Goal: Task Accomplishment & Management: Manage account settings

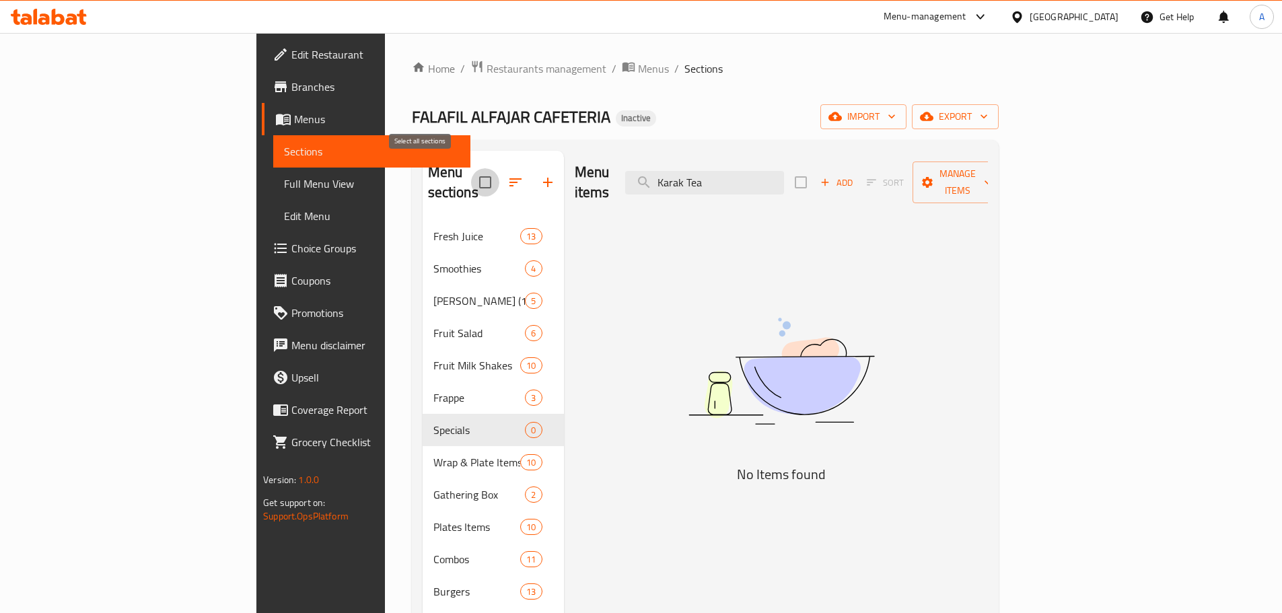
click at [471, 173] on input "checkbox" at bounding box center [485, 182] width 28 height 28
checkbox input "true"
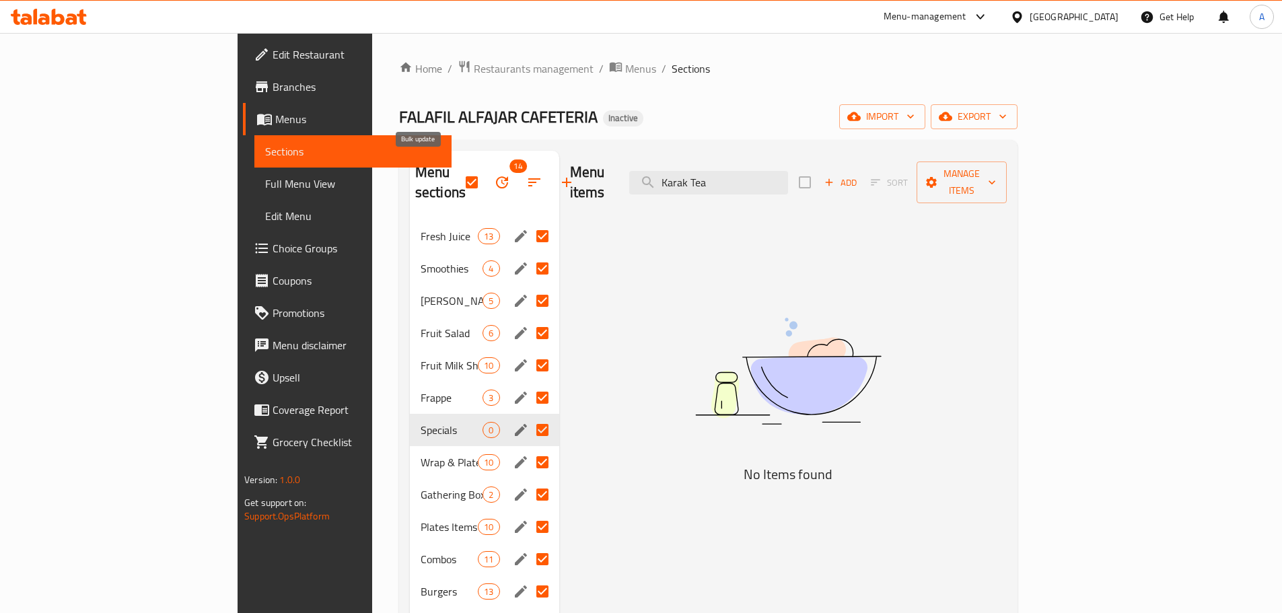
click at [494, 176] on icon "button" at bounding box center [502, 182] width 16 height 16
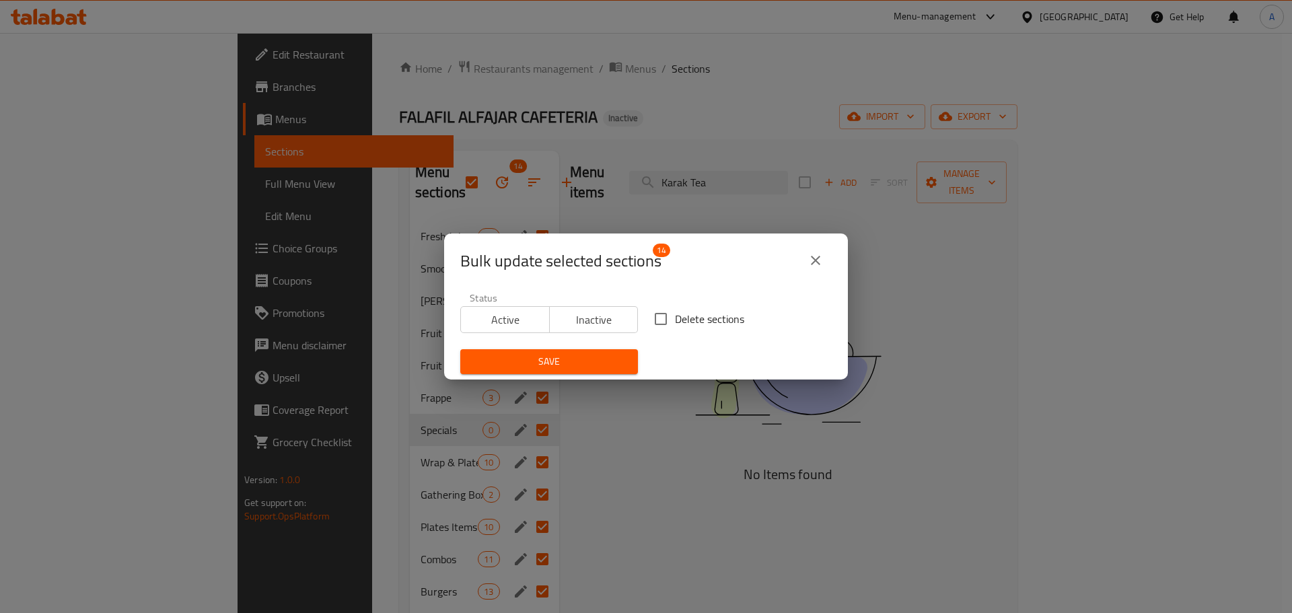
click at [675, 311] on span "Delete sections" at bounding box center [709, 319] width 69 height 16
click at [675, 309] on input "Delete sections" at bounding box center [660, 319] width 28 height 28
checkbox input "true"
click at [622, 355] on button "Save" at bounding box center [549, 361] width 178 height 25
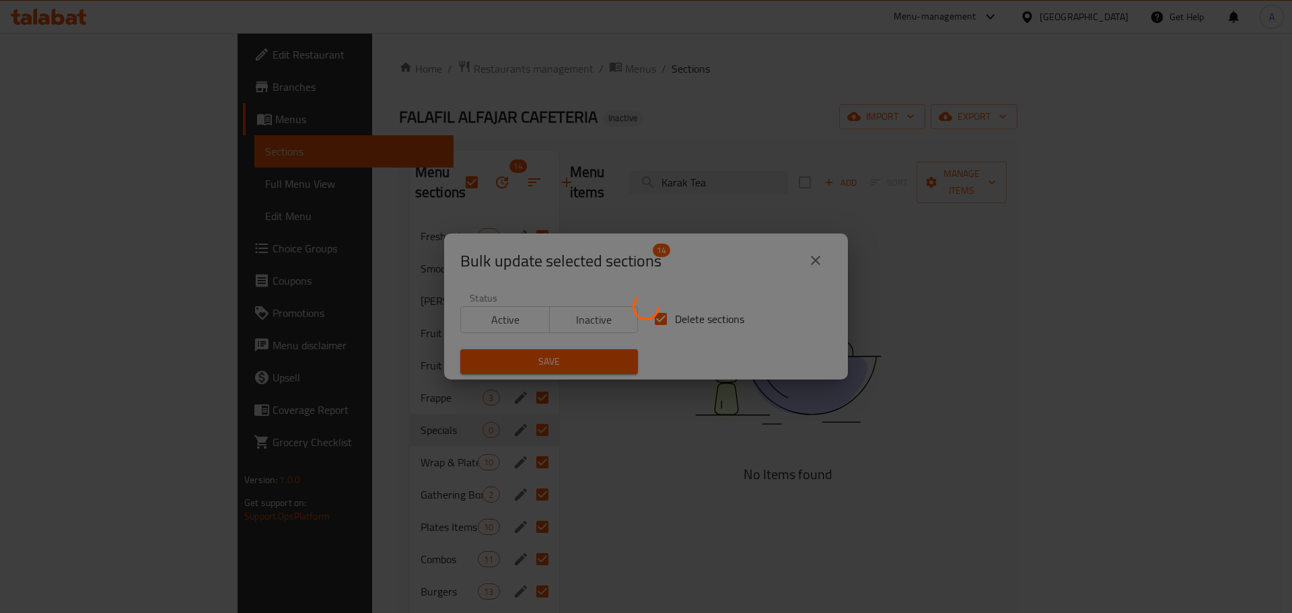
checkbox input "false"
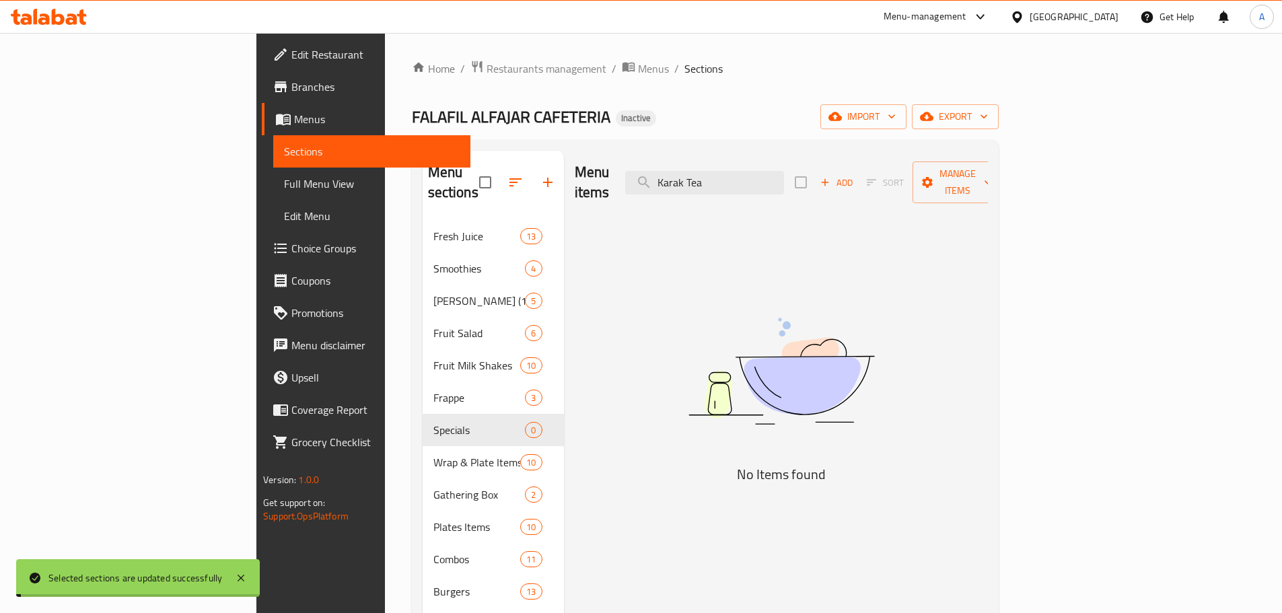
click at [998, 87] on div "Home / Restaurants management / Menus / Sections FALAFIL ALFAJAR CAFETERIA Inac…" at bounding box center [705, 417] width 587 height 714
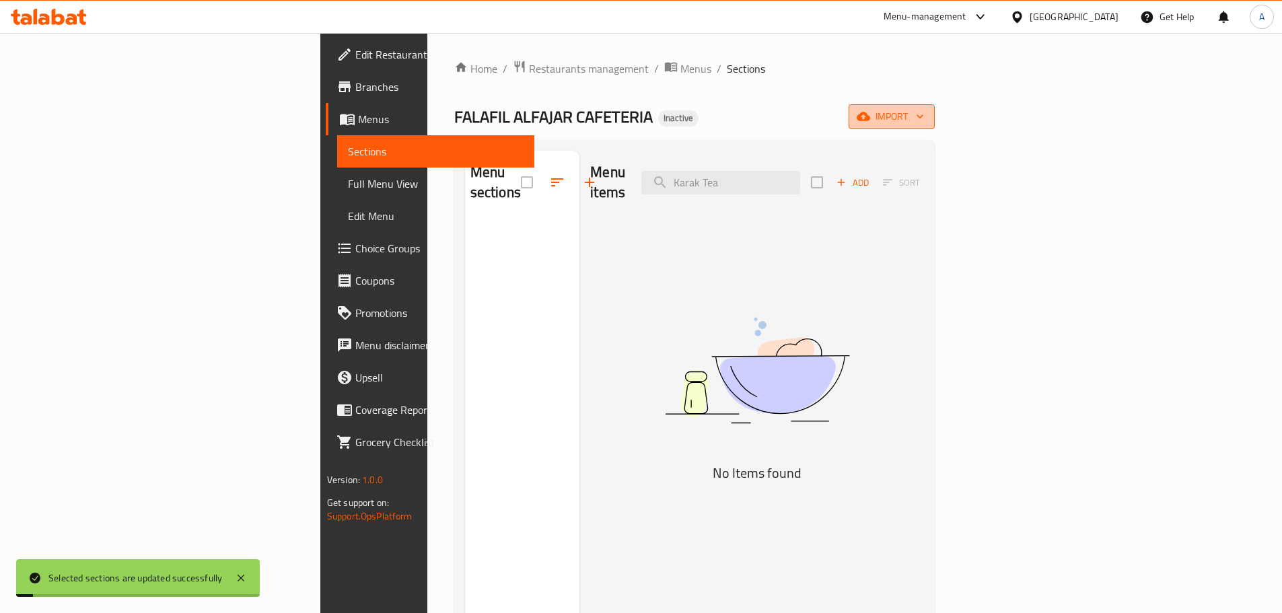
click at [934, 107] on button "import" at bounding box center [891, 116] width 86 height 25
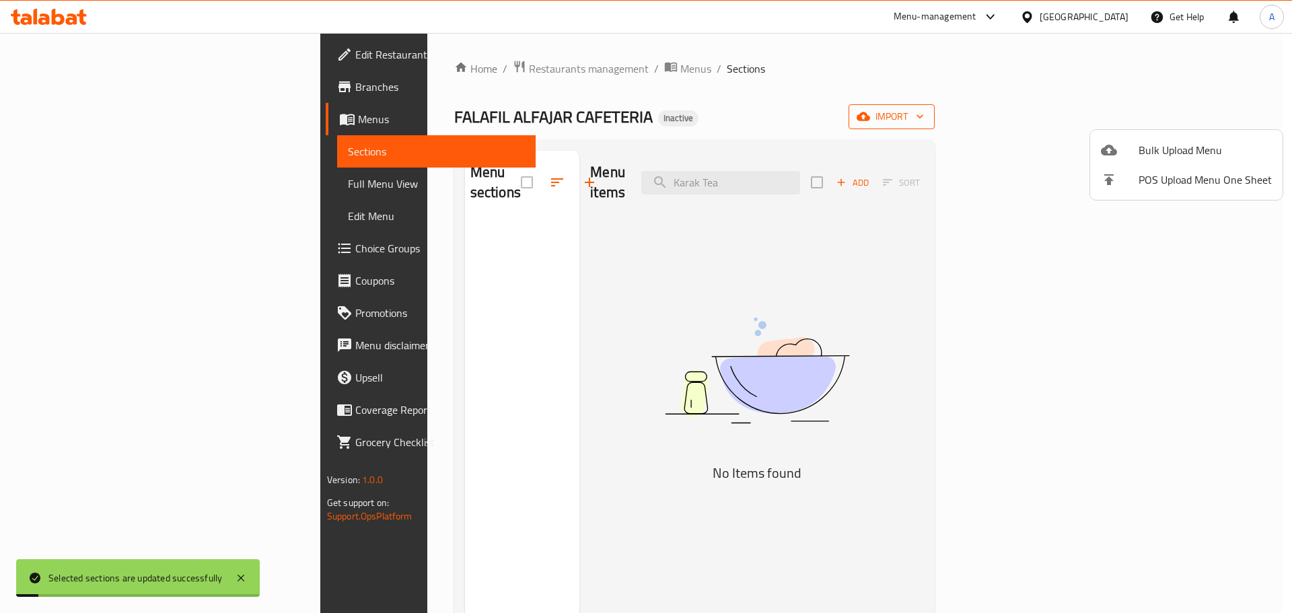
click at [1189, 143] on span "Bulk Upload Menu" at bounding box center [1204, 150] width 133 height 16
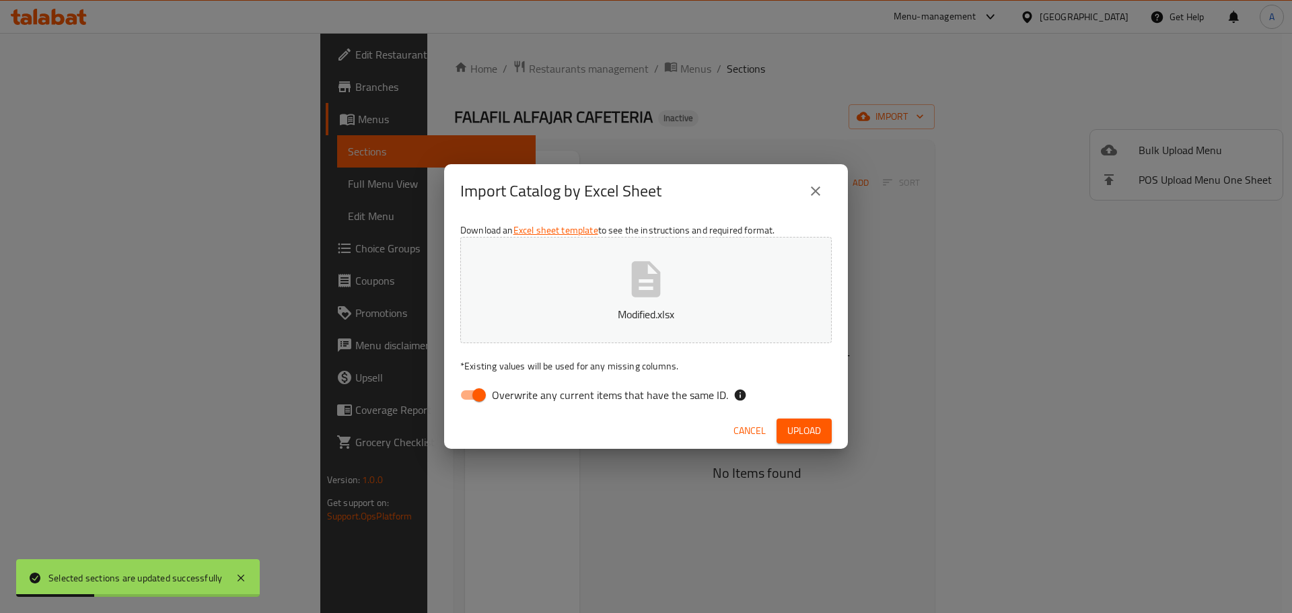
drag, startPoint x: 672, startPoint y: 390, endPoint x: 694, endPoint y: 392, distance: 21.6
click at [672, 390] on span "Overwrite any current items that have the same ID." at bounding box center [610, 395] width 236 height 16
click at [517, 390] on input "Overwrite any current items that have the same ID." at bounding box center [479, 395] width 77 height 26
checkbox input "false"
click at [815, 437] on span "Upload" at bounding box center [804, 430] width 34 height 17
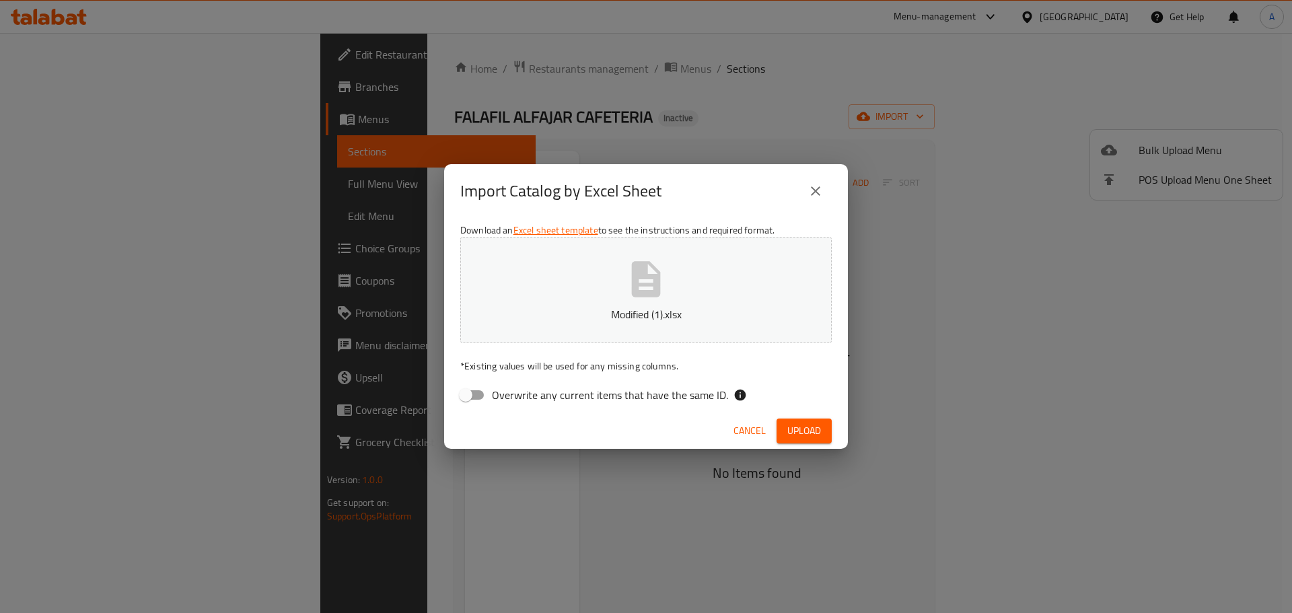
click at [799, 429] on span "Upload" at bounding box center [804, 430] width 34 height 17
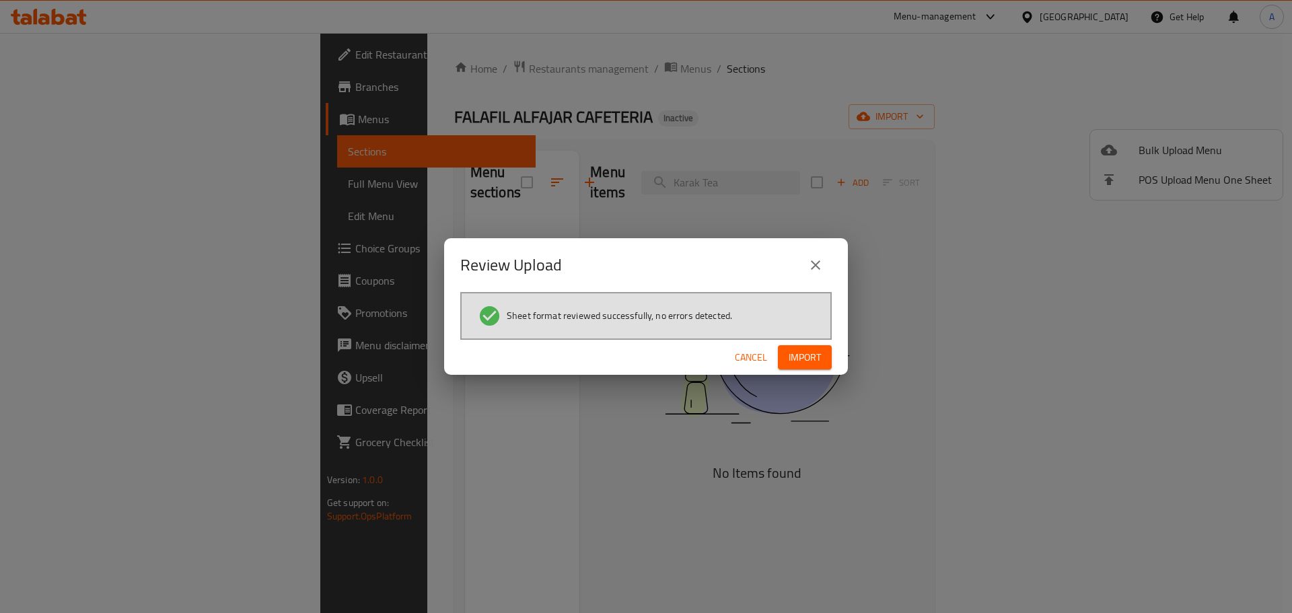
click at [768, 360] on button "Cancel" at bounding box center [750, 357] width 43 height 25
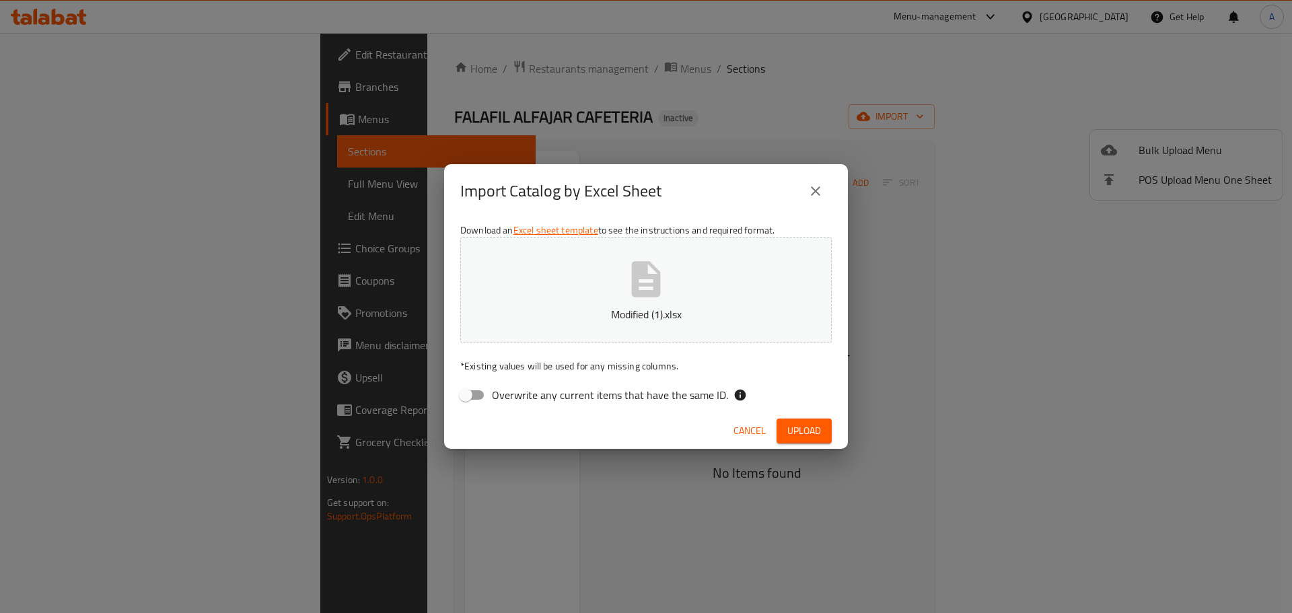
click at [829, 428] on button "Upload" at bounding box center [803, 430] width 55 height 25
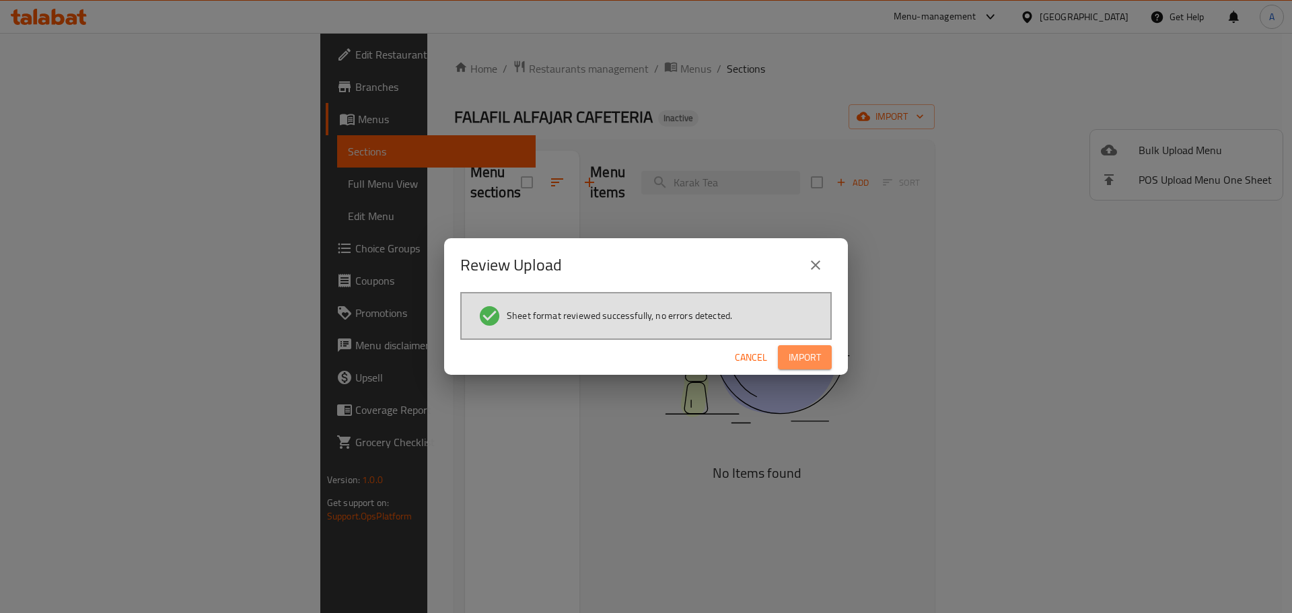
click at [815, 352] on span "Import" at bounding box center [804, 357] width 32 height 17
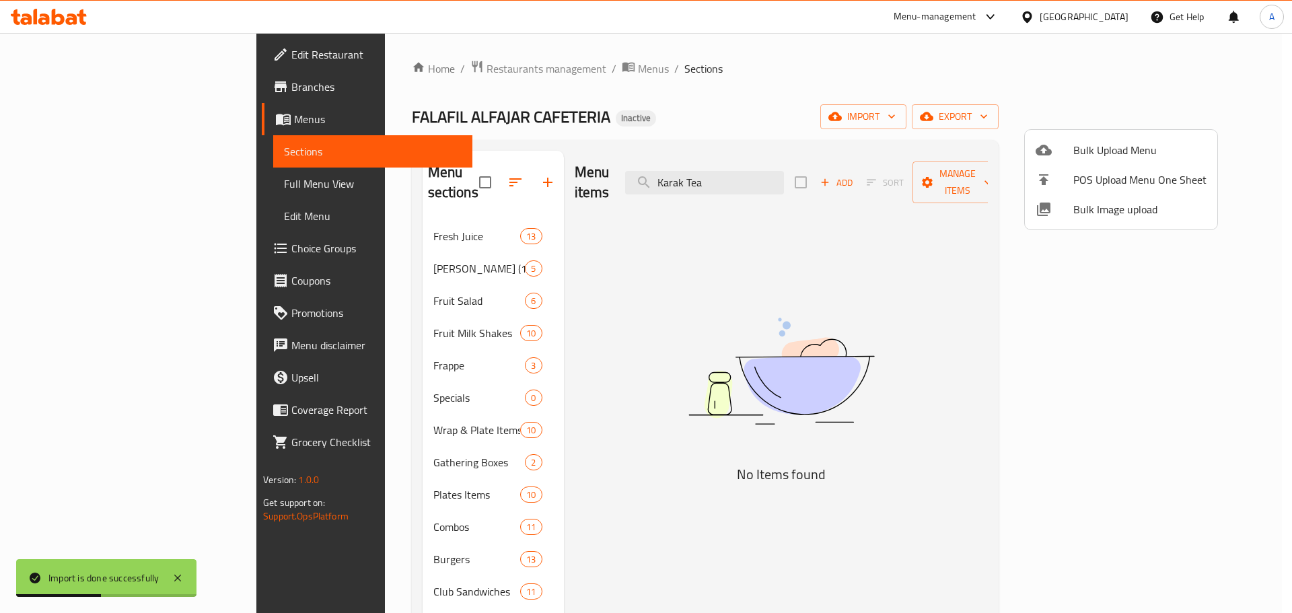
click at [598, 145] on div at bounding box center [646, 306] width 1292 height 613
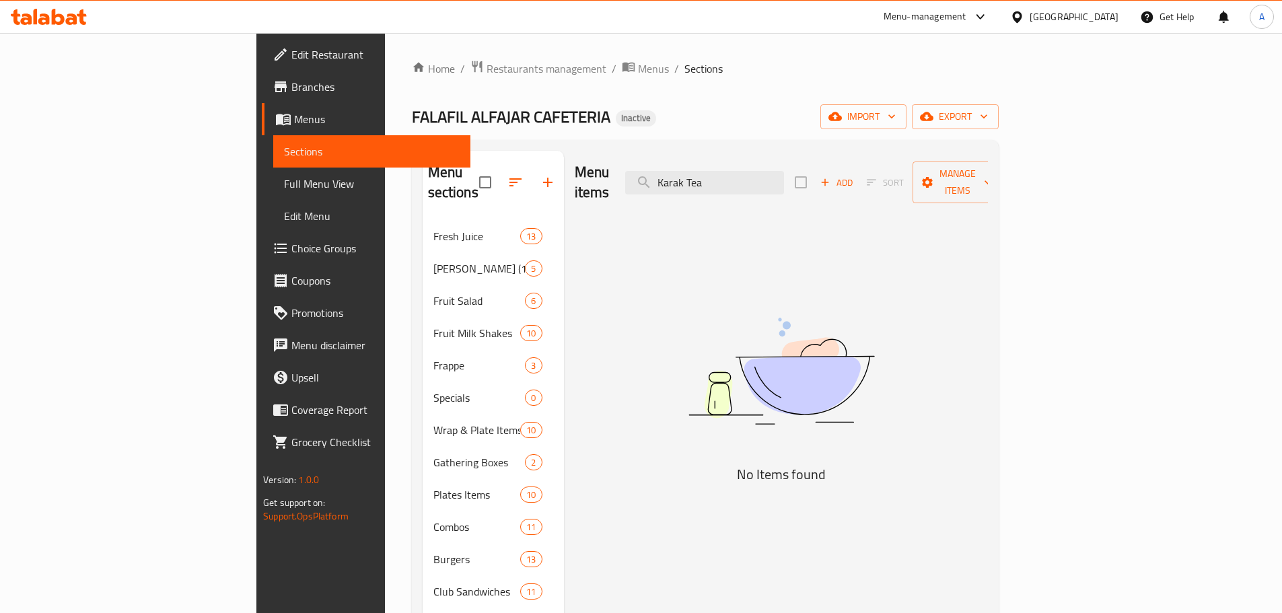
click at [612, 131] on div "Home / Restaurants management / Menus / Sections FALAFIL ALFAJAR CAFETERIA Inac…" at bounding box center [705, 417] width 587 height 714
click at [649, 109] on div "FALAFIL ALFAJAR CAFETERIA Inactive import export" at bounding box center [705, 116] width 587 height 25
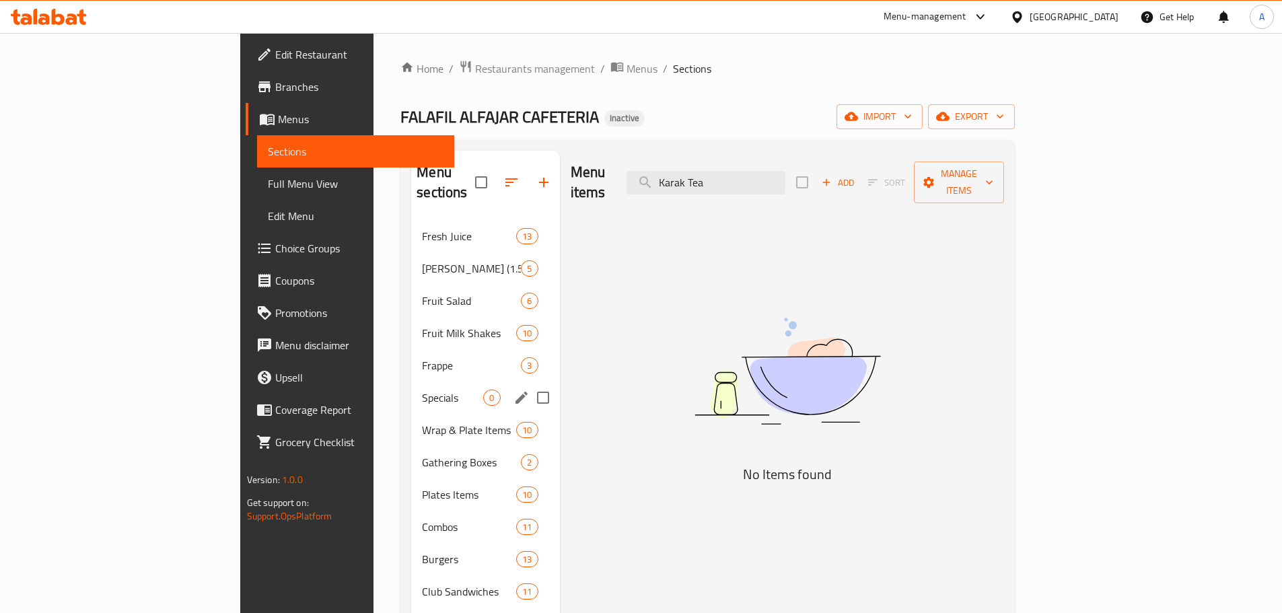
click at [422, 390] on span "Specials" at bounding box center [452, 398] width 61 height 16
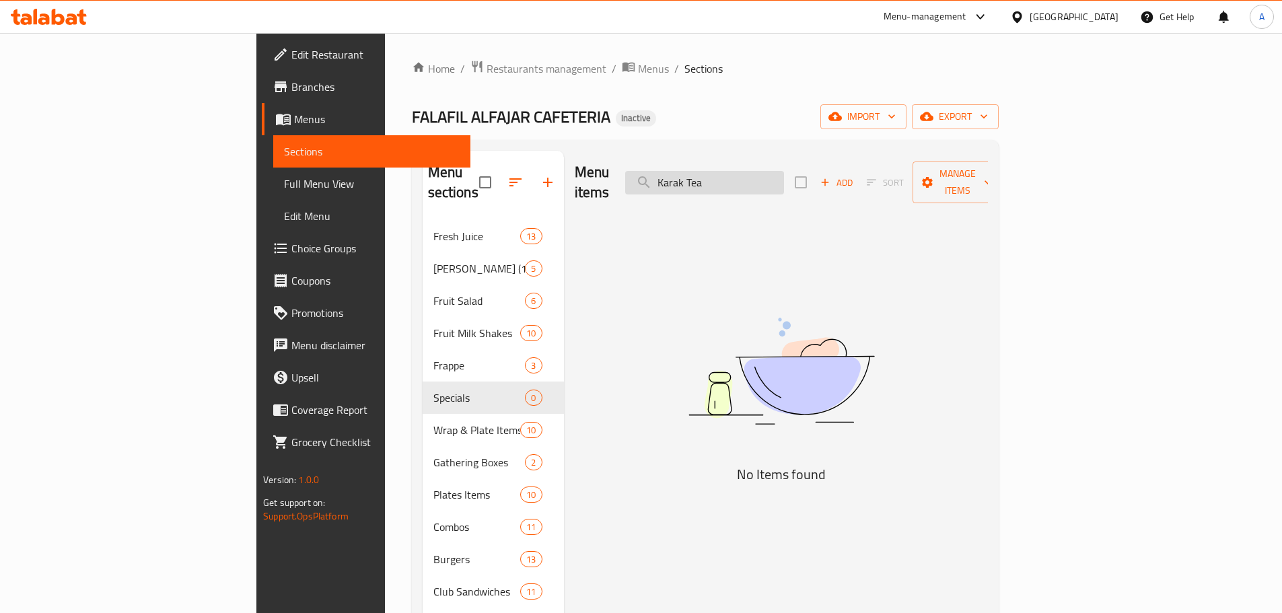
click at [784, 171] on input "Karak Tea" at bounding box center [704, 183] width 159 height 24
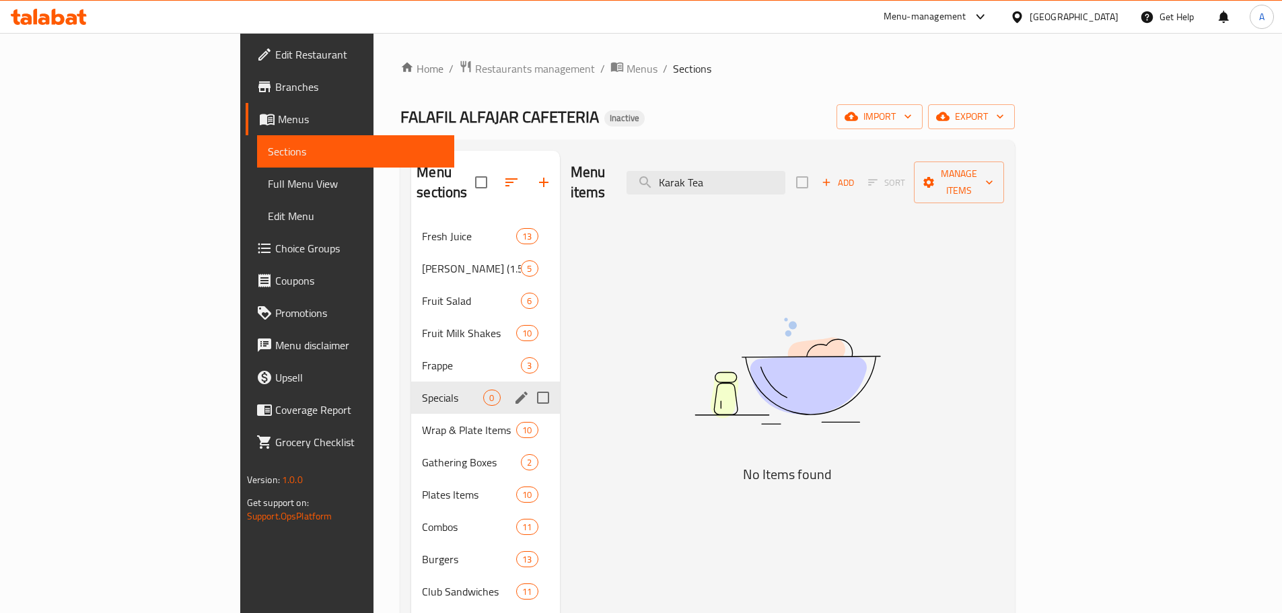
click at [422, 390] on span "Specials" at bounding box center [452, 398] width 61 height 16
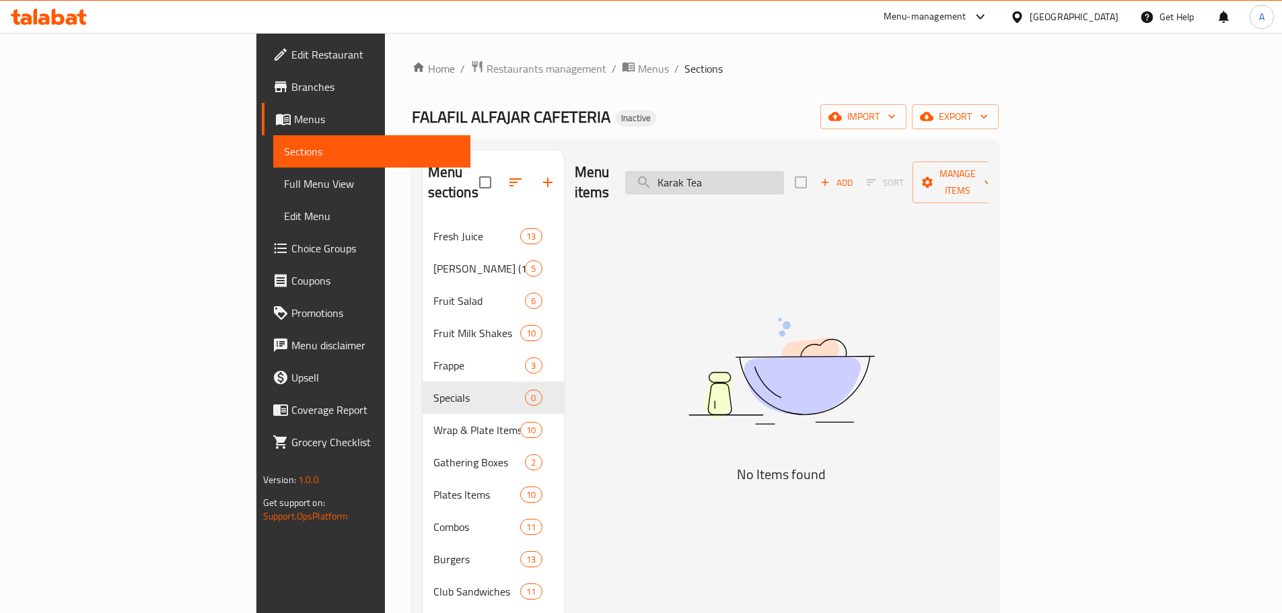
click at [784, 171] on input "Karak Tea" at bounding box center [704, 183] width 159 height 24
click at [854, 175] on span "Add" at bounding box center [836, 182] width 36 height 15
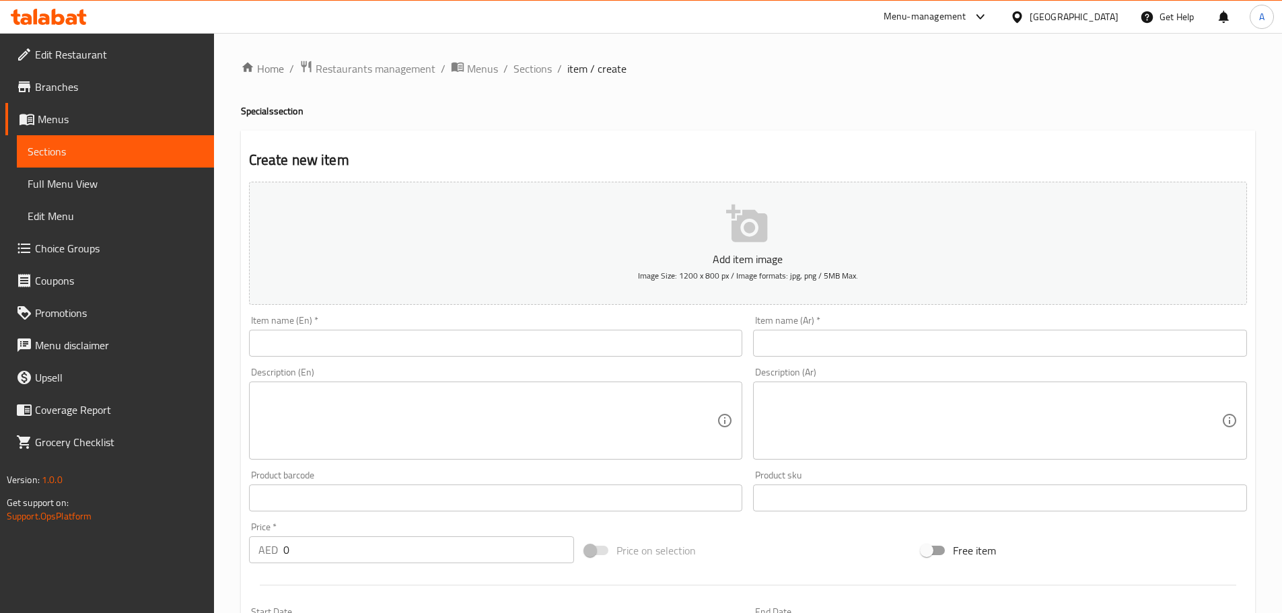
click at [599, 359] on div "Item name (En)   * Item name (En) *" at bounding box center [496, 336] width 505 height 52
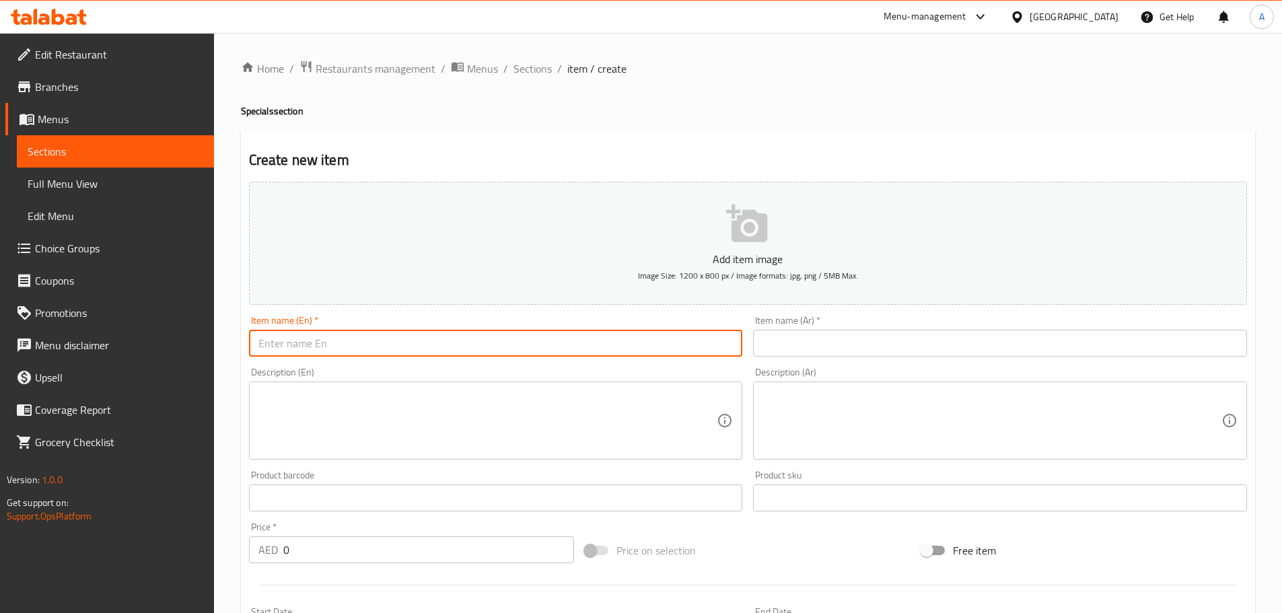
click at [601, 353] on input "text" at bounding box center [496, 343] width 494 height 27
paste input "Karak Tea"
type input "Karak Tea"
click at [824, 339] on input "text" at bounding box center [1000, 343] width 494 height 27
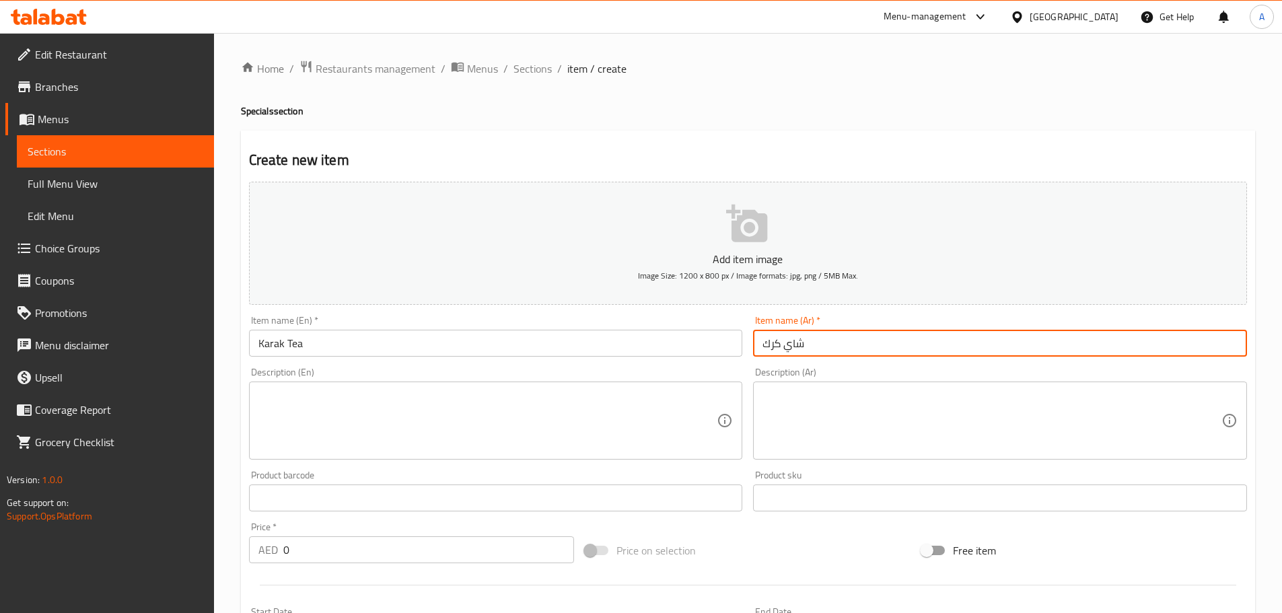
type input "شاي كرك"
click at [434, 404] on textarea at bounding box center [487, 421] width 459 height 64
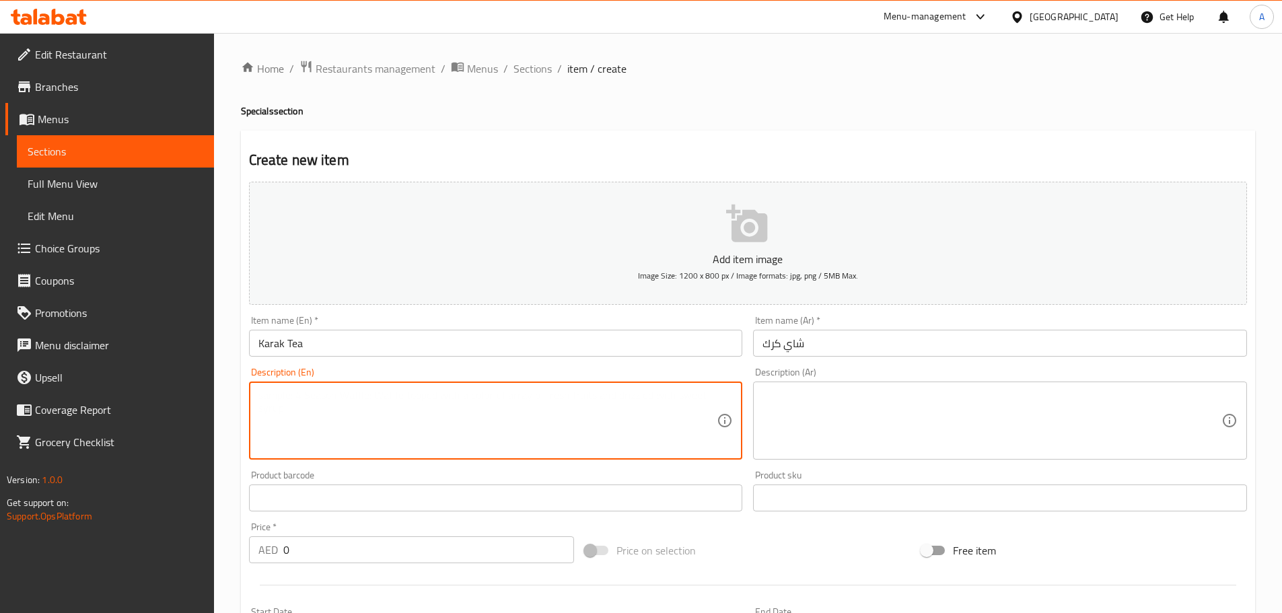
paste textarea "Aromatic spiced Karak tea, brewed to perfection."
click at [882, 408] on textarea at bounding box center [991, 421] width 459 height 64
drag, startPoint x: 415, startPoint y: 396, endPoint x: 609, endPoint y: 403, distance: 193.9
type textarea "Aromatic spiced Karak tea, brewed"
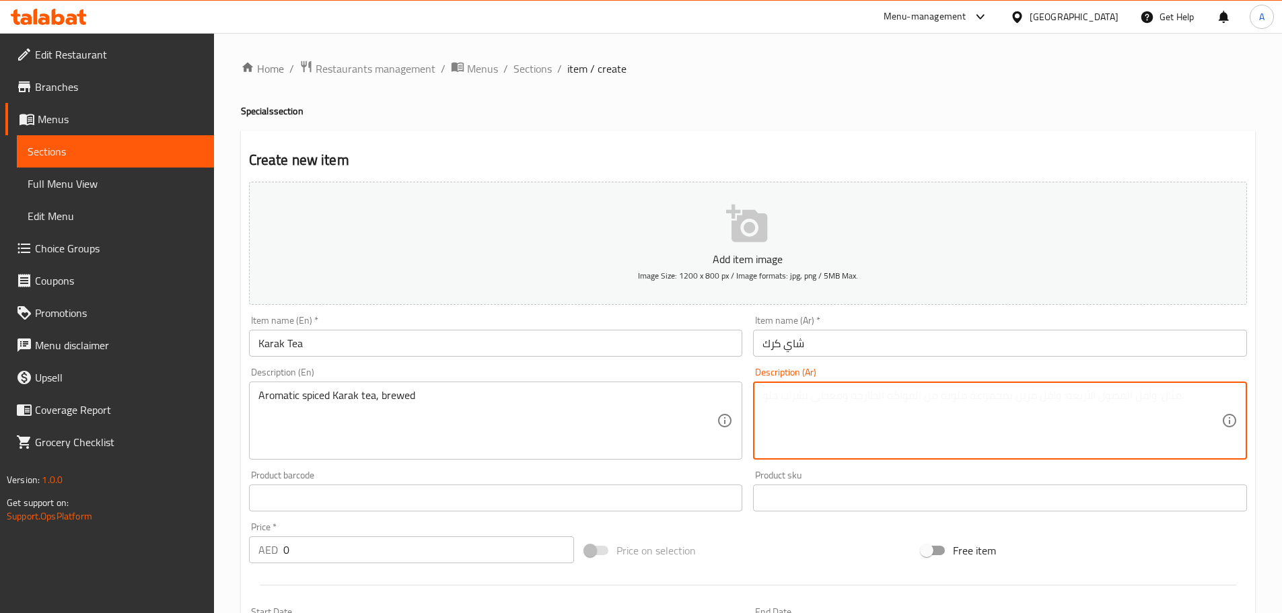
click at [862, 420] on textarea at bounding box center [991, 421] width 459 height 64
type textarea "a"
type textarea "شاي كرك عطري متبل ومخمر"
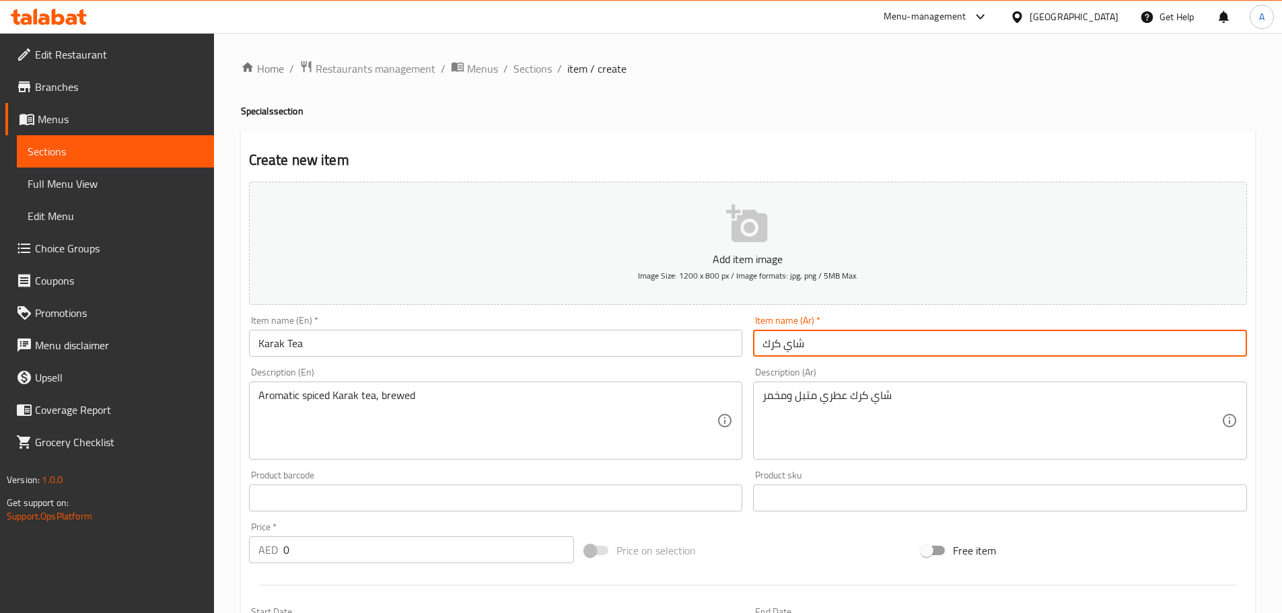
click at [836, 342] on input "شاي كرك" at bounding box center [1000, 343] width 494 height 27
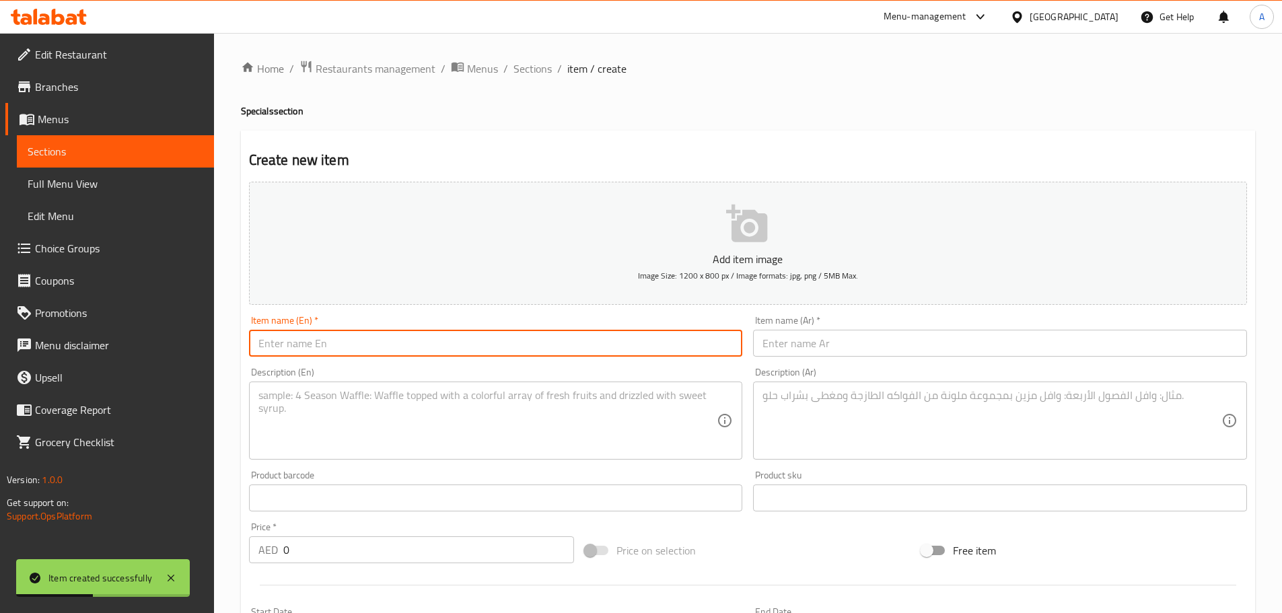
click at [457, 332] on input "text" at bounding box center [496, 343] width 494 height 27
paste input "Arabic Coffee"
type input "Arabic Coffee"
click at [804, 350] on input "text" at bounding box center [1000, 343] width 494 height 27
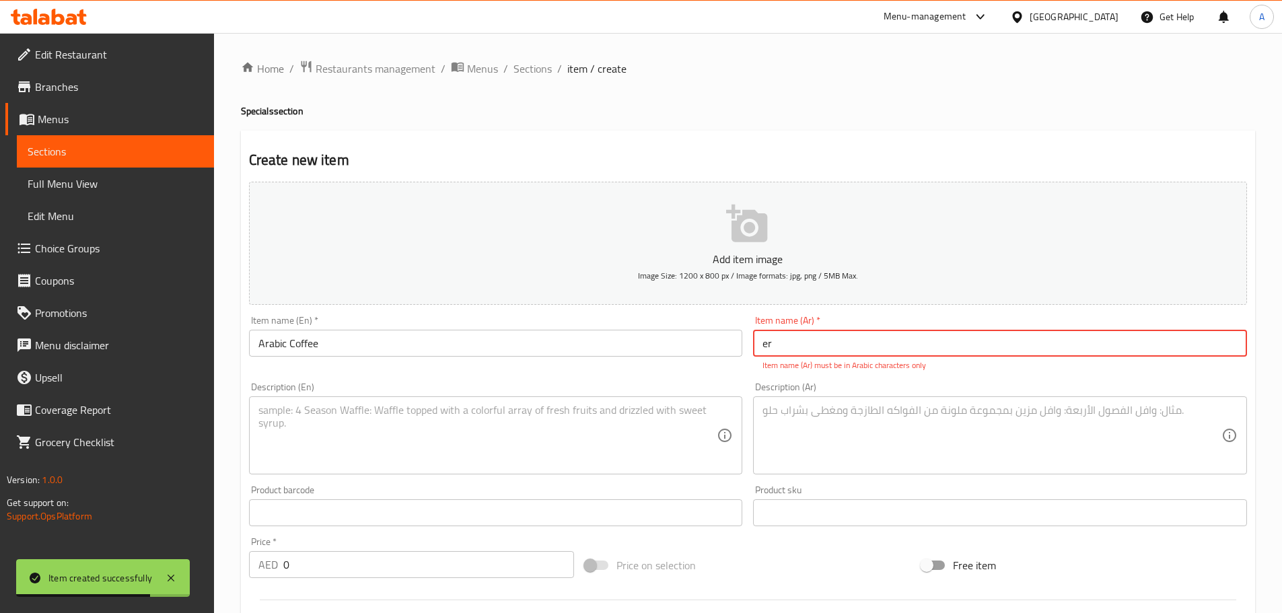
type input "e"
click at [517, 65] on span "Sections" at bounding box center [532, 69] width 38 height 16
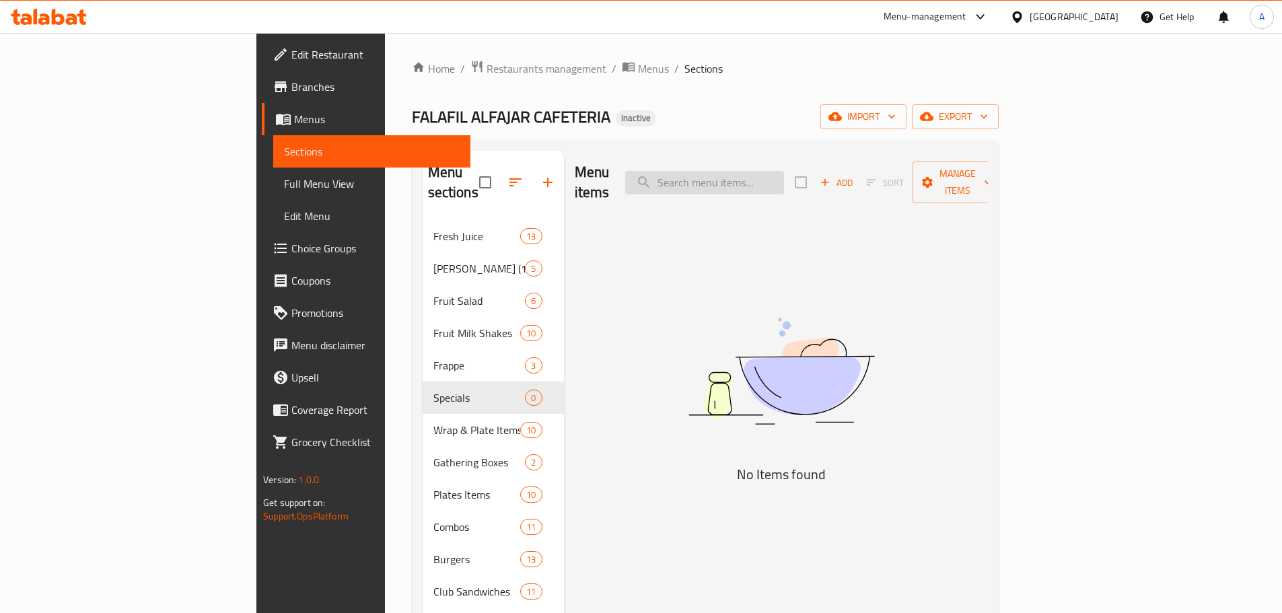
click at [784, 179] on input "search" at bounding box center [704, 183] width 159 height 24
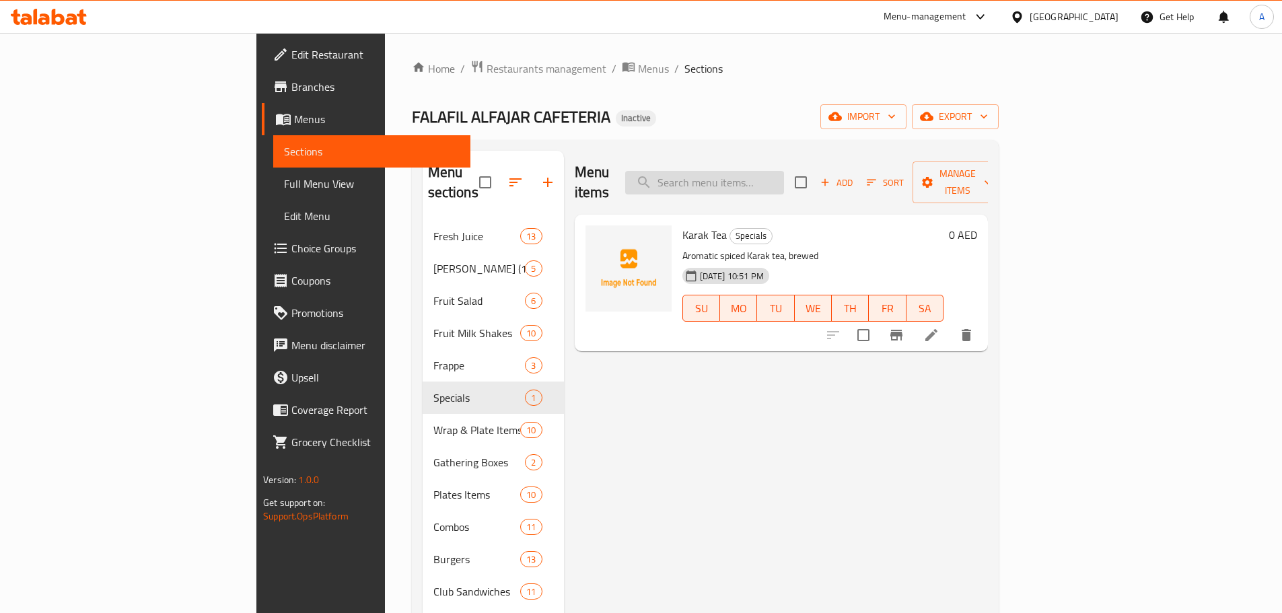
paste input "Arabic Coffee"
type input "Arabic Coffee"
click at [939, 327] on icon at bounding box center [931, 335] width 16 height 16
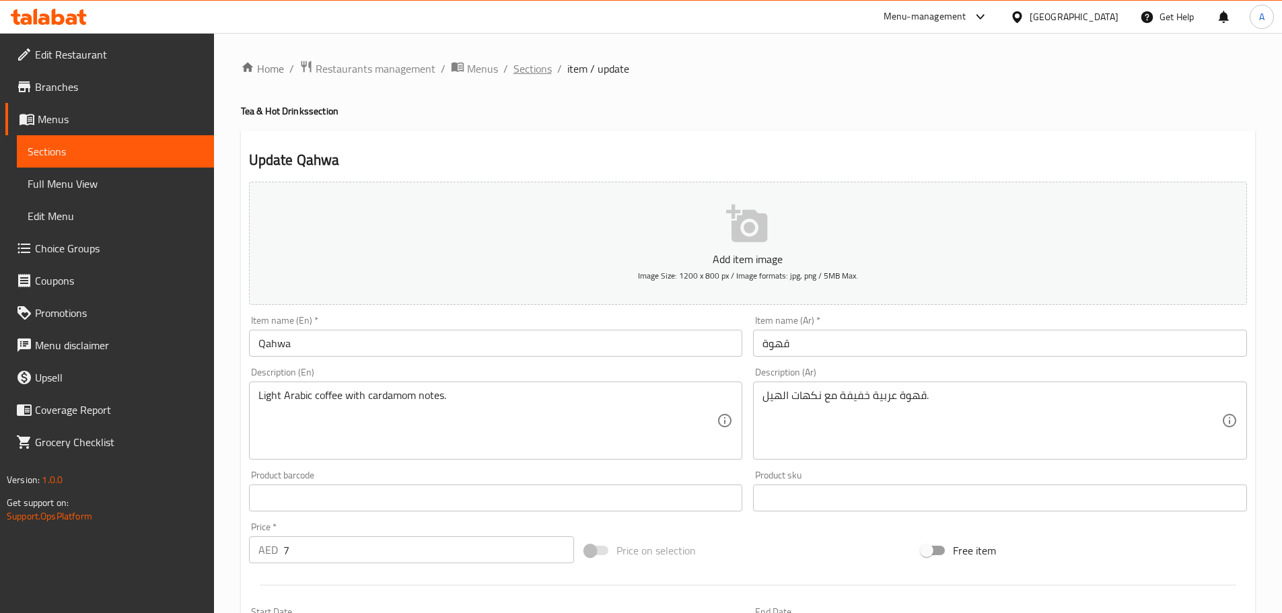
click at [523, 69] on span "Sections" at bounding box center [532, 69] width 38 height 16
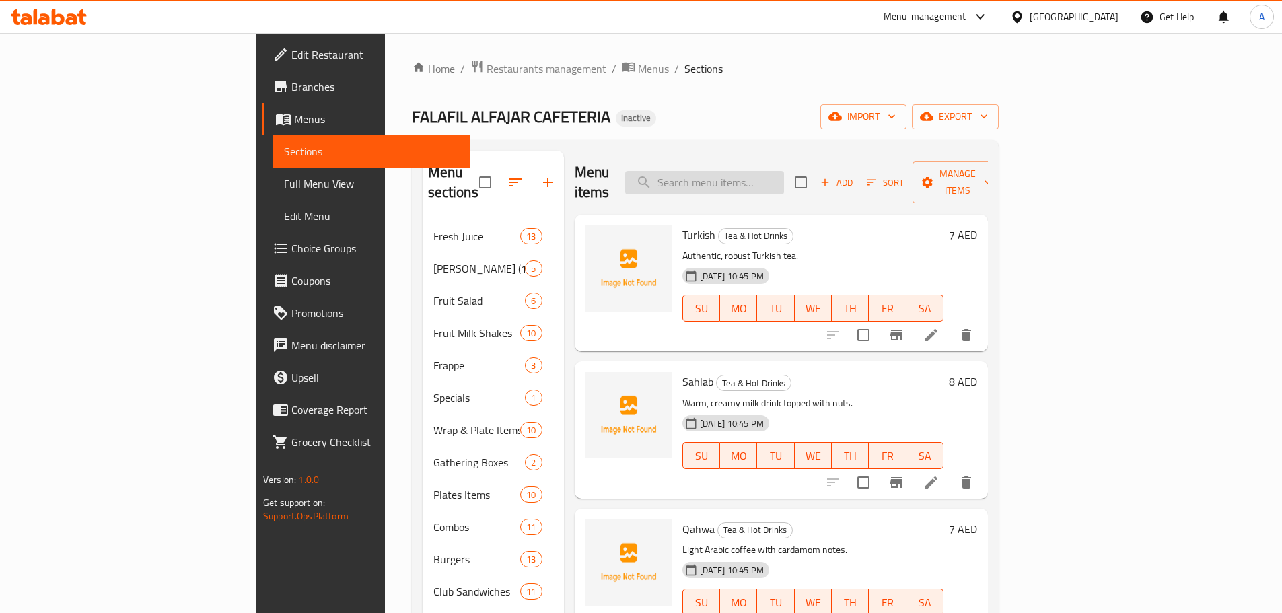
click at [766, 172] on input "search" at bounding box center [704, 183] width 159 height 24
paste input "Arabic Coffee"
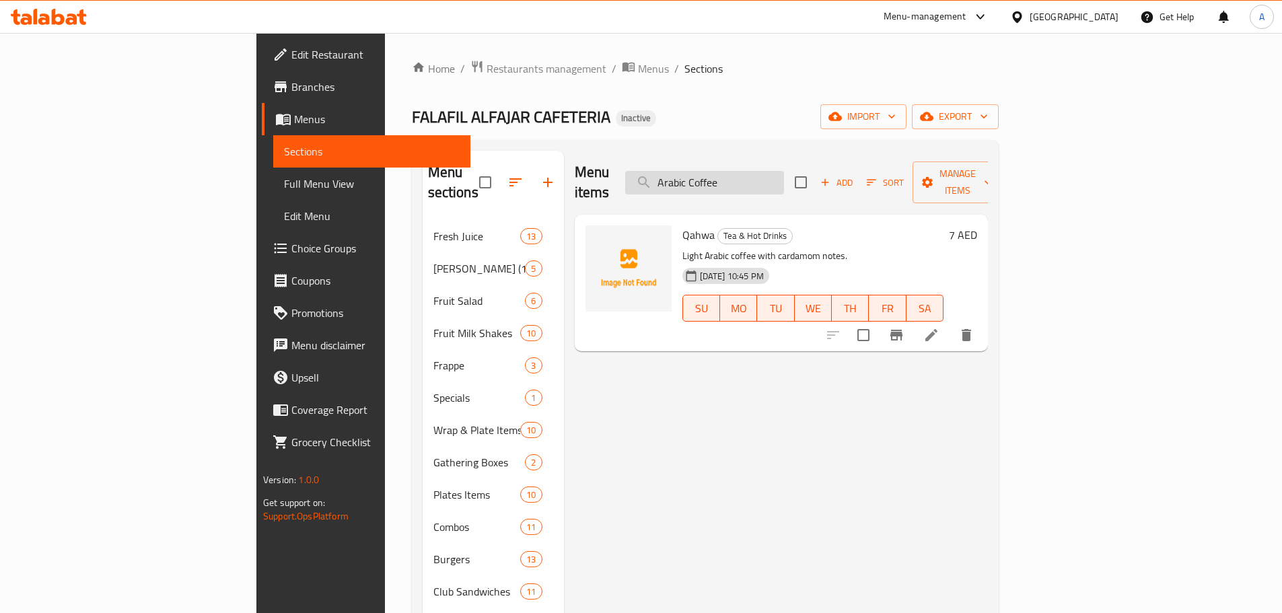
click at [766, 176] on input "Arabic Coffee" at bounding box center [704, 183] width 159 height 24
click at [784, 175] on input "Arabic Coffee" at bounding box center [704, 183] width 159 height 24
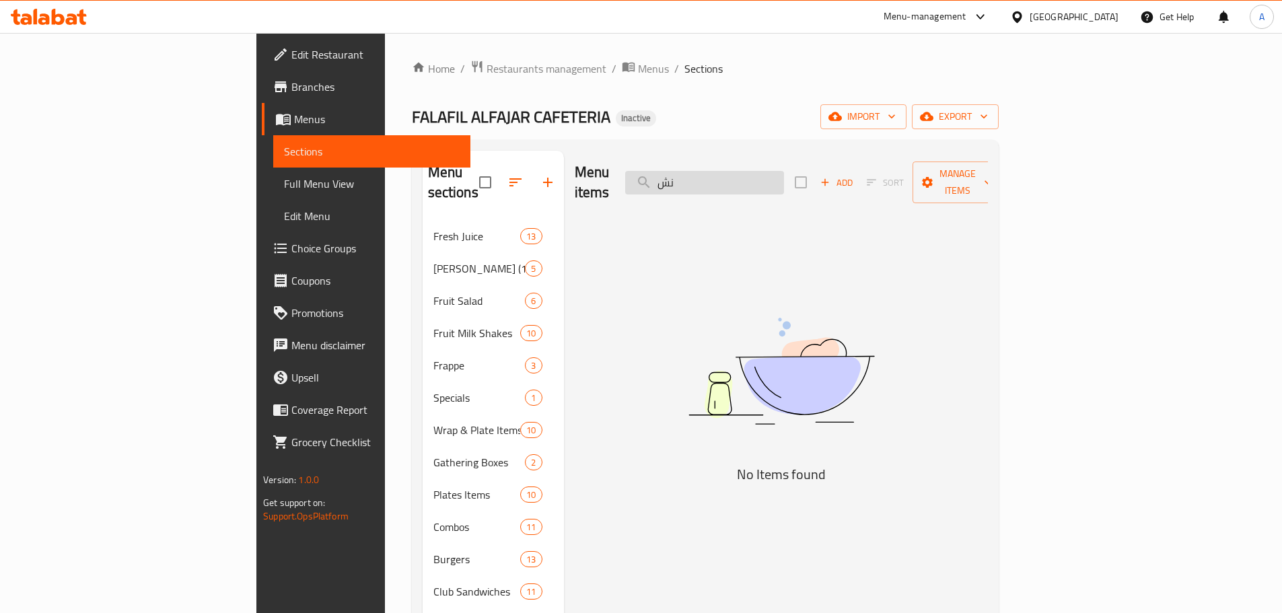
type input "ن"
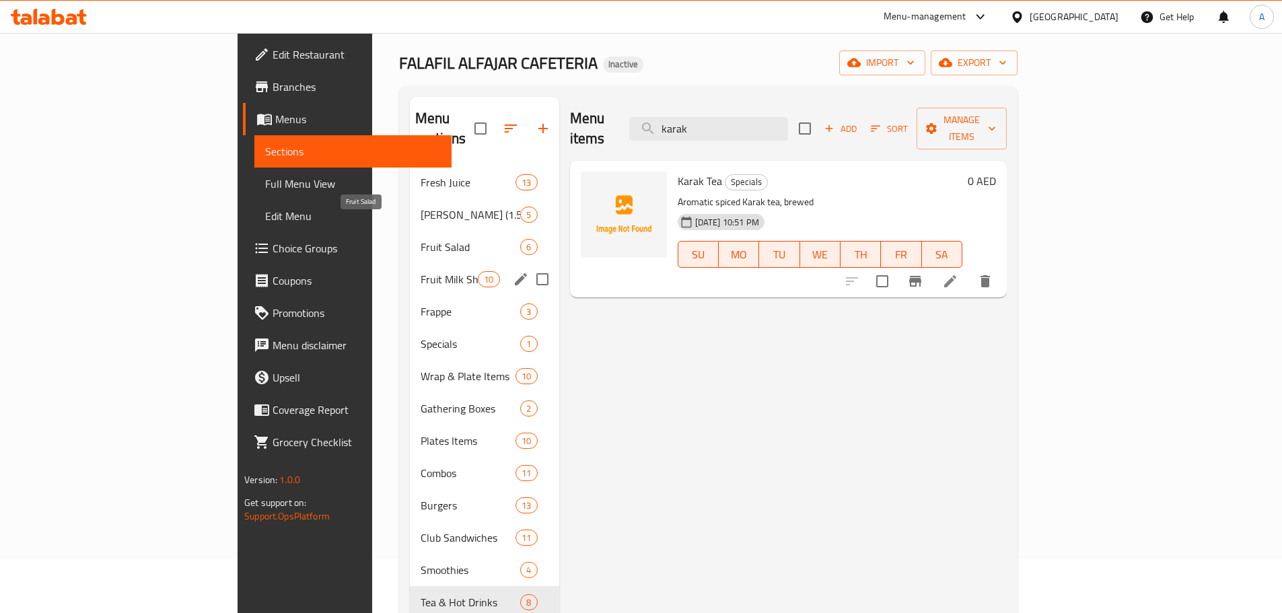
scroll to position [121, 0]
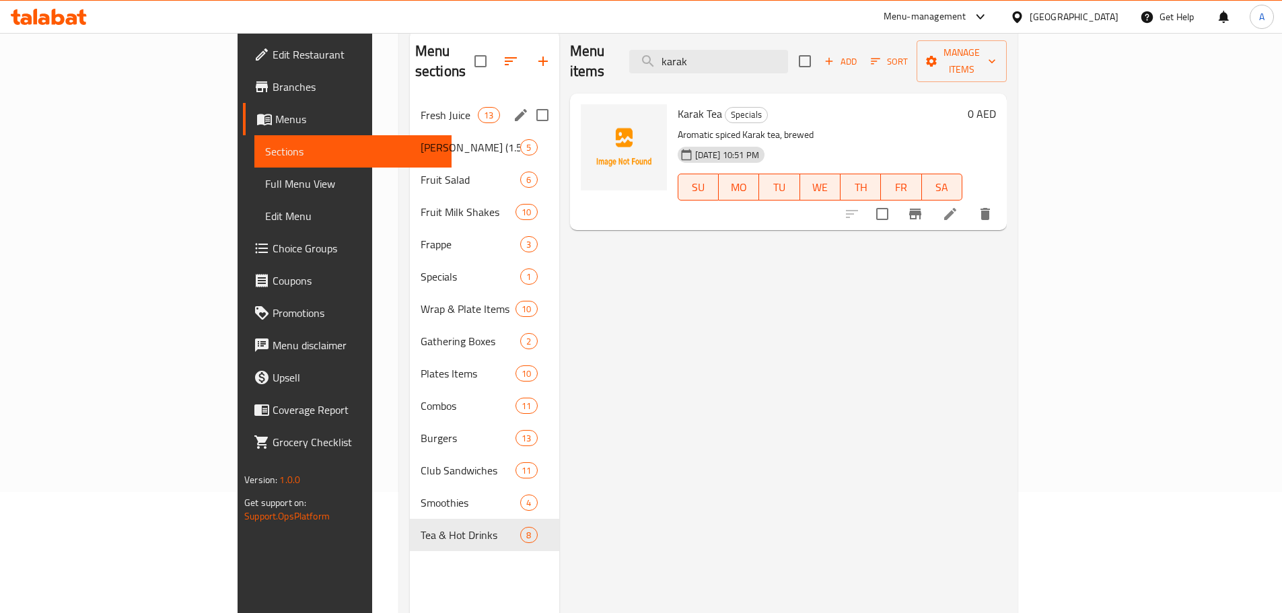
type input "karak"
click at [420, 107] on span "Fresh Juice" at bounding box center [448, 115] width 57 height 16
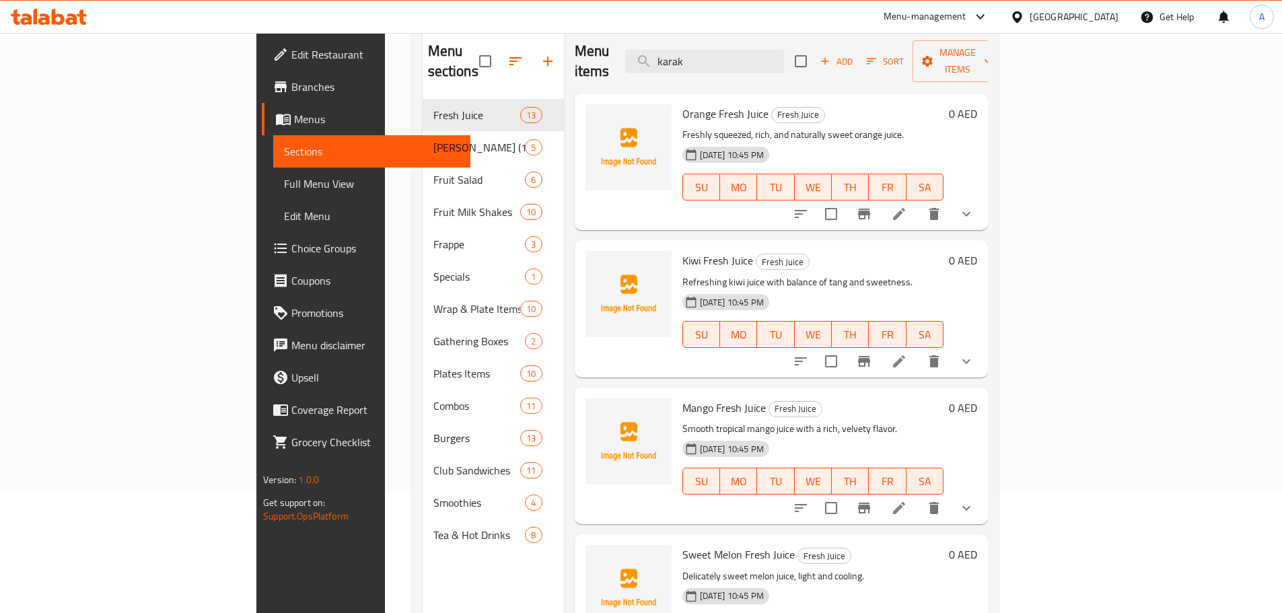
click at [422, 548] on div "Menu sections Fresh Juice 13 Juice Bottle (1.5 Ltr) 5 Fruit Salad 6 Fruit Milk …" at bounding box center [492, 336] width 141 height 613
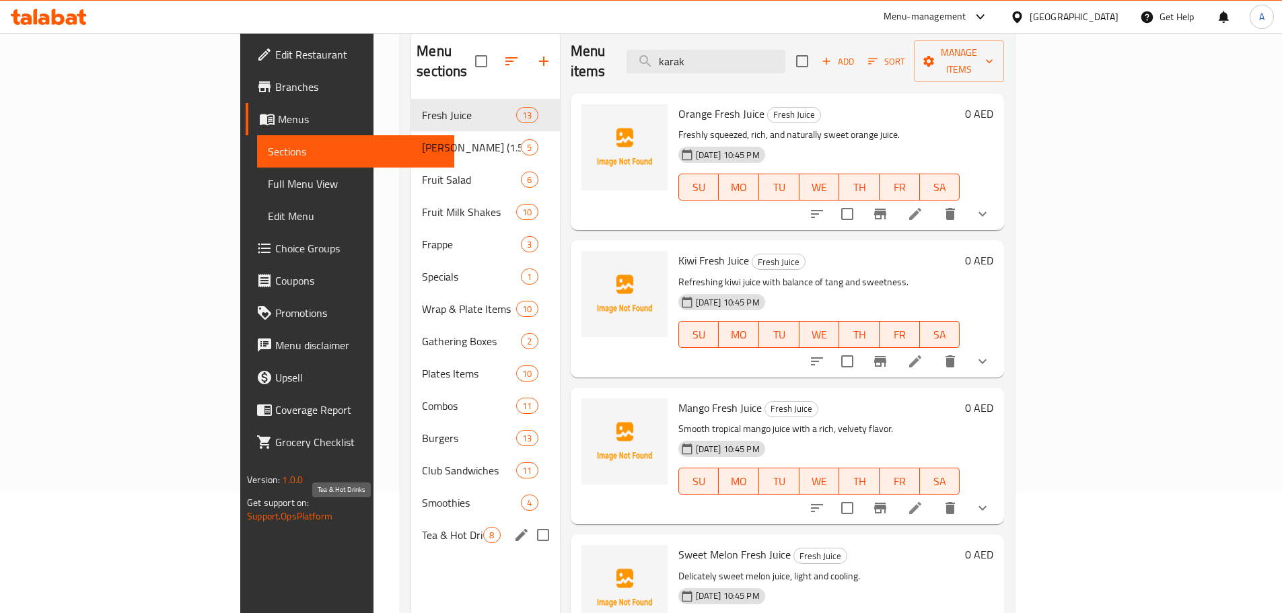
click at [422, 527] on span "Tea & Hot Drinks" at bounding box center [452, 535] width 61 height 16
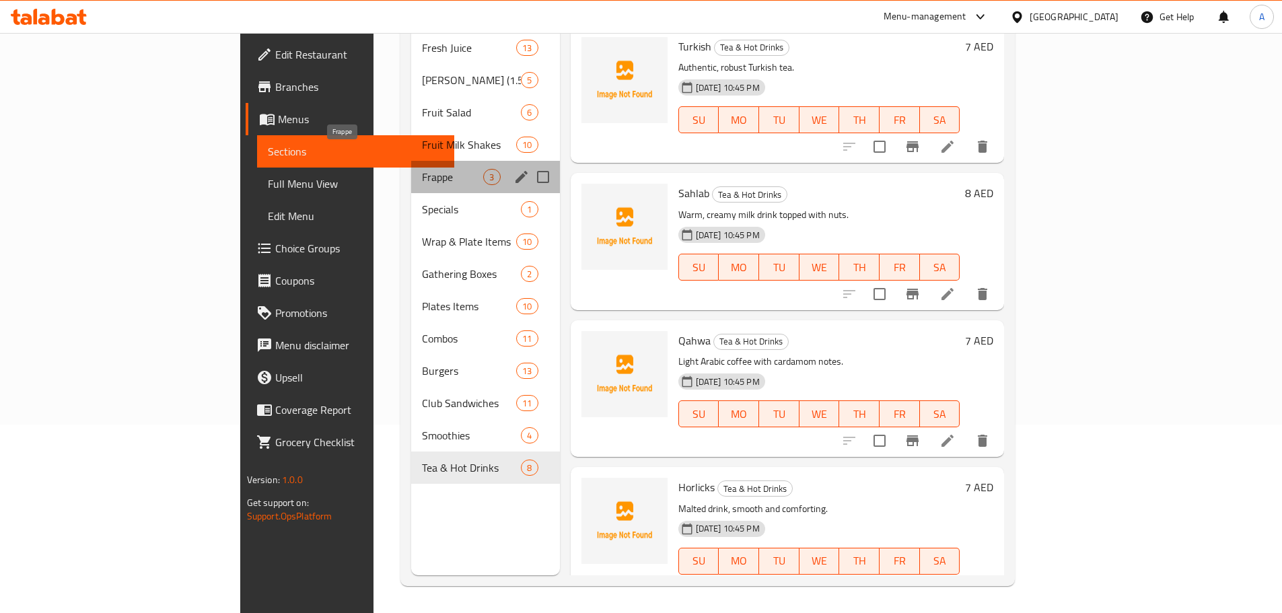
click at [422, 169] on span "Frappe" at bounding box center [452, 177] width 61 height 16
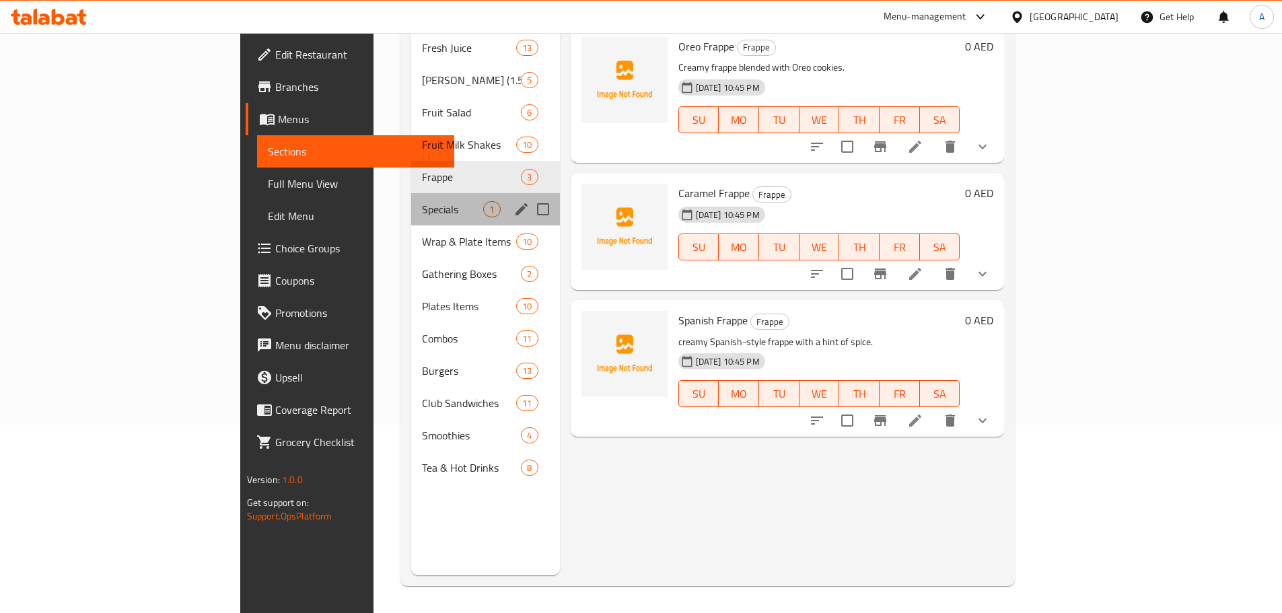
click at [411, 193] on div "Specials 1" at bounding box center [485, 209] width 148 height 32
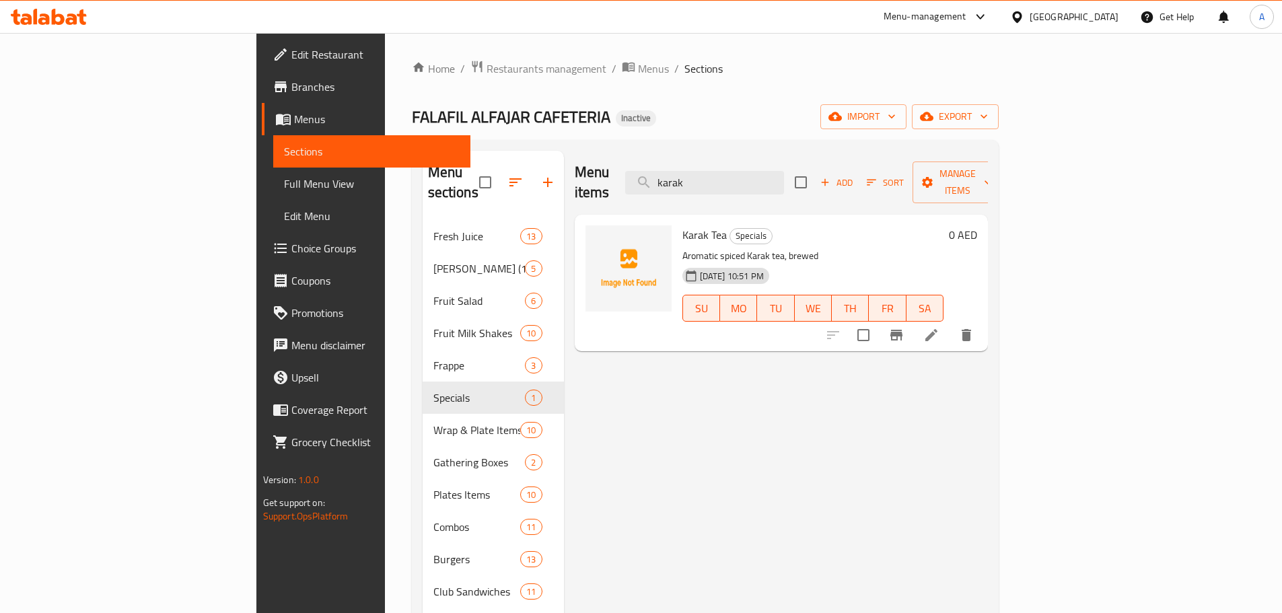
click at [854, 178] on span "Add" at bounding box center [836, 182] width 36 height 15
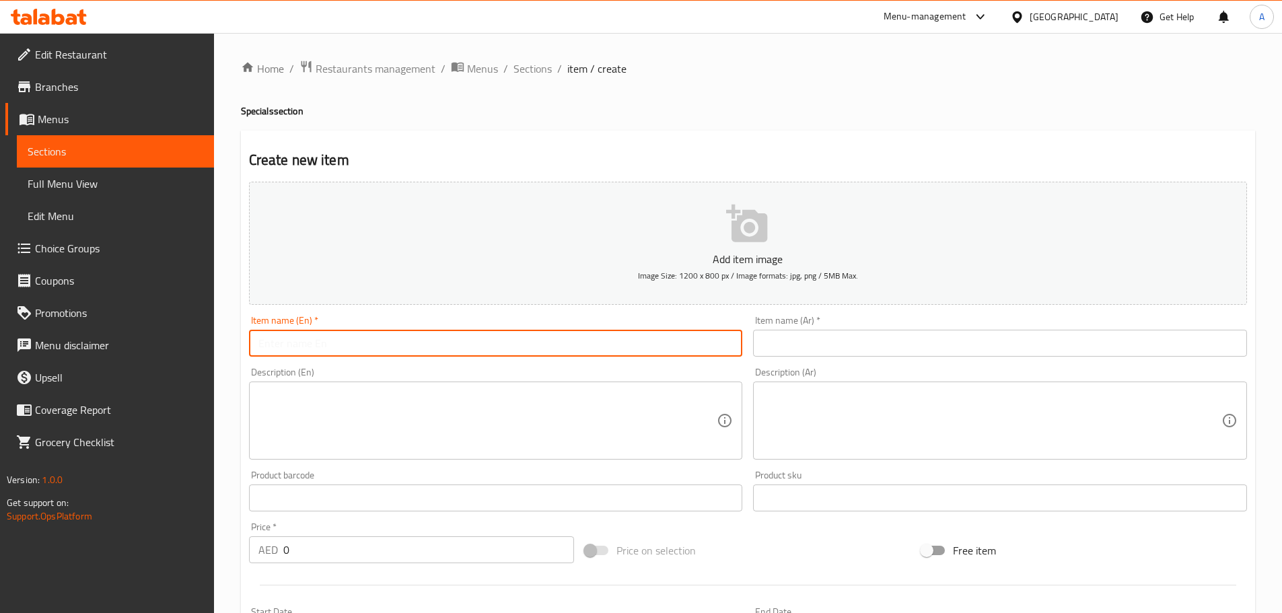
click at [411, 352] on input "text" at bounding box center [496, 343] width 494 height 27
paste input "Arabic Coffee"
type input "Arabic Coffee"
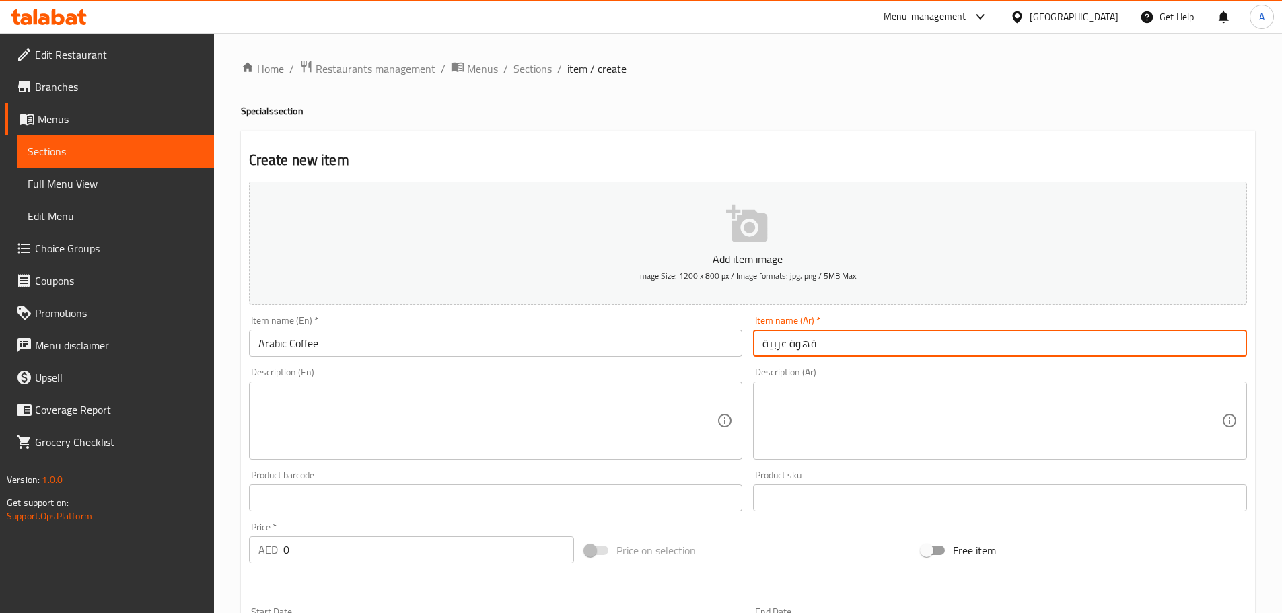
type input "قهوة عربية"
click at [394, 406] on textarea at bounding box center [487, 421] width 459 height 64
paste textarea "Traditional Arabic coffee with authentic flavor."
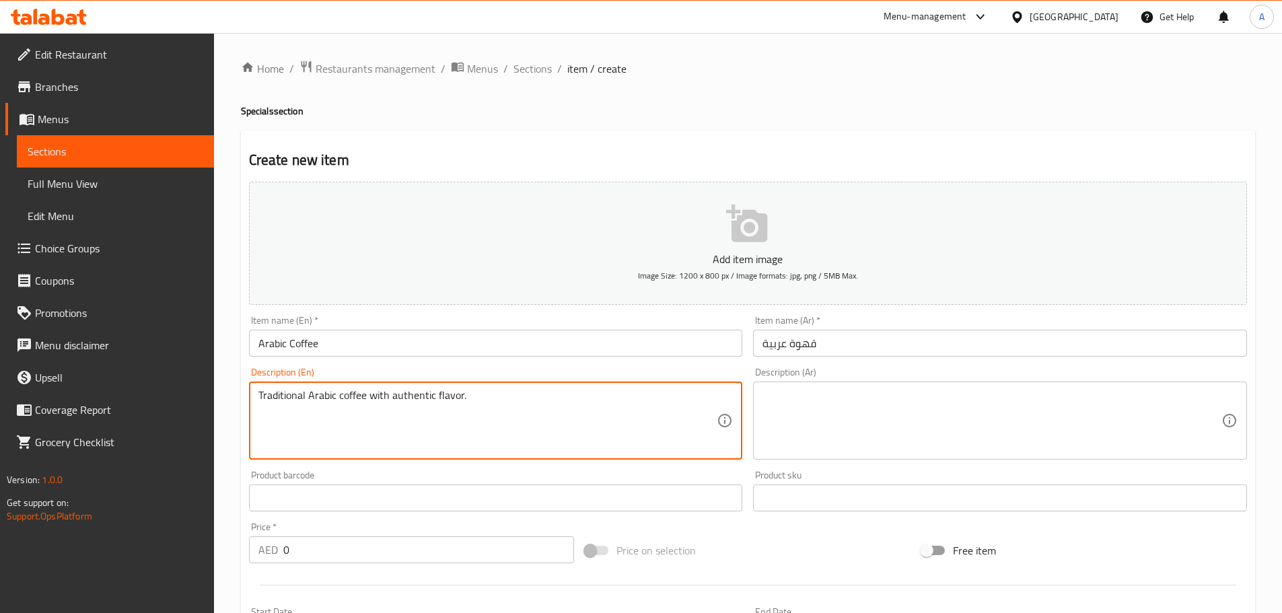
type textarea "Traditional Arabic coffee with authentic flavor."
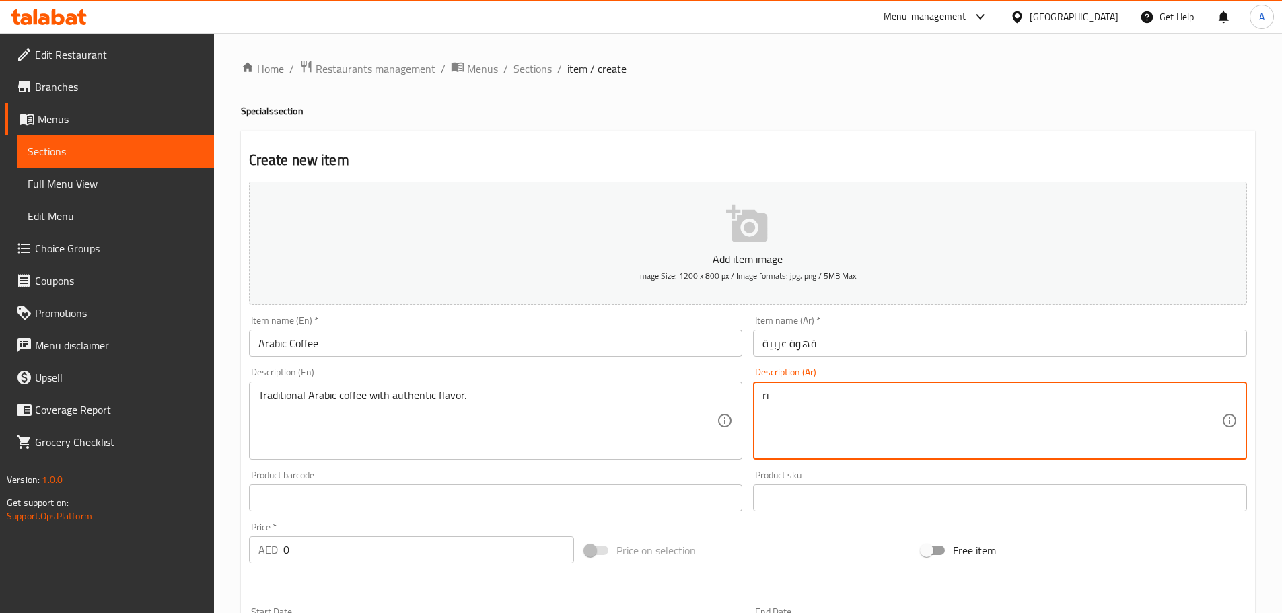
type textarea "r"
type textarea "قهوة عربية تقليدية مع نكهة اصلية"
click at [817, 357] on input "قهوة عربية" at bounding box center [1000, 343] width 494 height 27
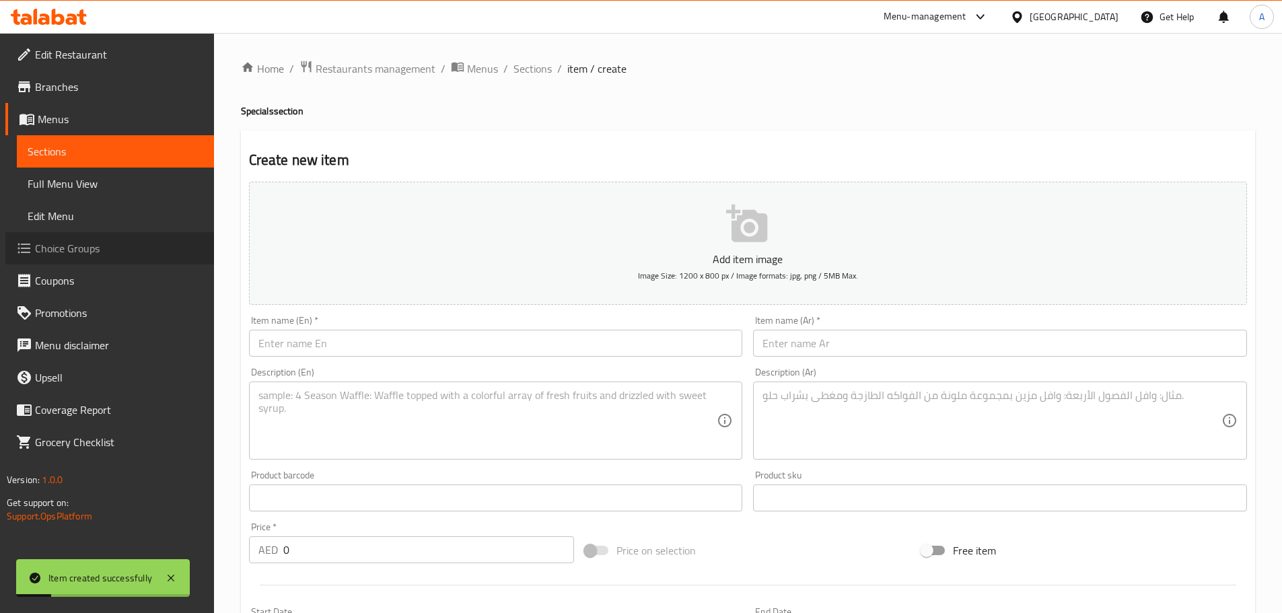
click at [71, 240] on span "Choice Groups" at bounding box center [119, 248] width 168 height 16
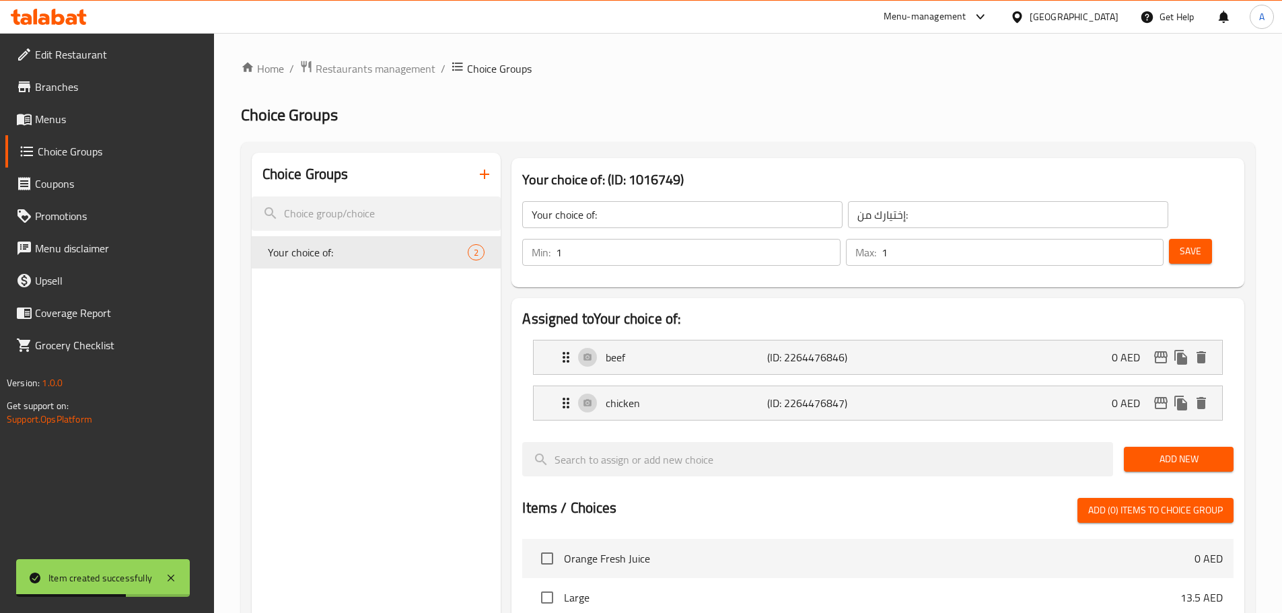
click at [488, 172] on icon "button" at bounding box center [484, 174] width 16 height 16
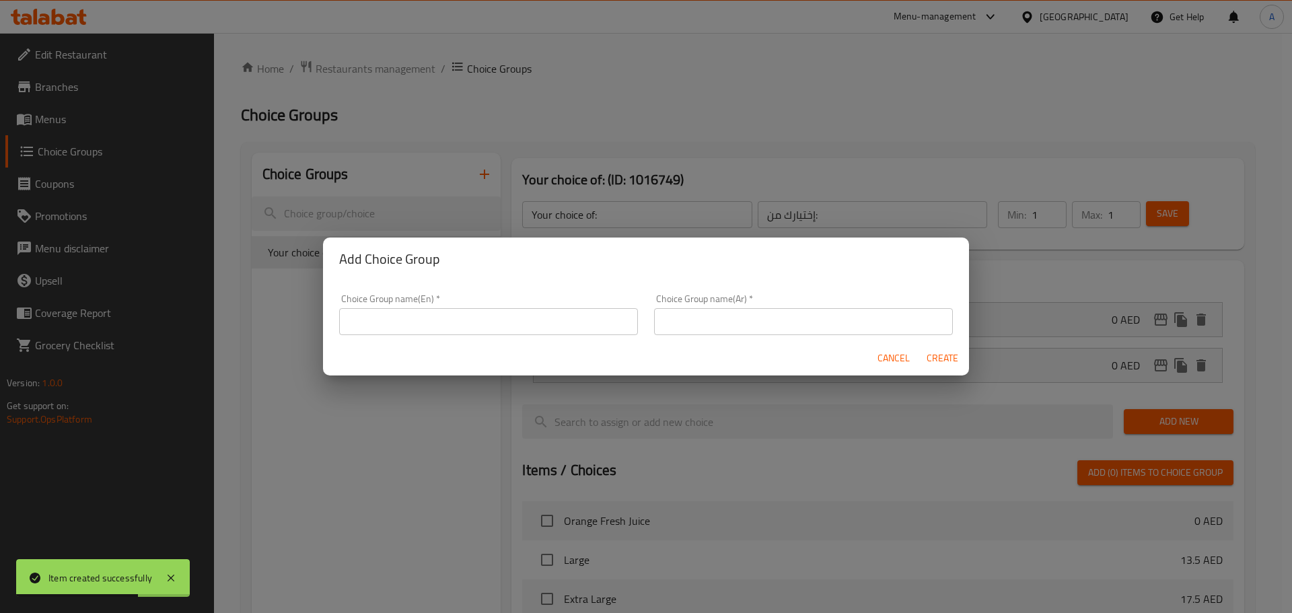
click at [510, 316] on input "text" at bounding box center [488, 321] width 299 height 27
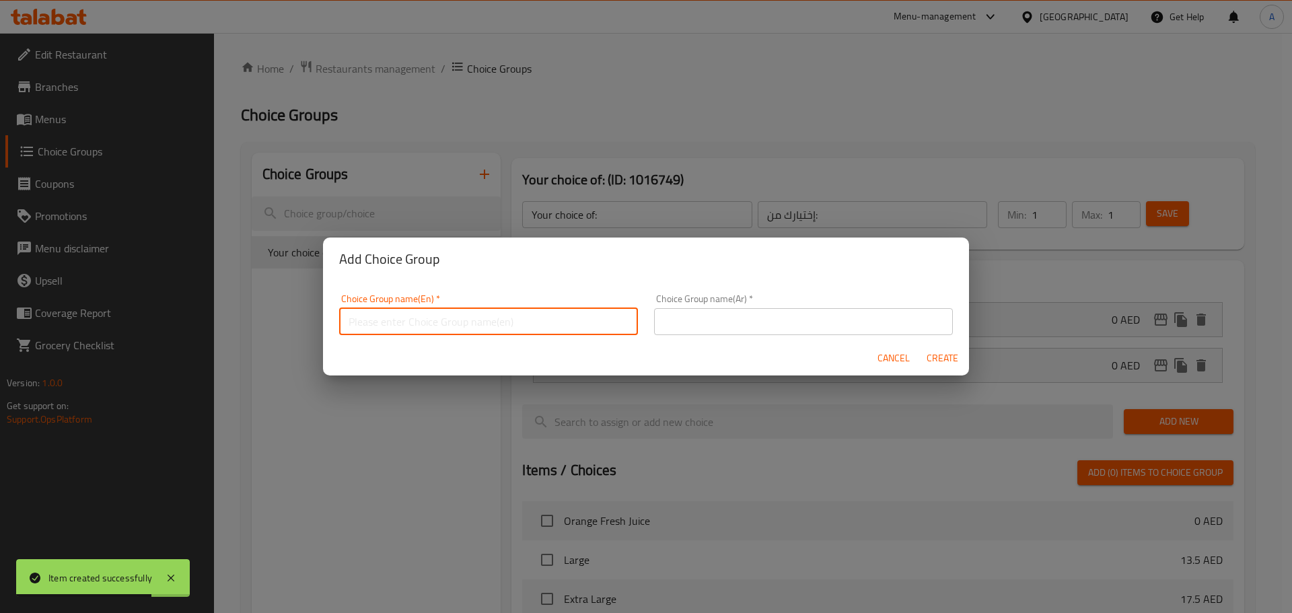
type input "Your Choice Of: 1"
click at [767, 326] on input "text" at bounding box center [803, 321] width 299 height 27
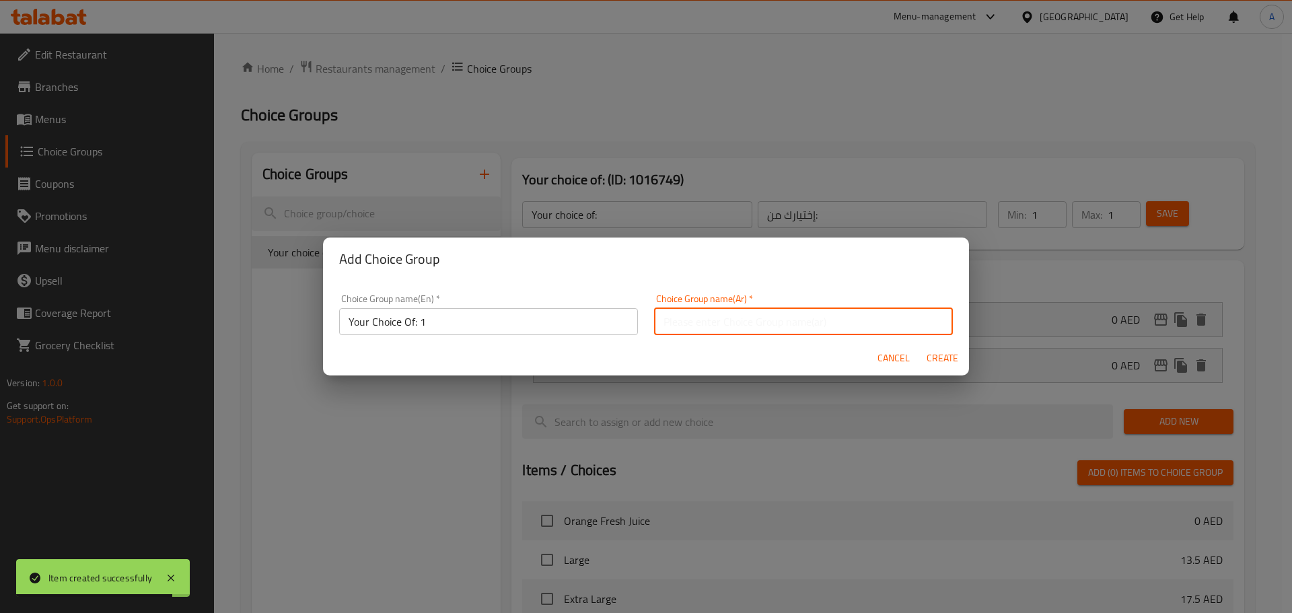
type input "إختيارك من:"
click at [936, 364] on span "Create" at bounding box center [942, 358] width 32 height 17
type input "Your Choice Of: 1"
type input "0"
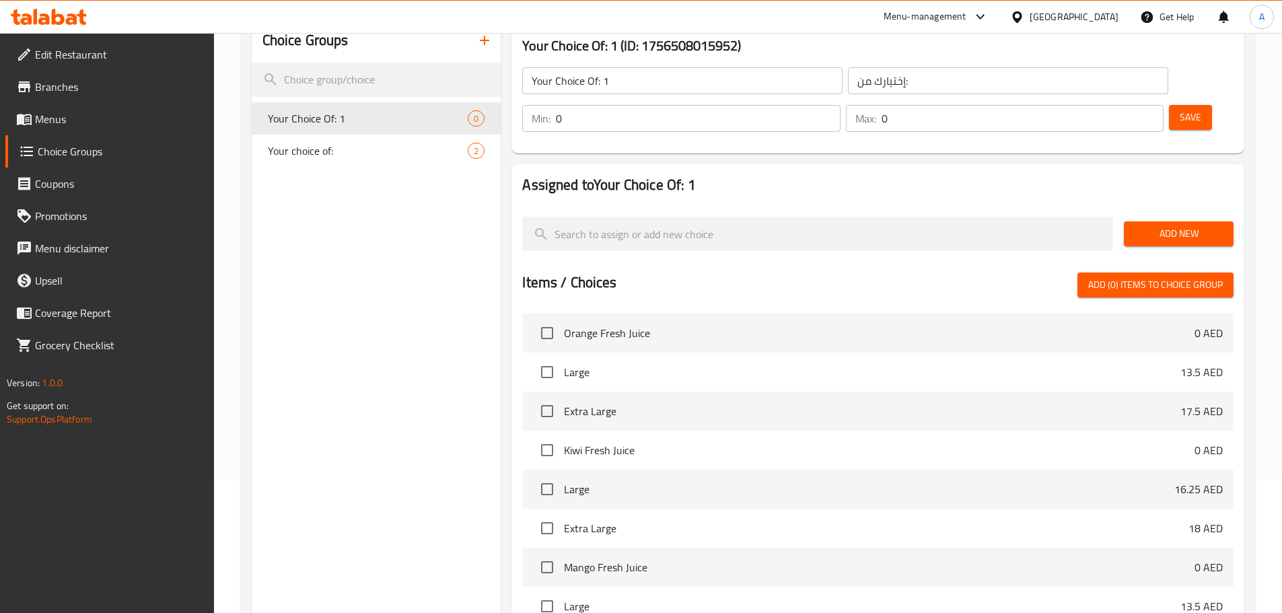
scroll to position [135, 0]
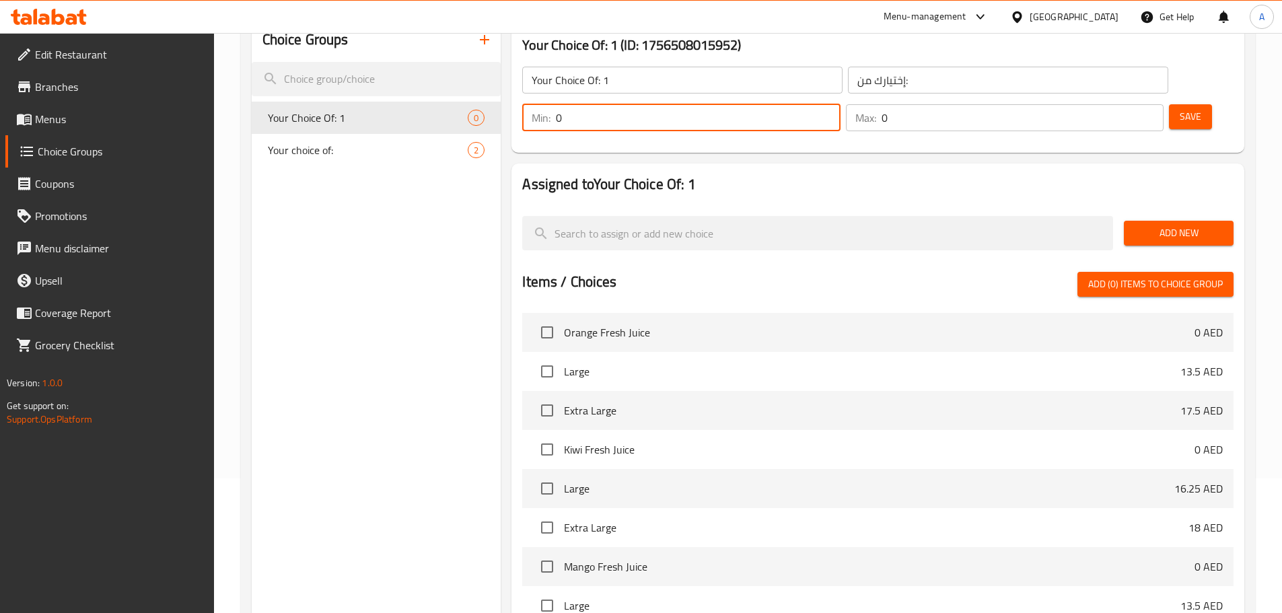
drag, startPoint x: 1035, startPoint y: 85, endPoint x: 1045, endPoint y: 84, distance: 10.1
click at [840, 104] on input "0" at bounding box center [698, 117] width 284 height 27
type input "1"
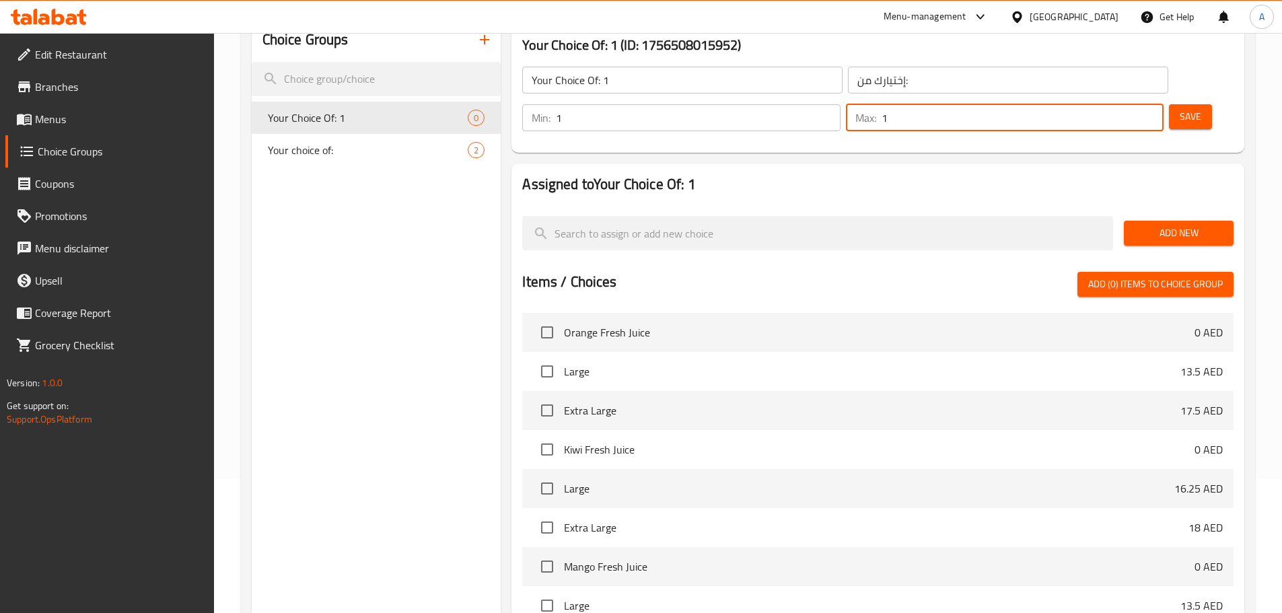
type input "1"
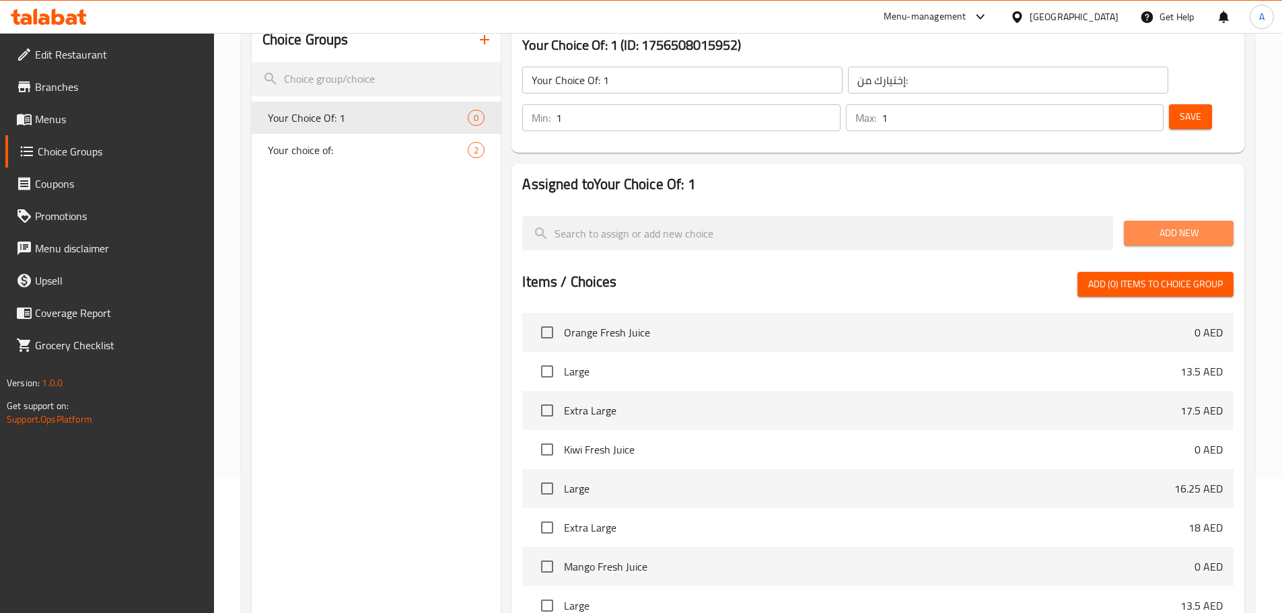
click at [1176, 221] on button "Add New" at bounding box center [1178, 233] width 110 height 25
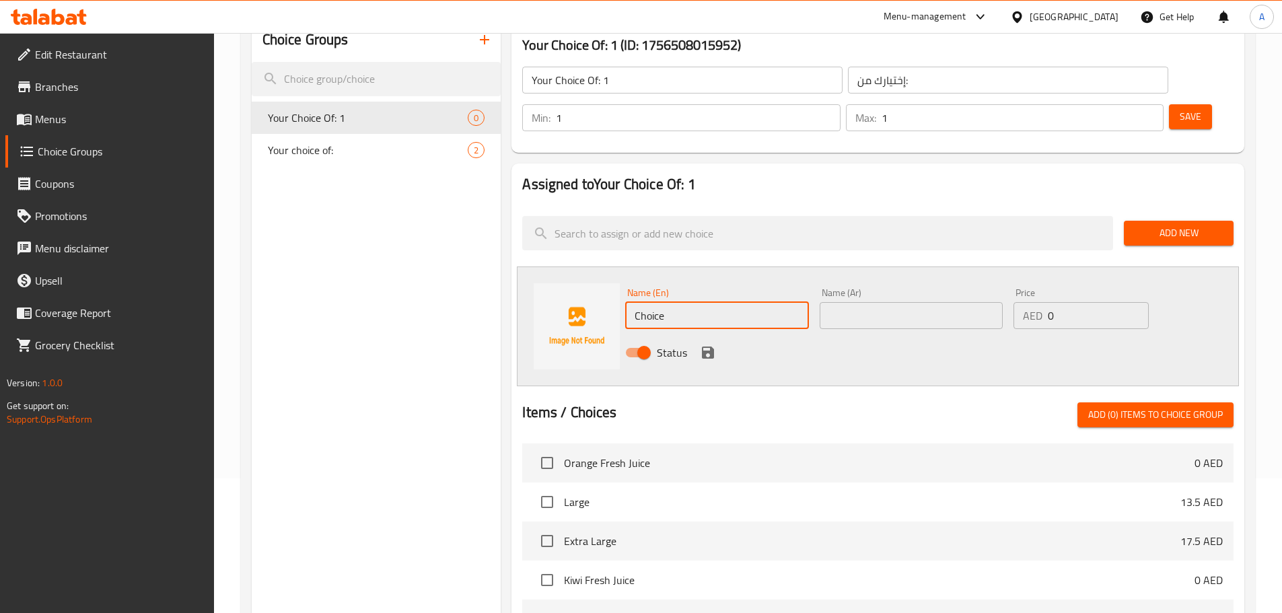
click at [669, 302] on input "Choice" at bounding box center [716, 315] width 183 height 27
type input "م"
type input "Large"
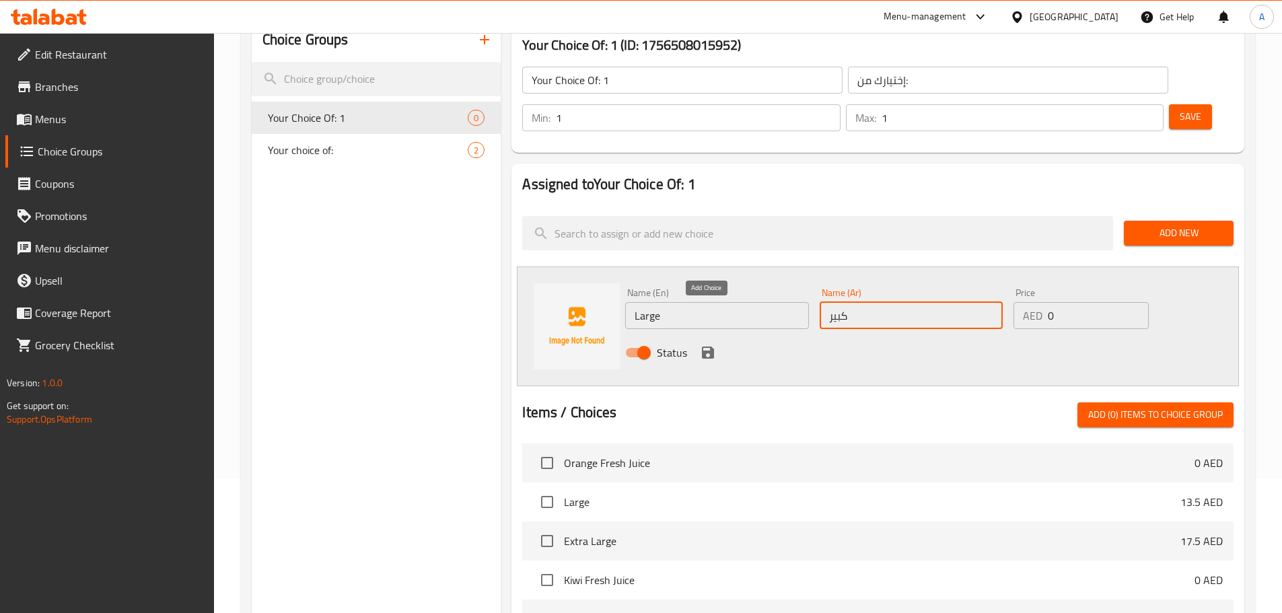
type input "كبير"
click at [708, 342] on button "save" at bounding box center [708, 352] width 20 height 20
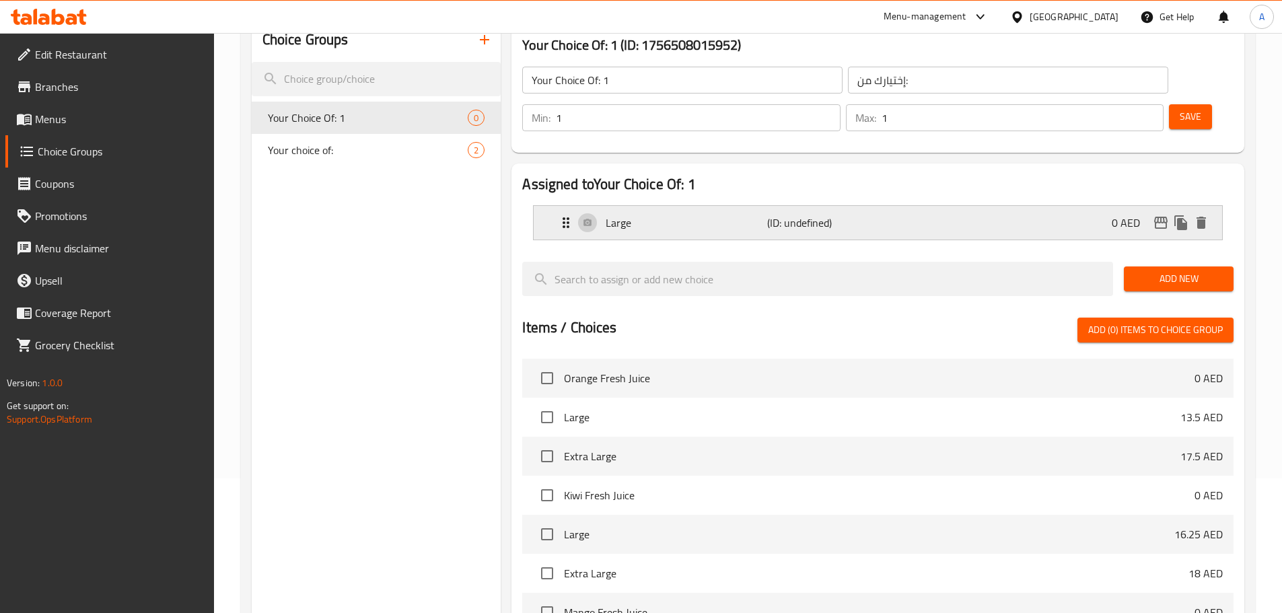
click at [1181, 206] on div "Large (ID: undefined) 0 AED" at bounding box center [882, 223] width 648 height 34
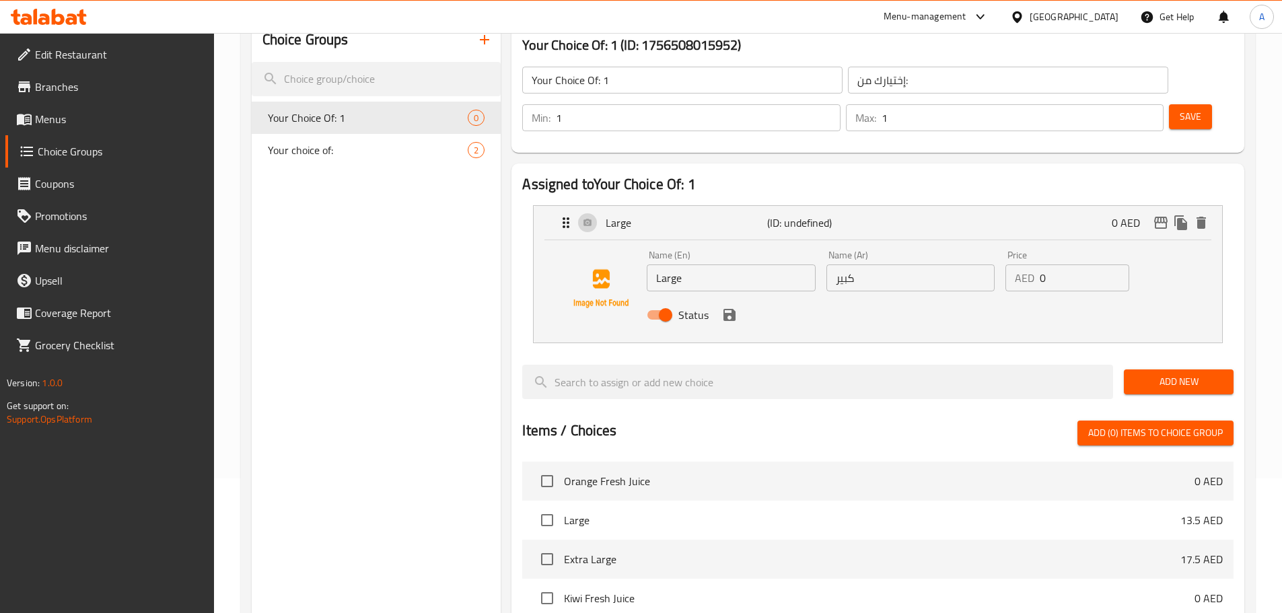
click at [680, 264] on input "Large" at bounding box center [730, 277] width 168 height 27
click at [1184, 215] on icon "duplicate" at bounding box center [1180, 222] width 13 height 15
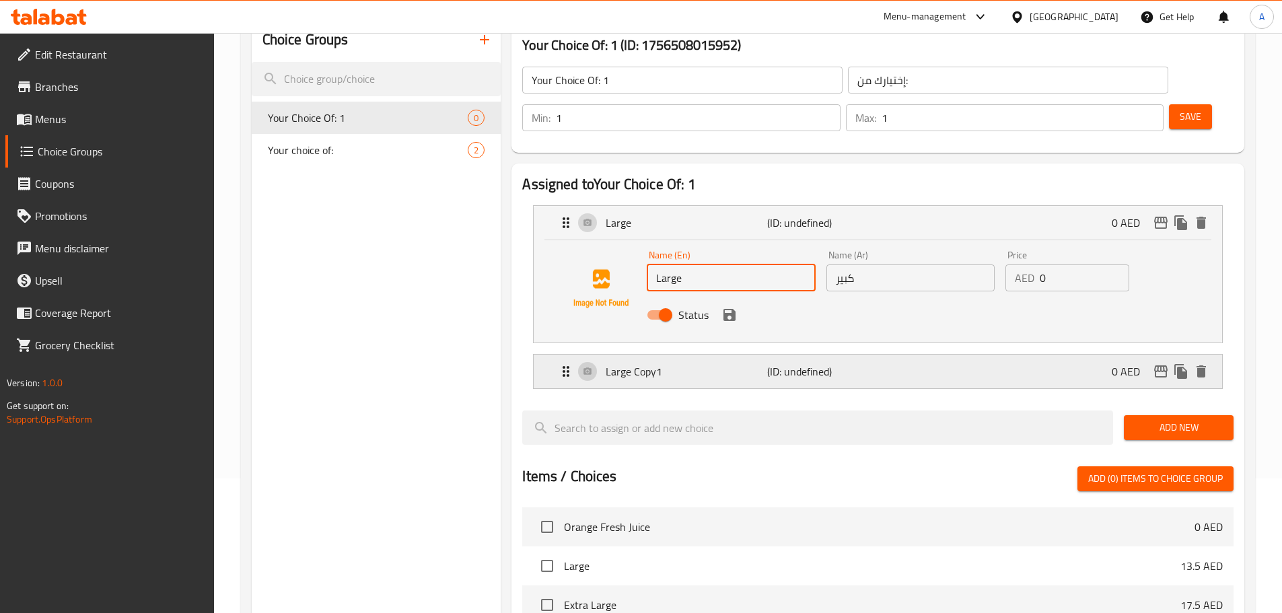
click at [692, 363] on p "Large Copy1" at bounding box center [685, 371] width 161 height 16
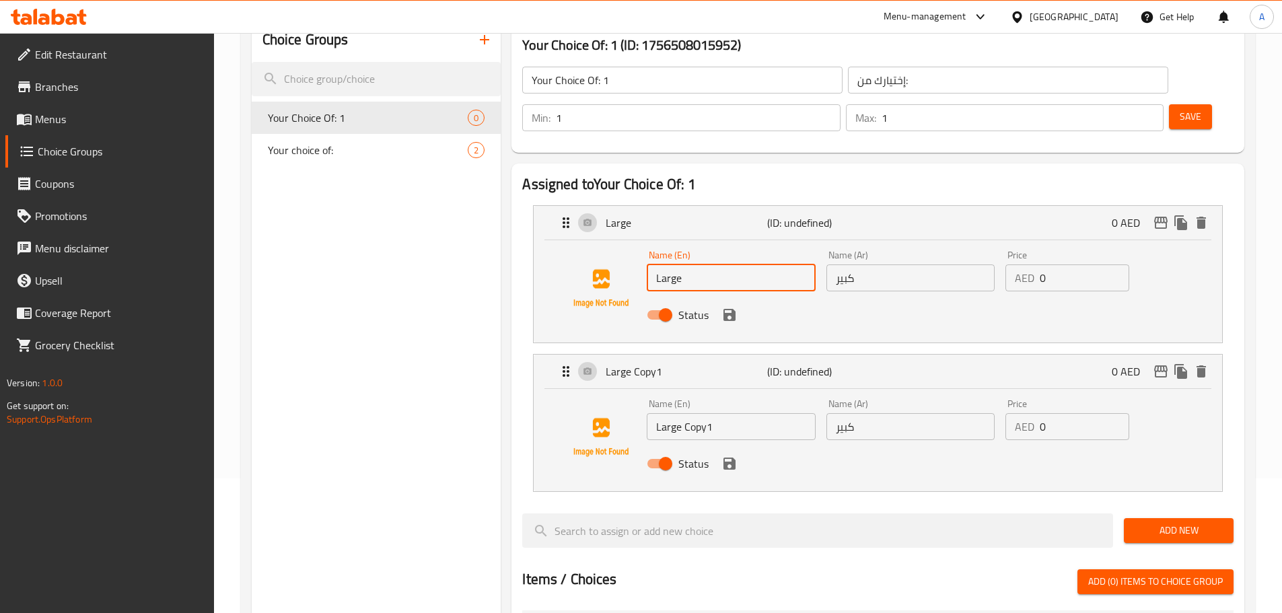
click at [706, 413] on input "Large Copy1" at bounding box center [730, 426] width 168 height 27
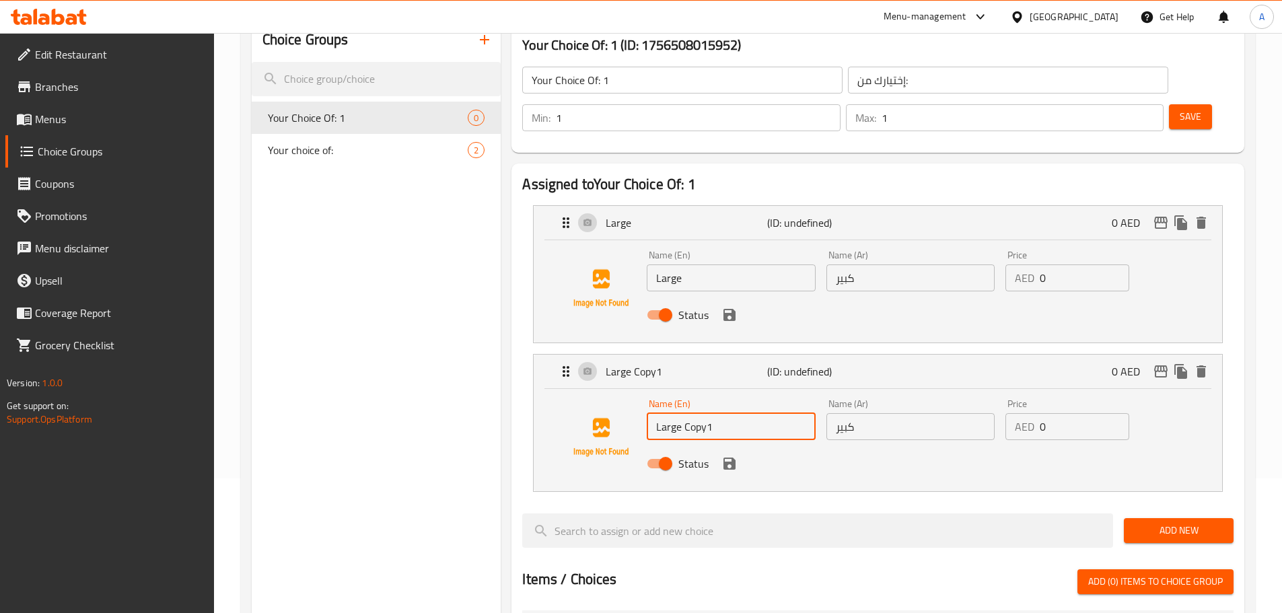
click at [706, 413] on input "Large Copy1" at bounding box center [730, 426] width 168 height 27
paste input "Extra Large"
type input "Extra Large"
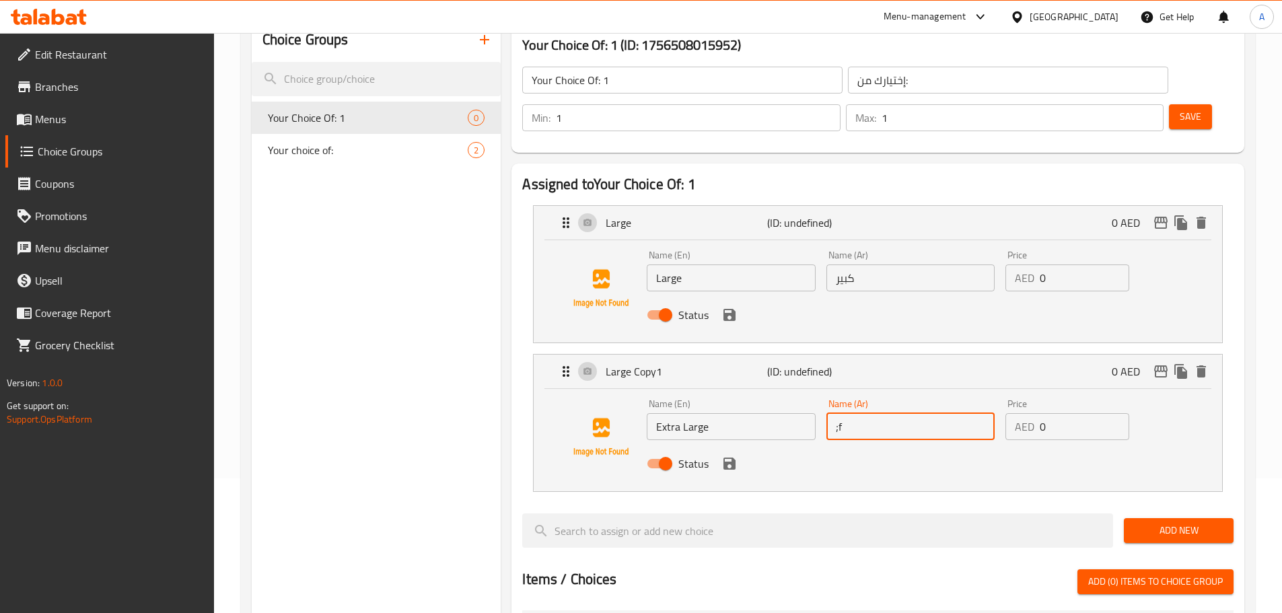
type input ";"
type input "كبير جدا"
click at [1066, 255] on div "Price AED 0 Price" at bounding box center [1067, 271] width 135 height 52
click at [1064, 264] on input "0" at bounding box center [1083, 277] width 89 height 27
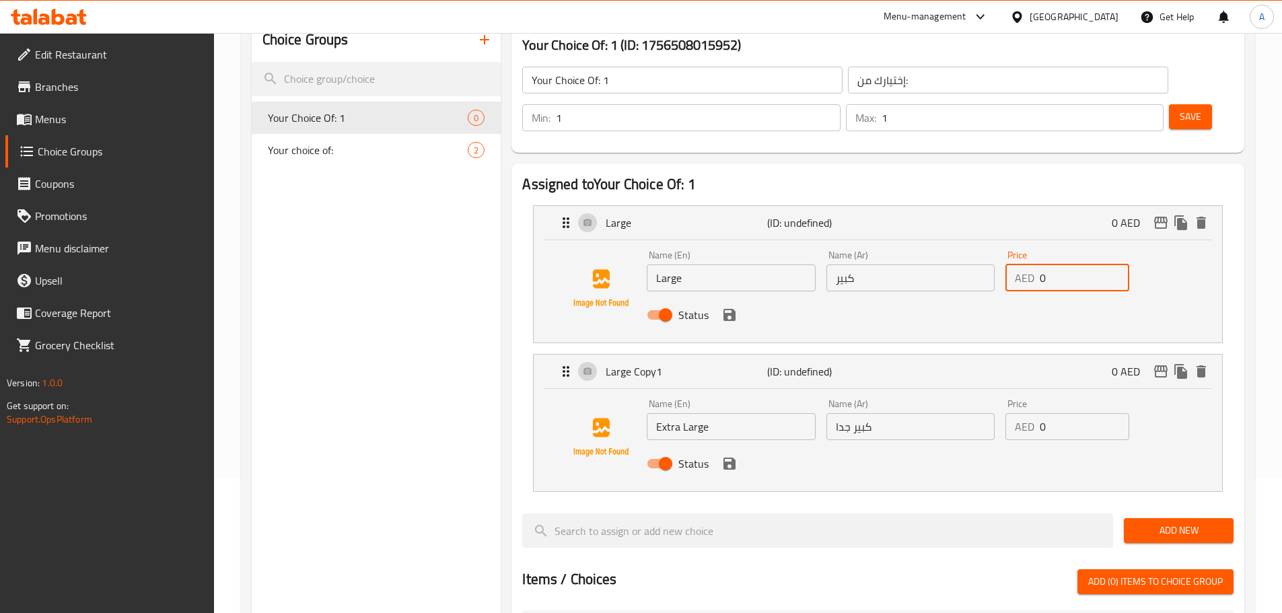
click at [1064, 264] on input "0" at bounding box center [1083, 277] width 89 height 27
paste input "47.5"
click at [735, 307] on icon "save" at bounding box center [729, 315] width 16 height 16
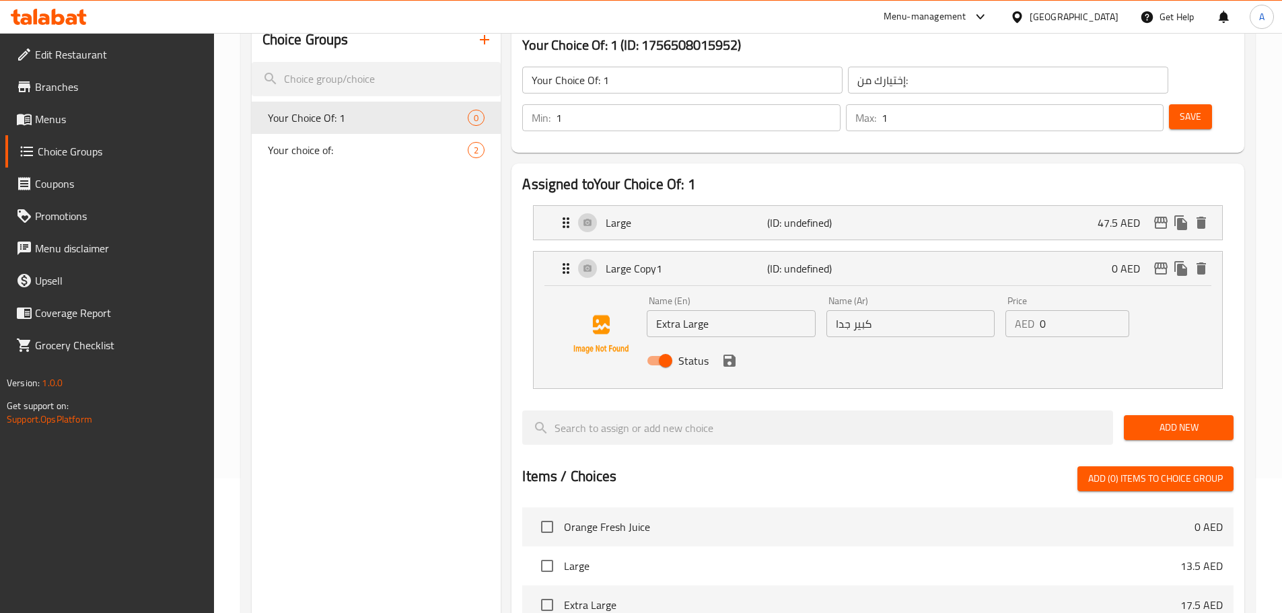
type input "47.5"
click at [1044, 310] on input "0" at bounding box center [1083, 323] width 89 height 27
paste input "8"
click at [725, 355] on icon "save" at bounding box center [729, 361] width 12 height 12
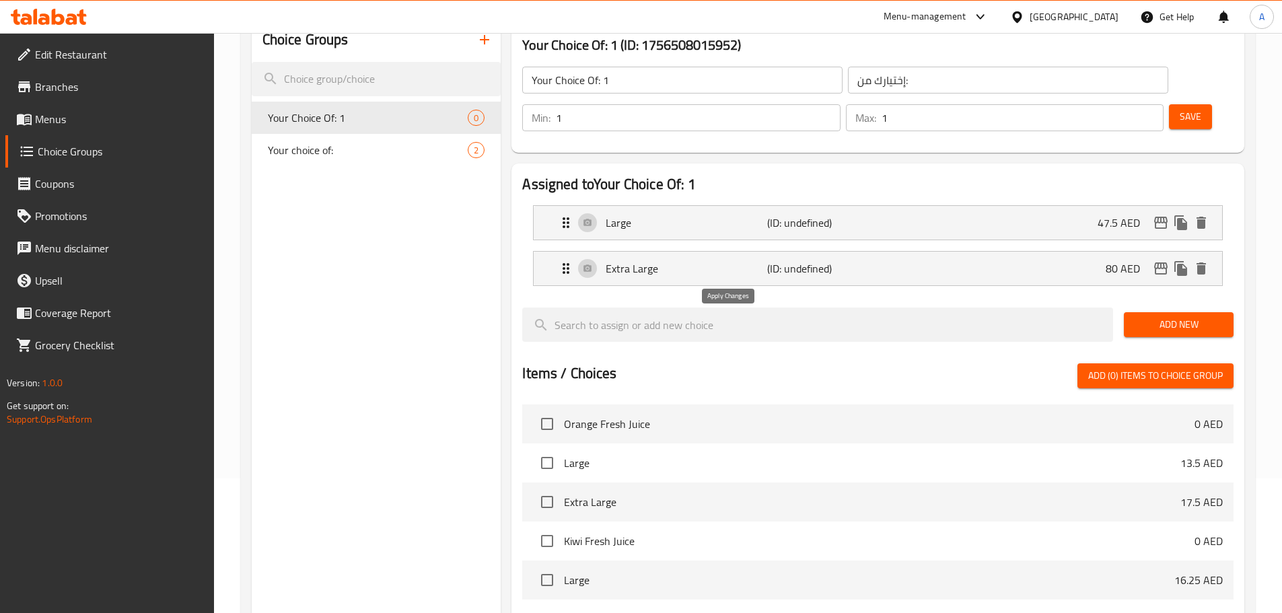
type input "80"
click at [1189, 104] on button "Save" at bounding box center [1190, 116] width 43 height 25
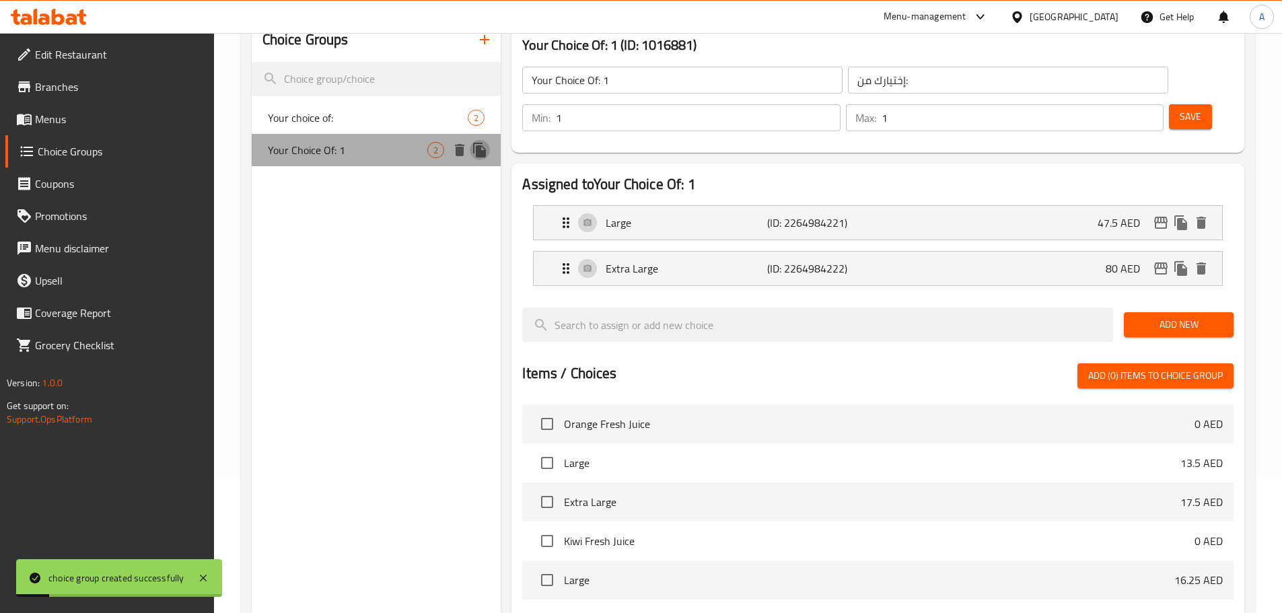
click at [470, 152] on button "duplicate" at bounding box center [480, 150] width 20 height 20
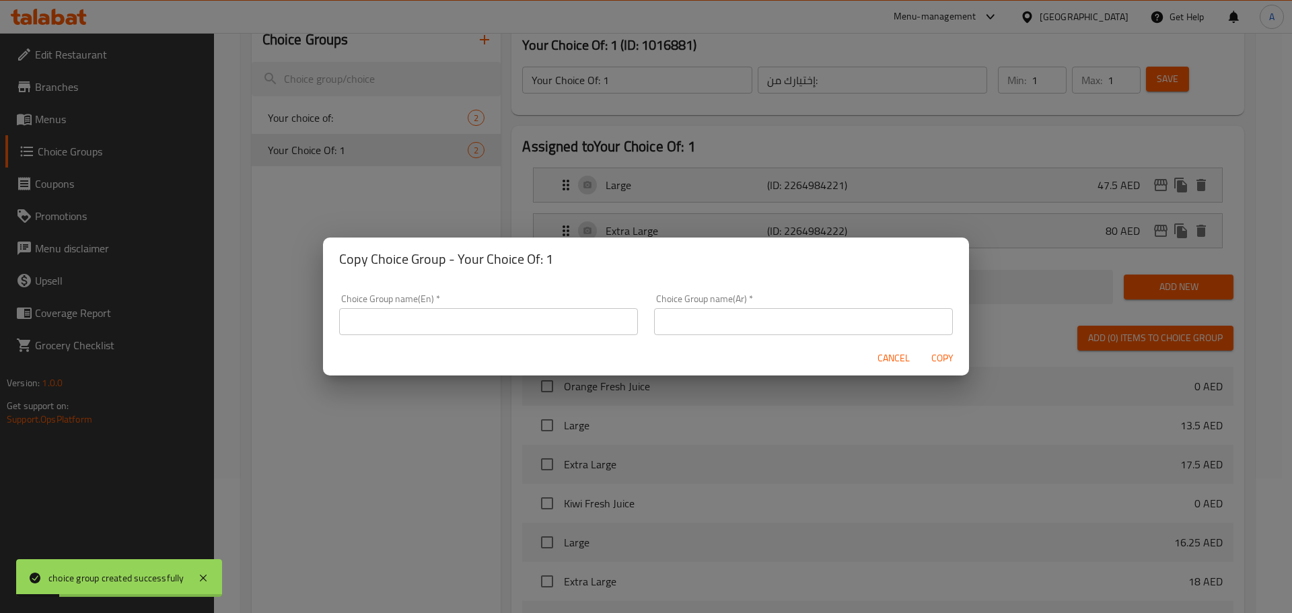
drag, startPoint x: 491, startPoint y: 299, endPoint x: 481, endPoint y: 316, distance: 20.2
click at [490, 303] on div "Choice Group name(En)   * Choice Group name(En) *" at bounding box center [488, 314] width 299 height 41
click at [481, 316] on input "text" at bounding box center [488, 321] width 299 height 27
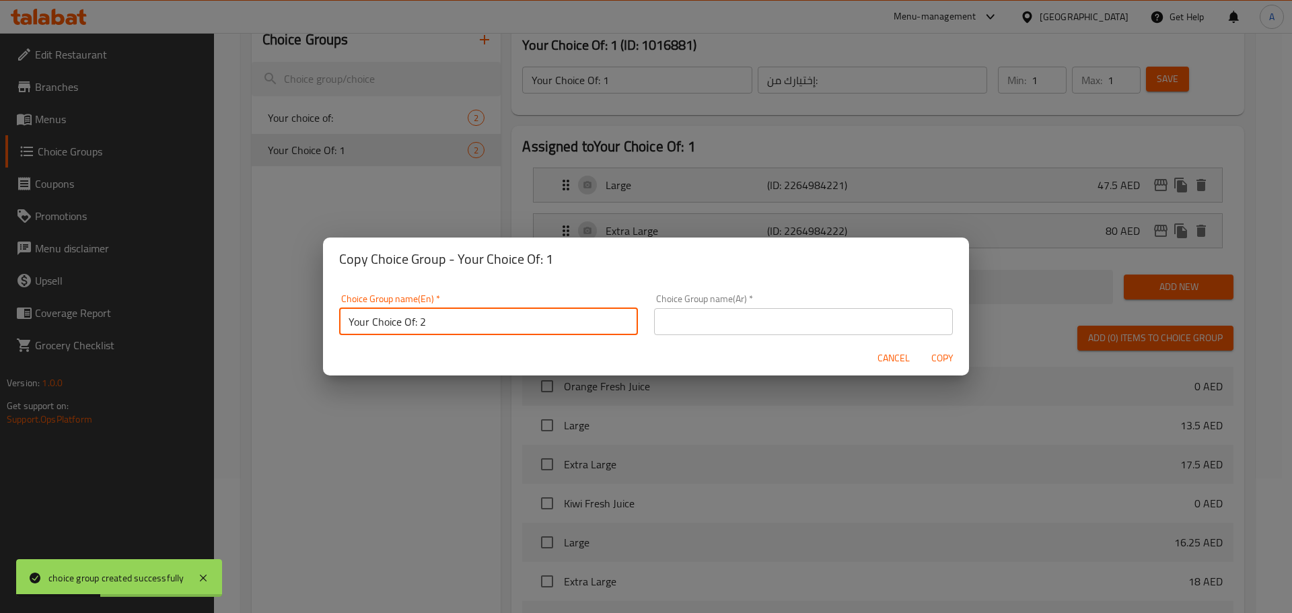
type input "Your Choice Of: 2"
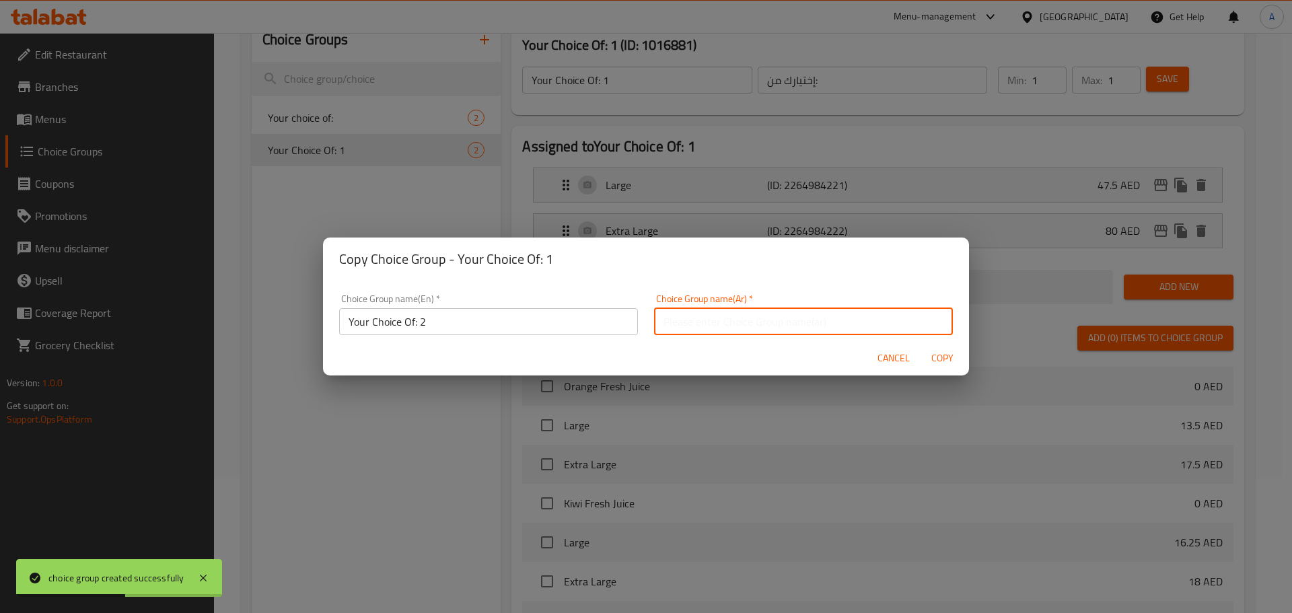
click at [737, 326] on input "text" at bounding box center [803, 321] width 299 height 27
type input "إختيارك من:"
click at [927, 360] on span "Copy" at bounding box center [942, 358] width 32 height 17
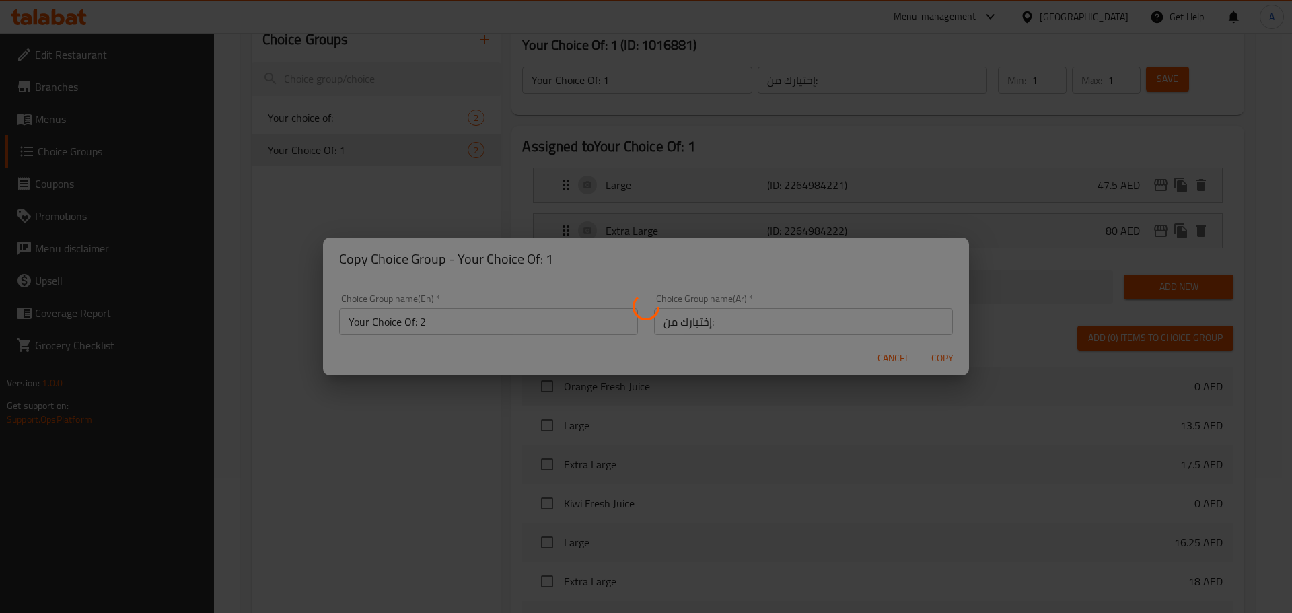
type input "Your Choice Of: 2"
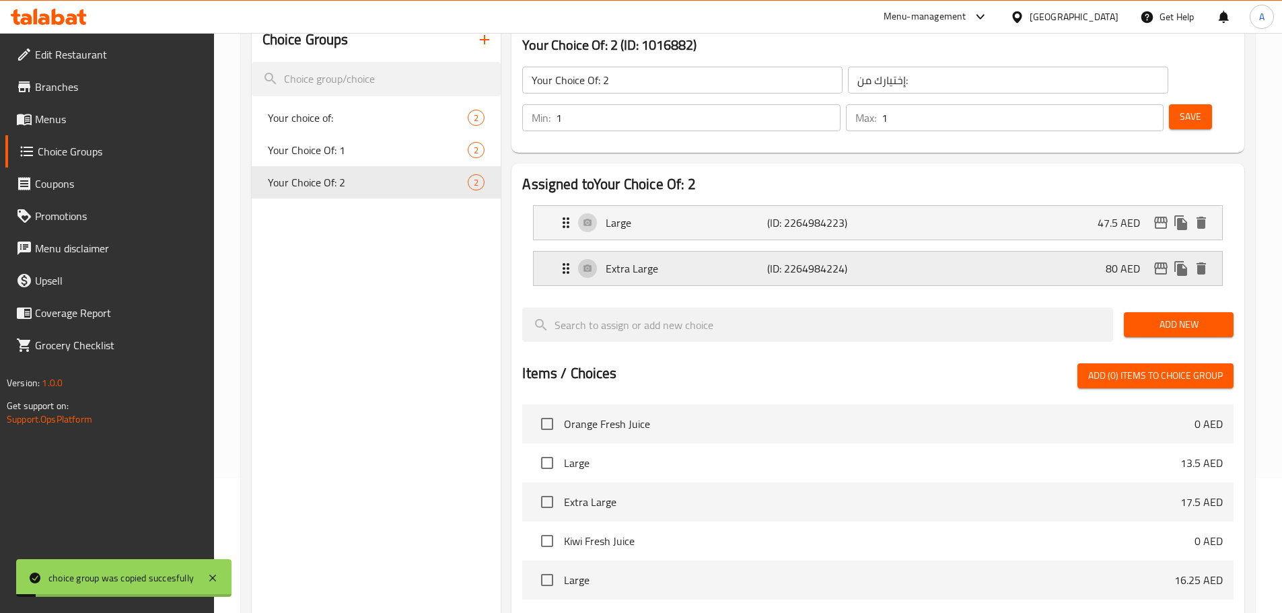
click at [877, 252] on div "Extra Large (ID: 2264984224) 80 AED" at bounding box center [882, 269] width 648 height 34
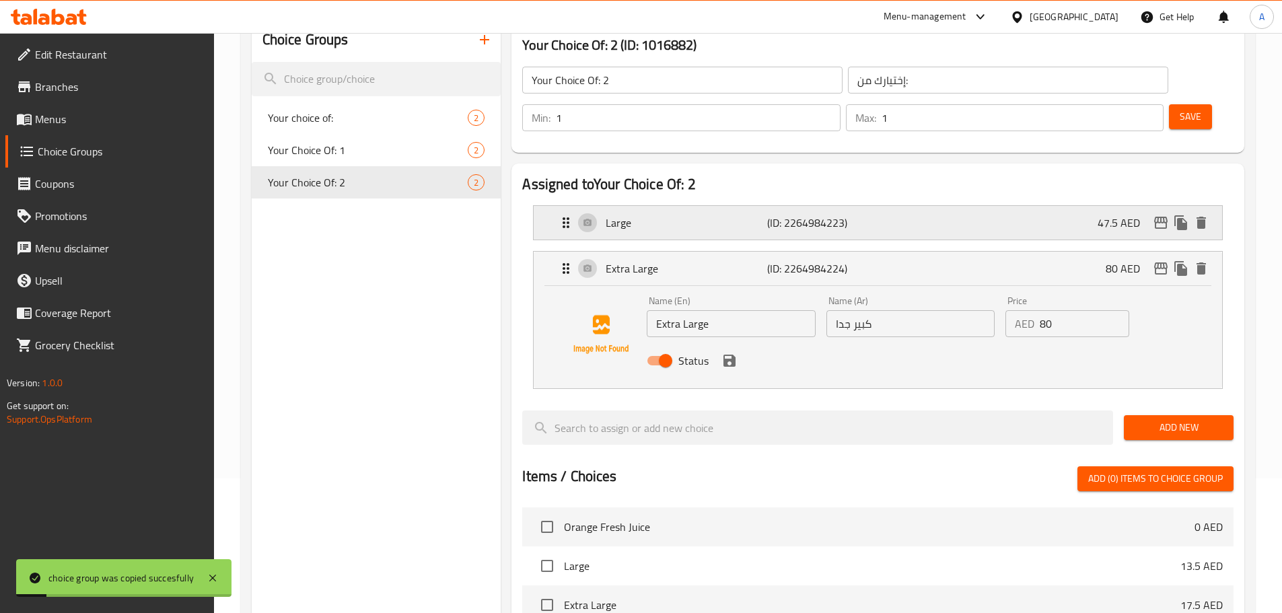
click at [881, 206] on div "Large (ID: 2264984223) 47.5 AED" at bounding box center [882, 223] width 648 height 34
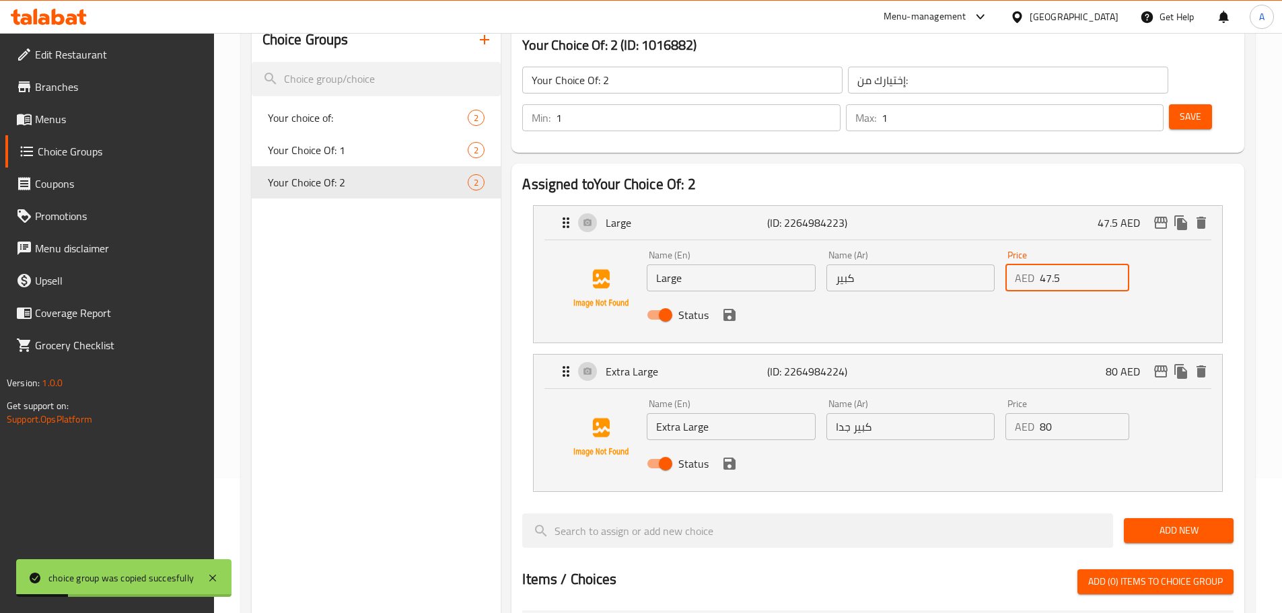
drag, startPoint x: 1066, startPoint y: 244, endPoint x: 1022, endPoint y: 242, distance: 44.4
click at [1022, 264] on div "AED 47.5 Price" at bounding box center [1067, 277] width 124 height 27
click at [729, 307] on icon "save" at bounding box center [729, 315] width 16 height 16
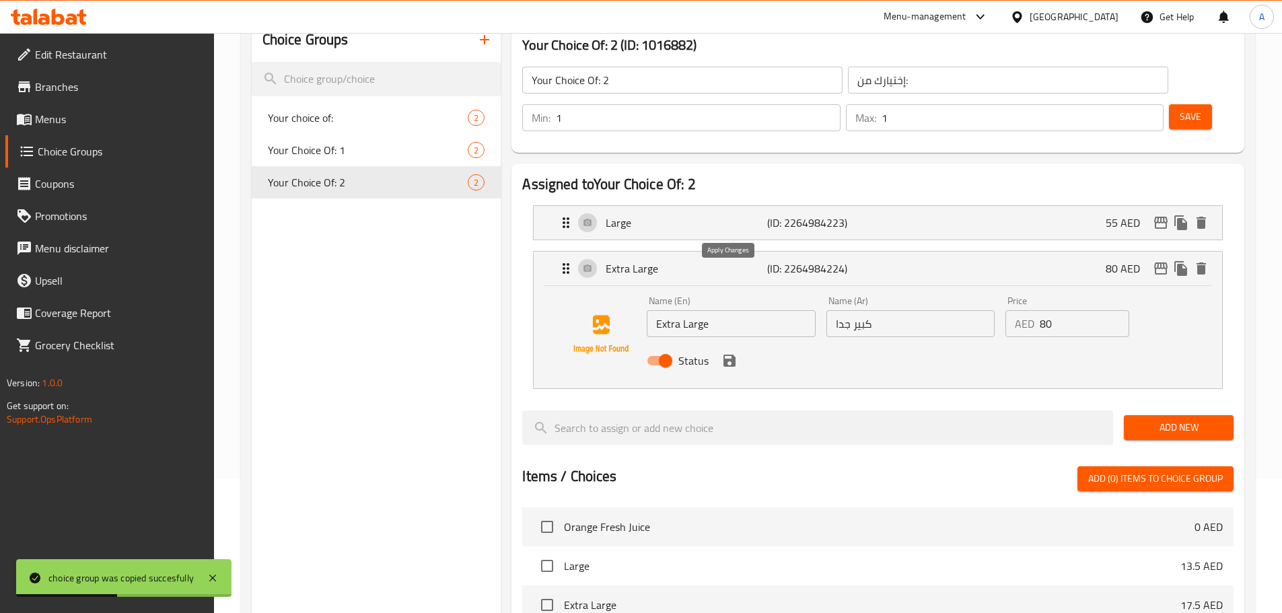
type input "55"
drag, startPoint x: 1060, startPoint y: 291, endPoint x: 980, endPoint y: 299, distance: 80.4
click at [980, 298] on div "Name (En) Extra Large Name (En) Name (Ar) كبير جدا Name (Ar) Price AED 80 Price…" at bounding box center [910, 335] width 538 height 88
click at [734, 355] on icon "save" at bounding box center [729, 361] width 12 height 12
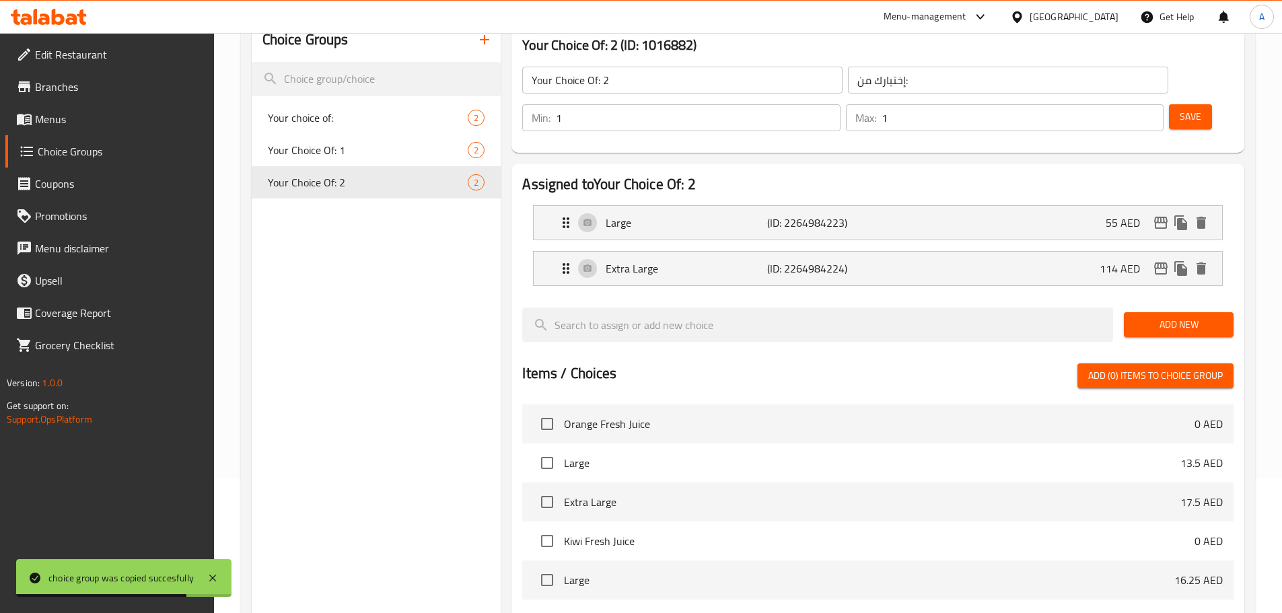
type input "114"
click at [1179, 108] on span "Save" at bounding box center [1190, 116] width 22 height 17
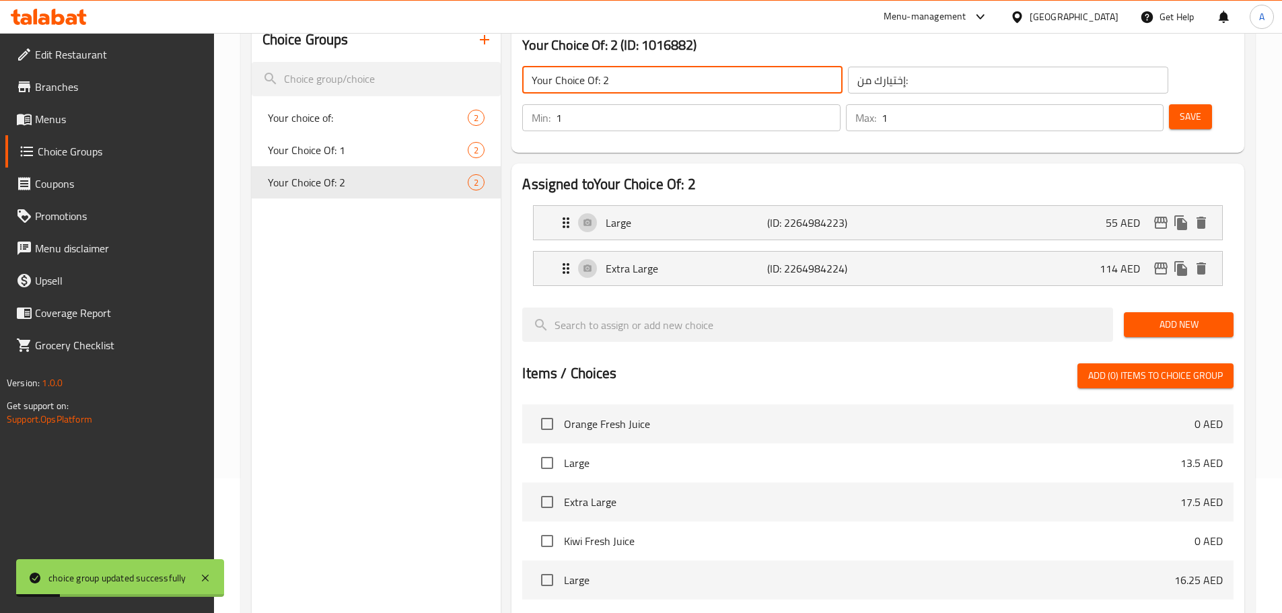
drag, startPoint x: 302, startPoint y: 5, endPoint x: 630, endPoint y: 68, distance: 334.2
click at [630, 67] on input "Your Choice Of: 2" at bounding box center [682, 80] width 320 height 27
type input "Your Choice Of:"
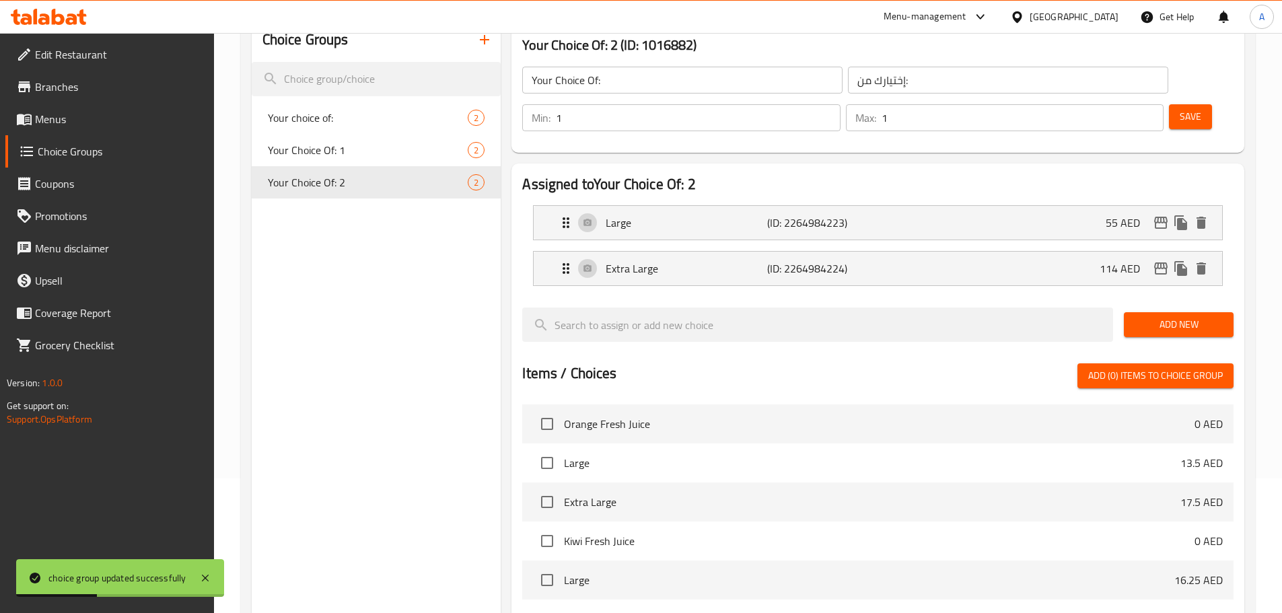
click at [432, 276] on div "Choice Groups Your choice of: 2 Your Choice Of: 1 2 Your Choice Of: 2 2" at bounding box center [377, 447] width 250 height 859
click at [91, 133] on link "Menus" at bounding box center [109, 119] width 209 height 32
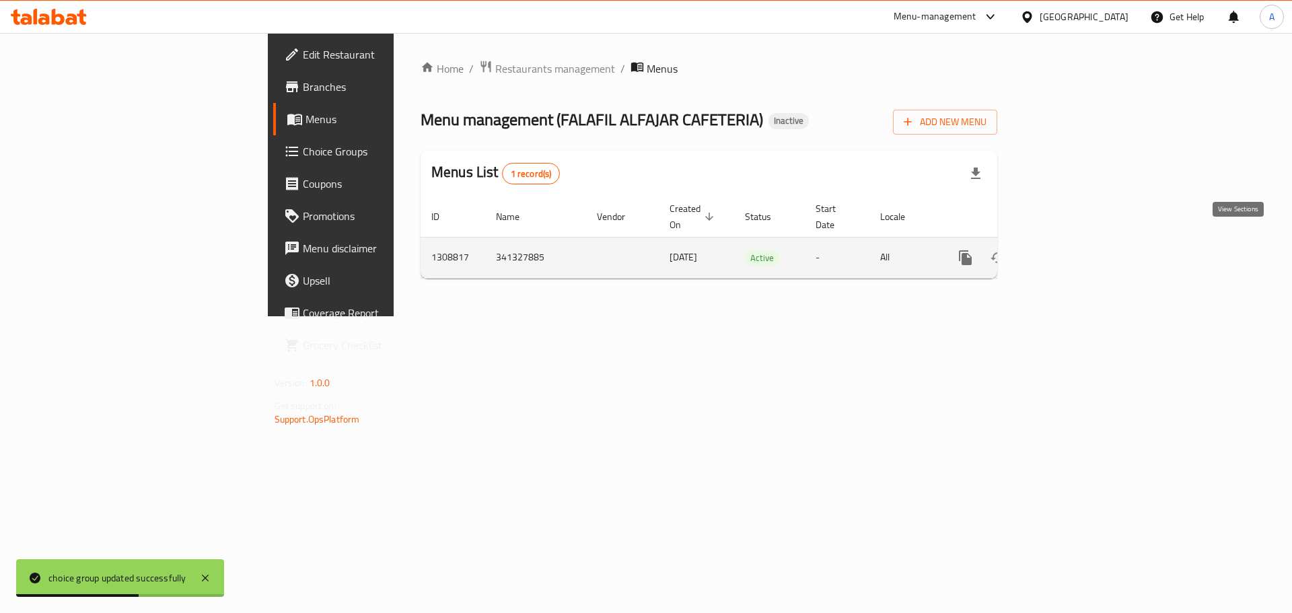
click at [1070, 250] on icon "enhanced table" at bounding box center [1062, 258] width 16 height 16
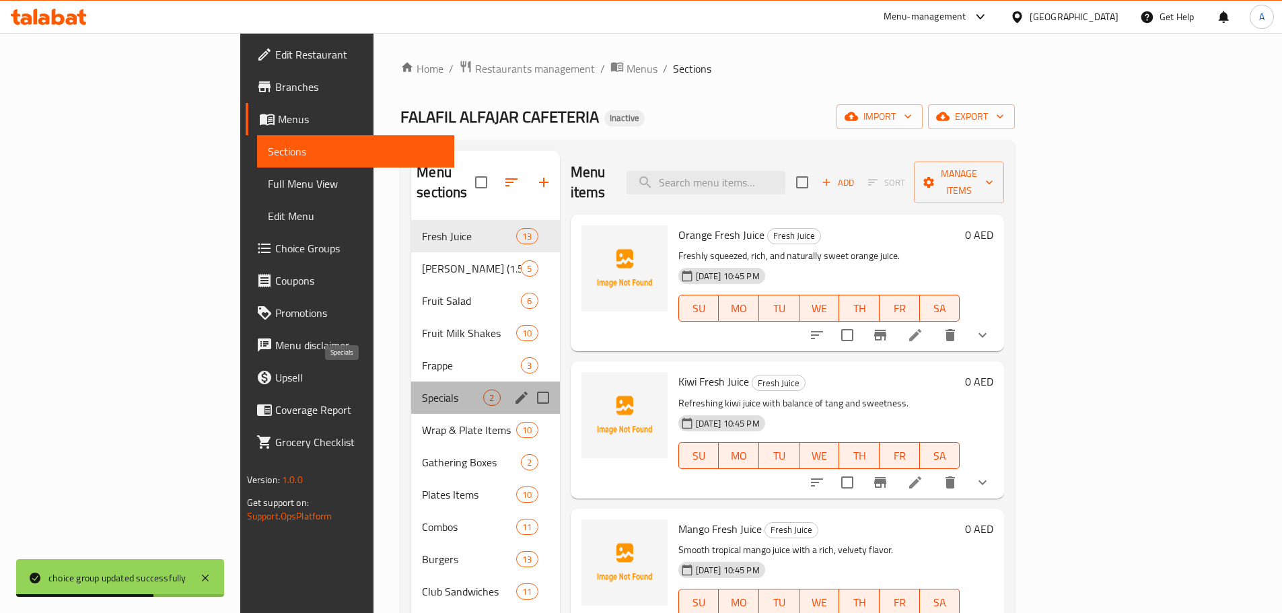
click at [422, 390] on span "Specials" at bounding box center [452, 398] width 61 height 16
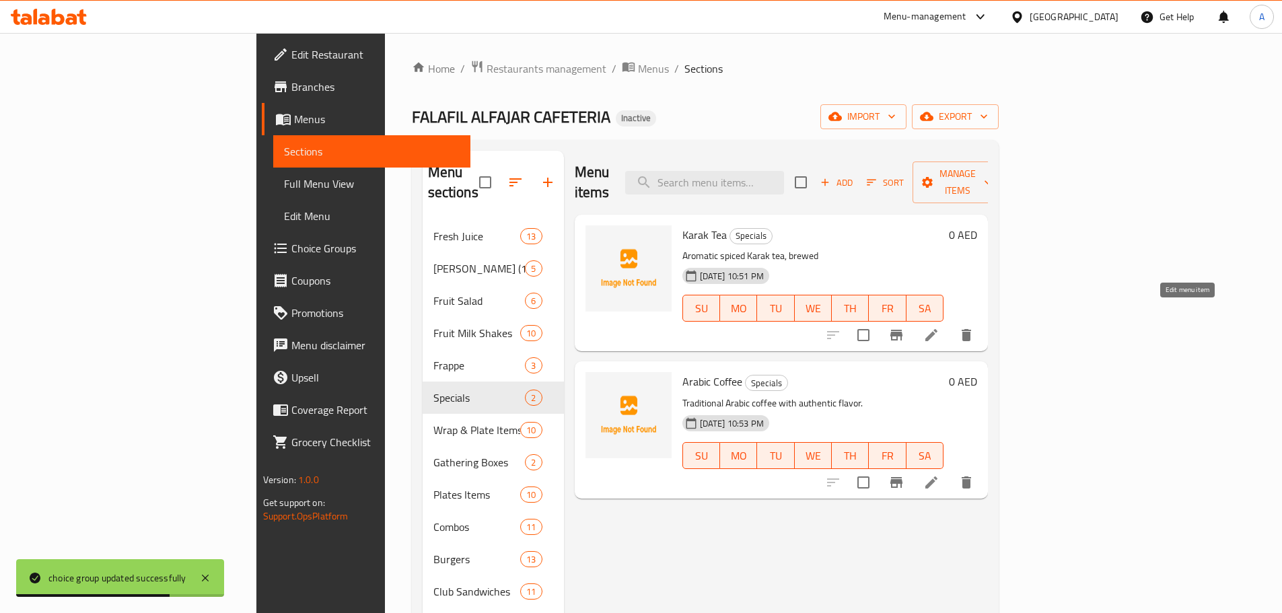
click at [939, 327] on icon at bounding box center [931, 335] width 16 height 16
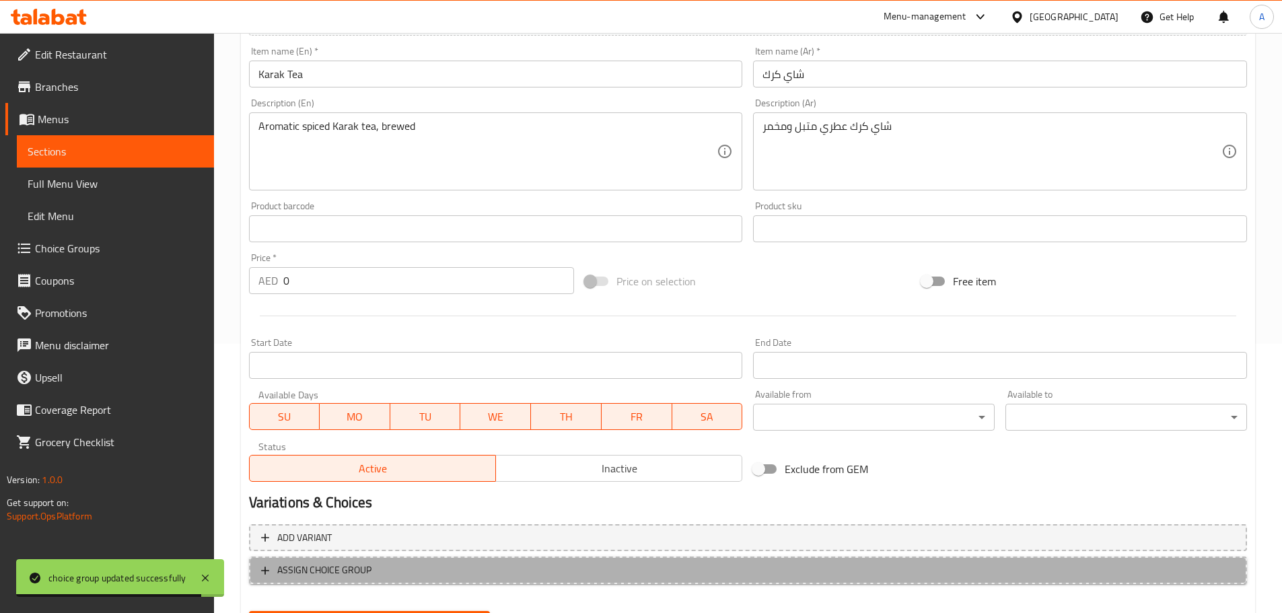
click at [313, 558] on button "ASSIGN CHOICE GROUP" at bounding box center [748, 570] width 998 height 28
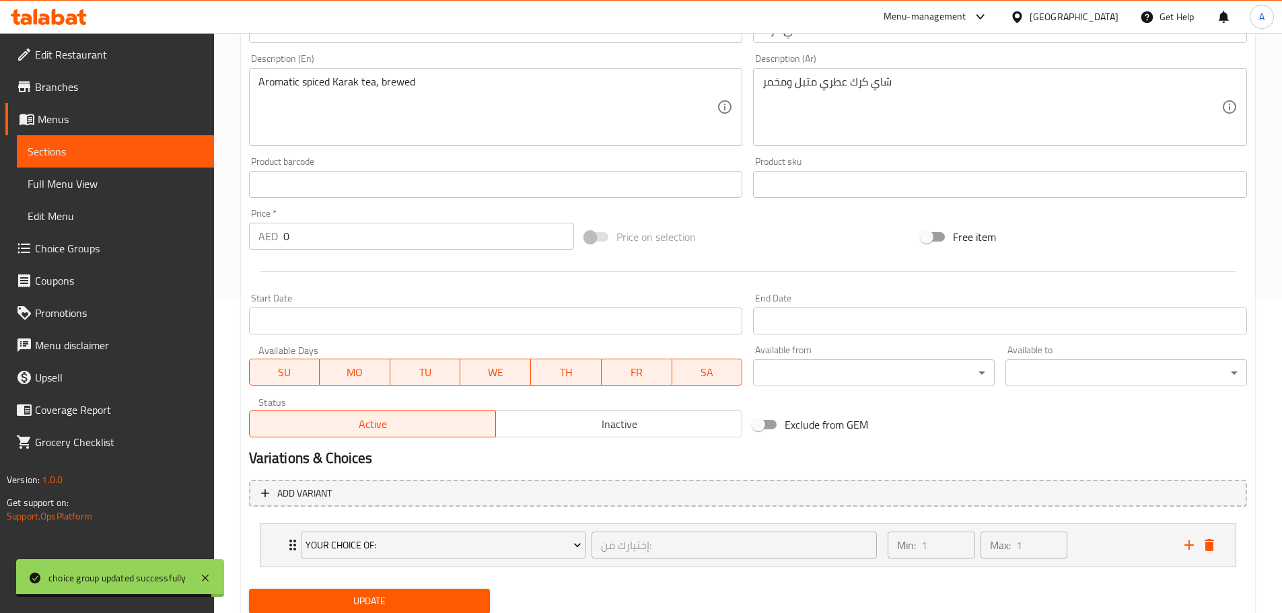
scroll to position [360, 0]
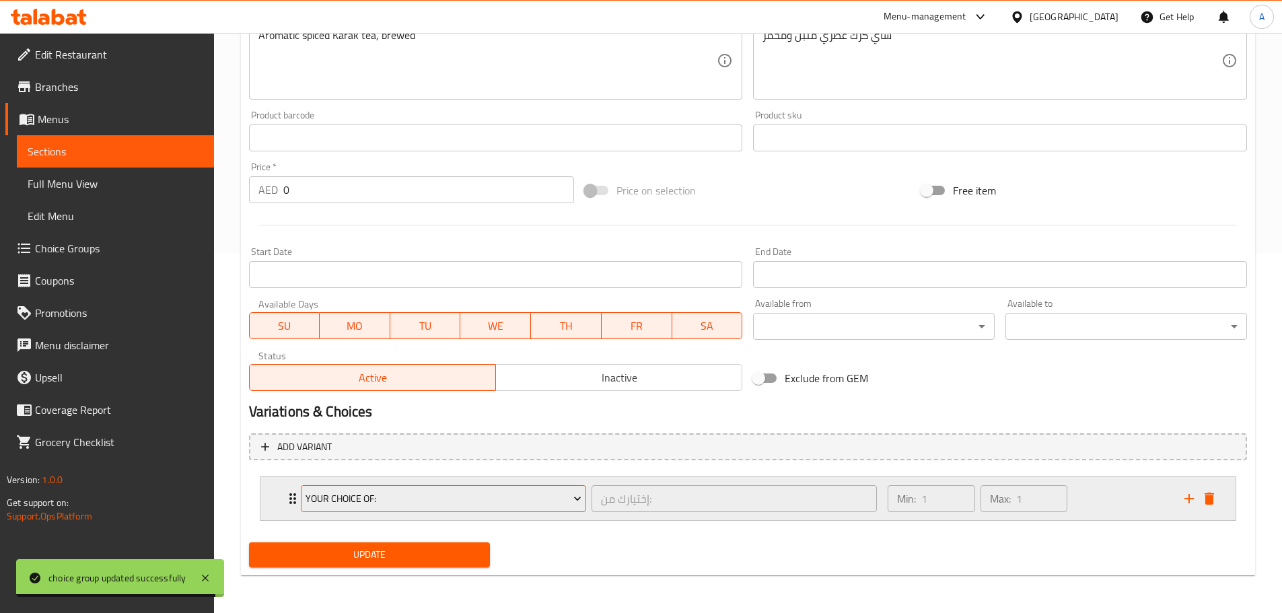
click at [491, 500] on span "Your choice of:" at bounding box center [443, 498] width 276 height 17
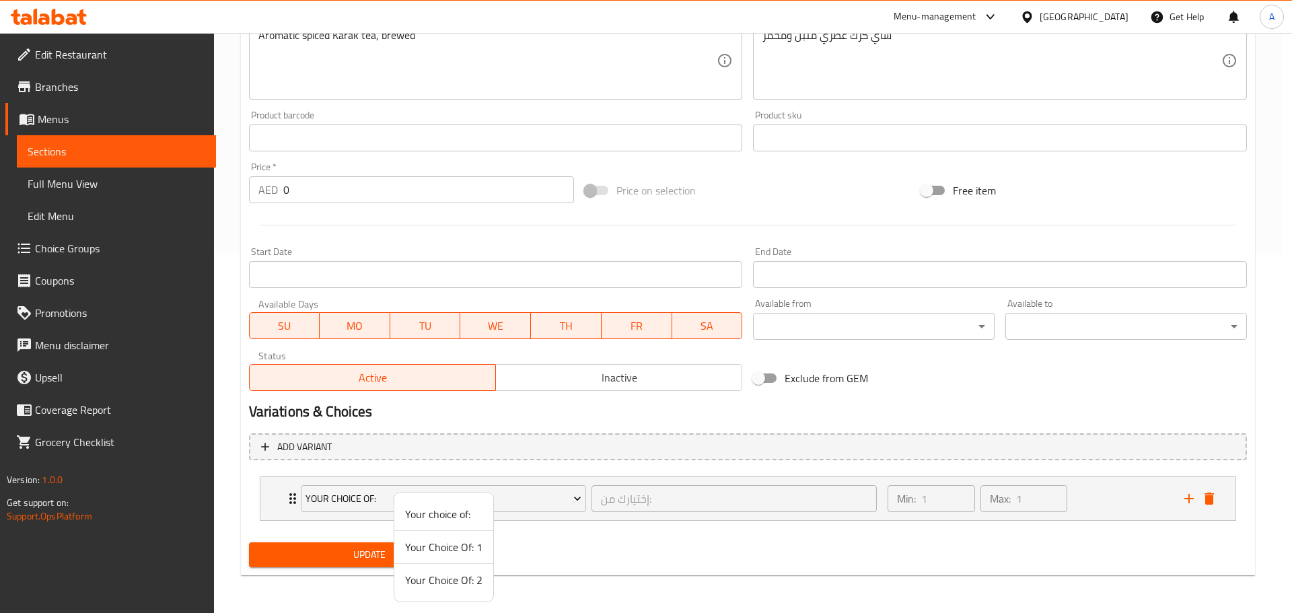
click at [456, 543] on span "Your Choice Of: 1" at bounding box center [443, 547] width 77 height 16
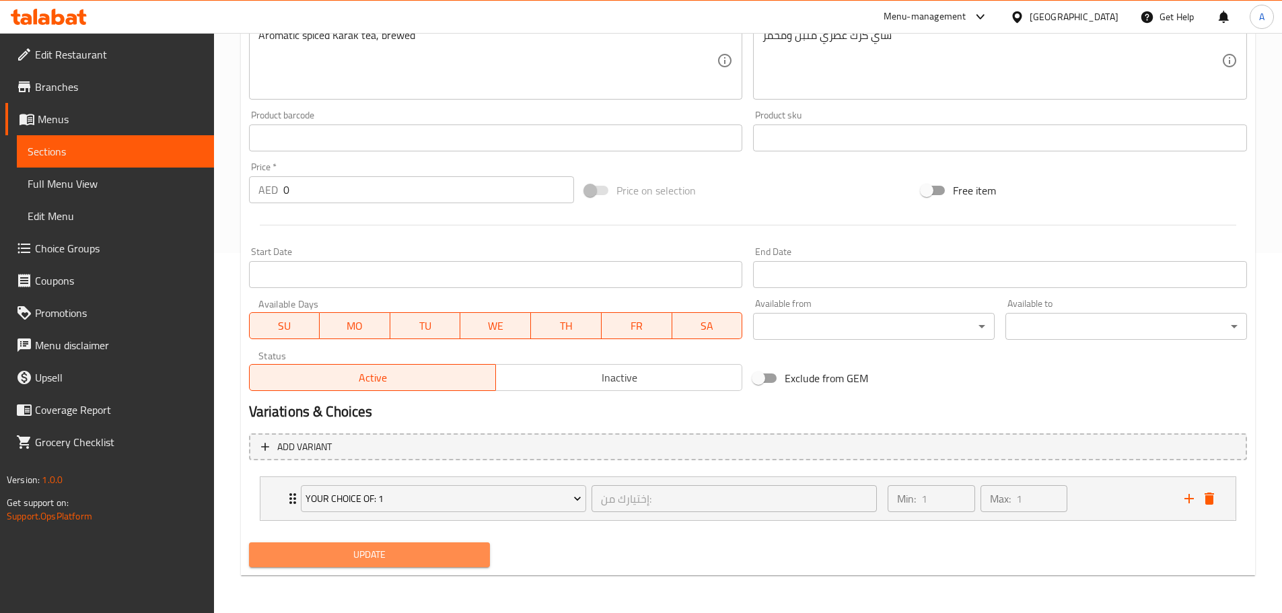
click at [441, 554] on span "Update" at bounding box center [370, 554] width 220 height 17
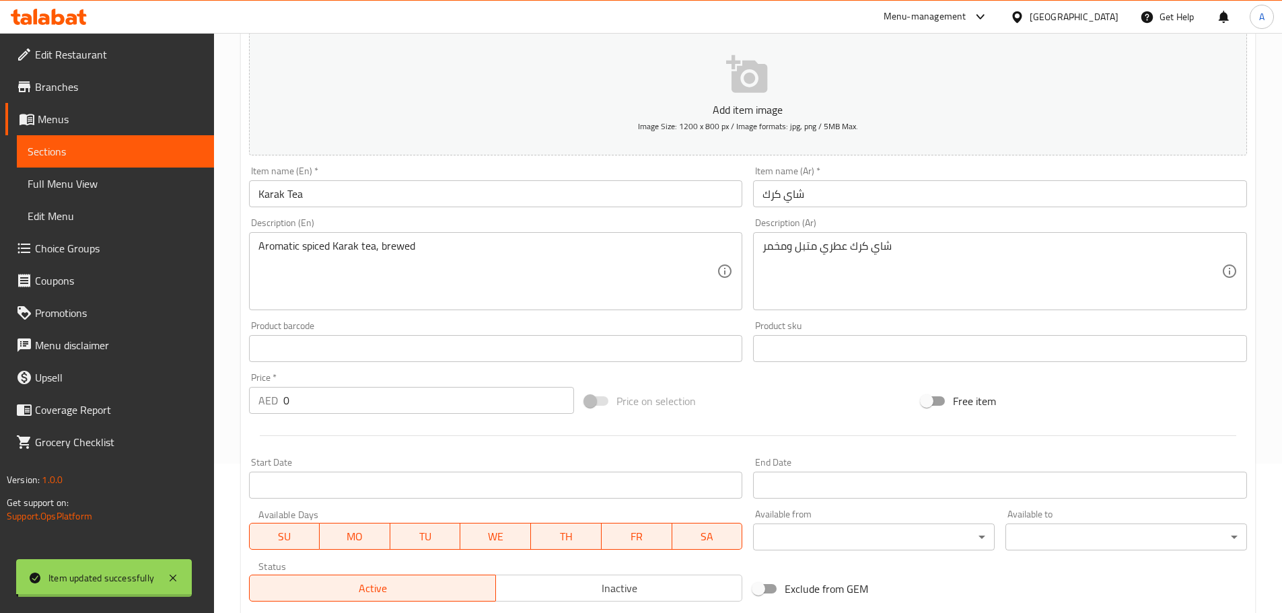
scroll to position [0, 0]
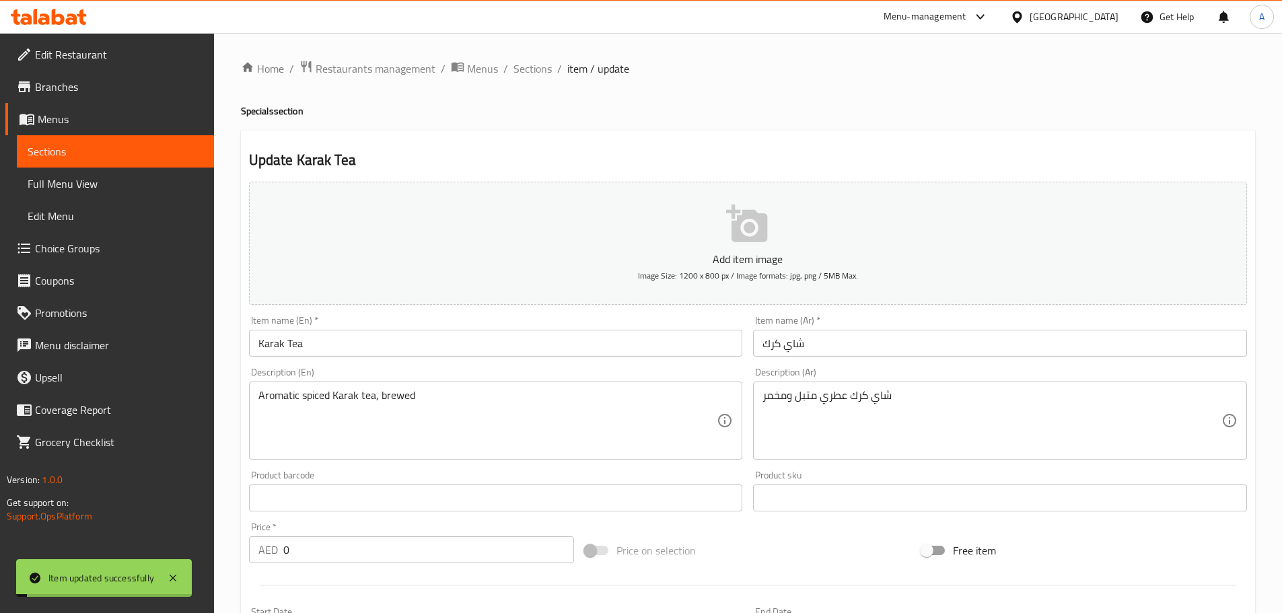
click at [532, 58] on div "Home / Restaurants management / Menus / Sections / item / update Specials secti…" at bounding box center [748, 503] width 1068 height 940
click at [538, 69] on span "Sections" at bounding box center [532, 69] width 38 height 16
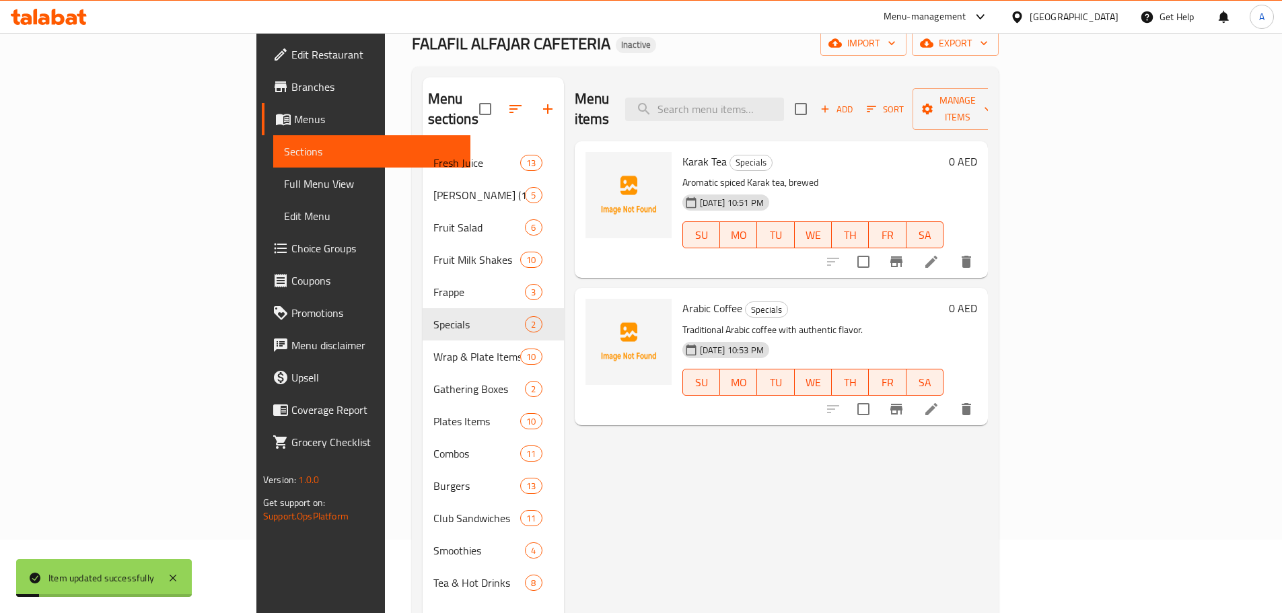
scroll to position [188, 0]
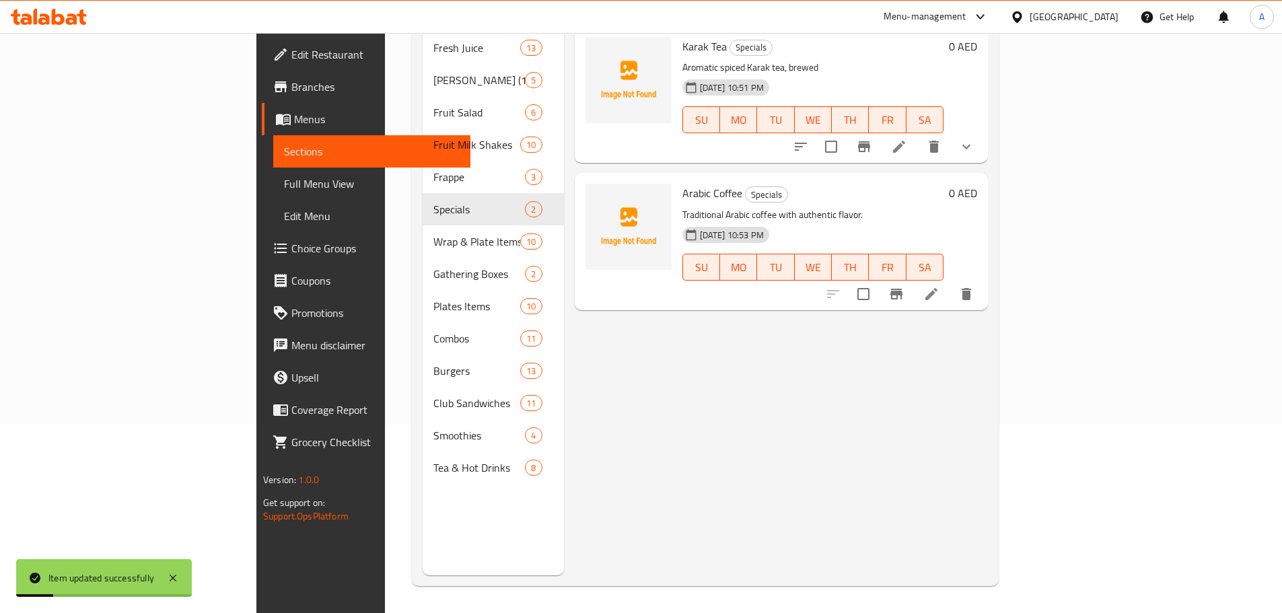
click at [950, 282] on li at bounding box center [931, 294] width 38 height 24
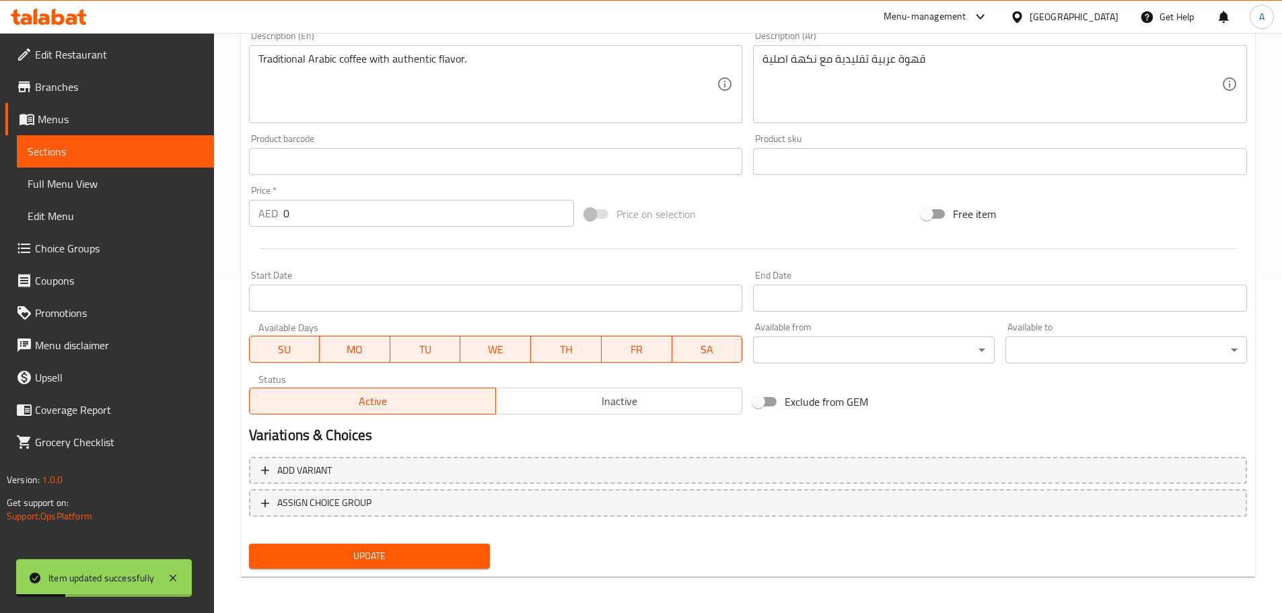
scroll to position [338, 0]
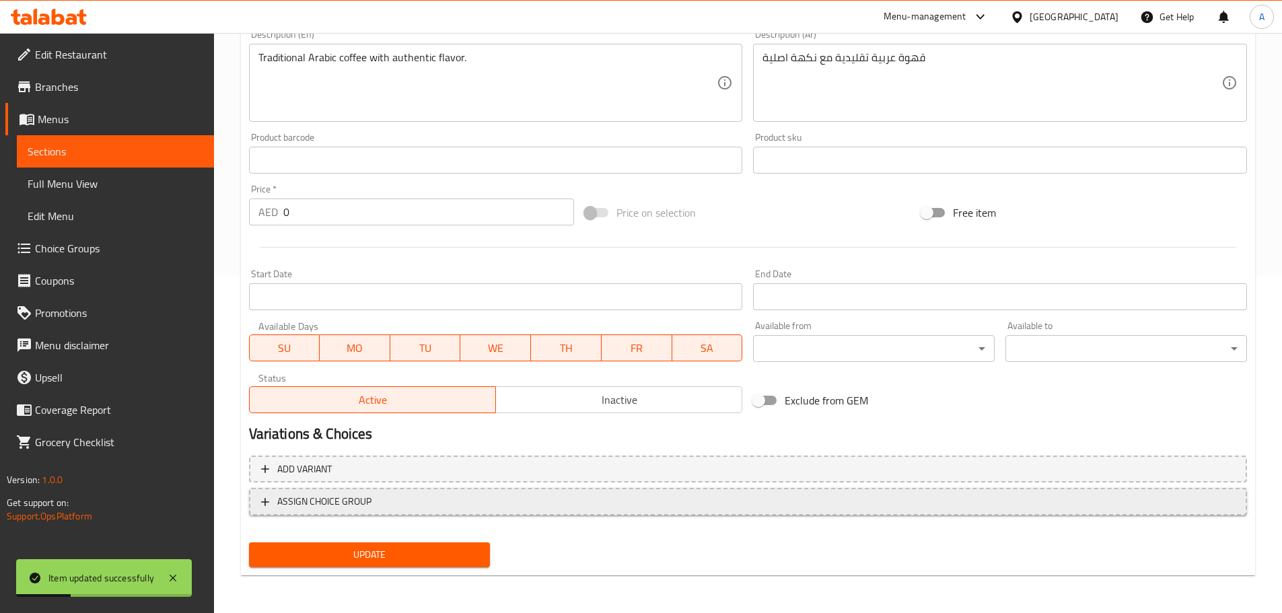
click at [340, 501] on span "ASSIGN CHOICE GROUP" at bounding box center [324, 501] width 94 height 17
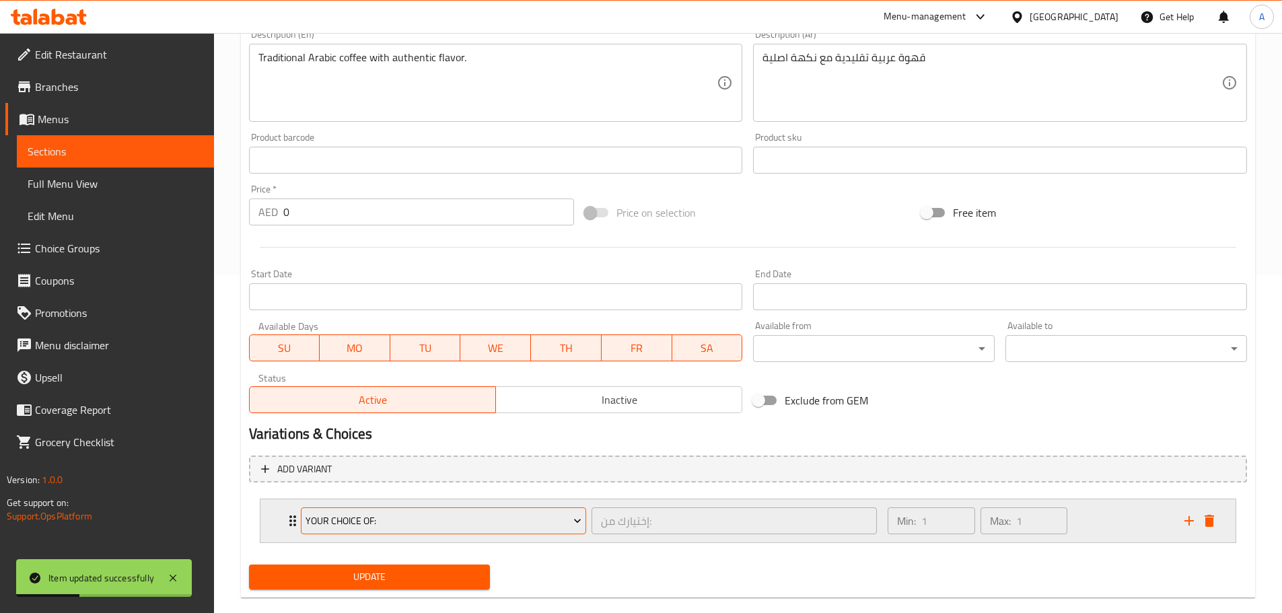
click at [363, 517] on span "Your choice of:" at bounding box center [443, 521] width 276 height 17
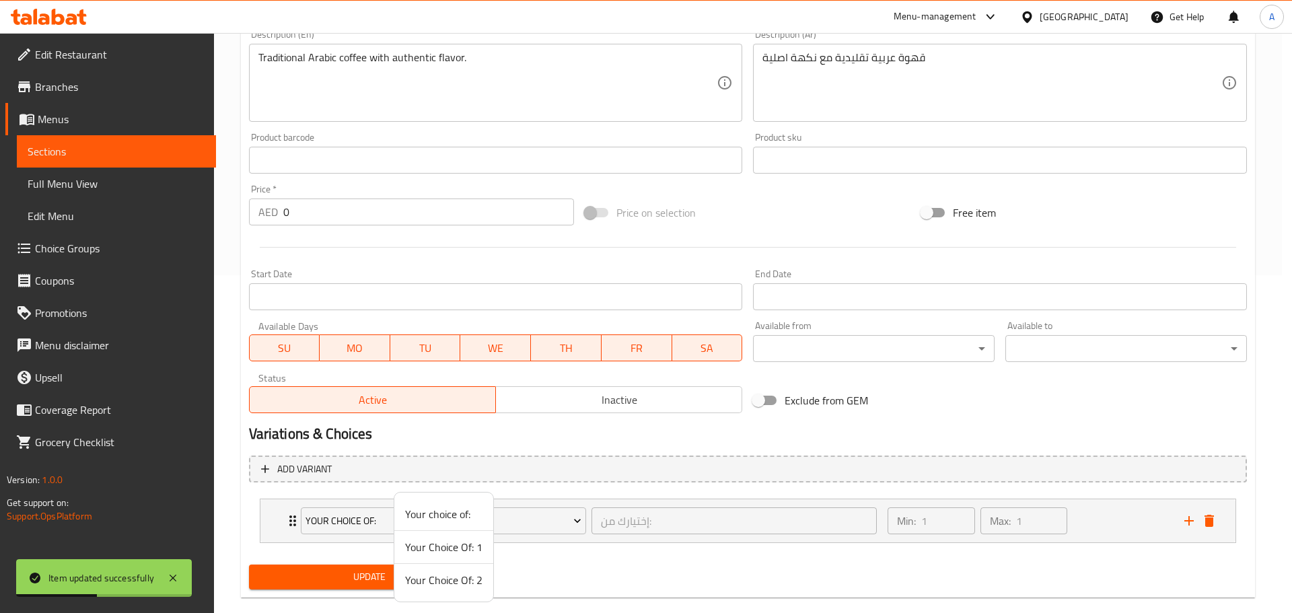
click at [449, 579] on span "Your Choice Of: 2" at bounding box center [443, 580] width 77 height 16
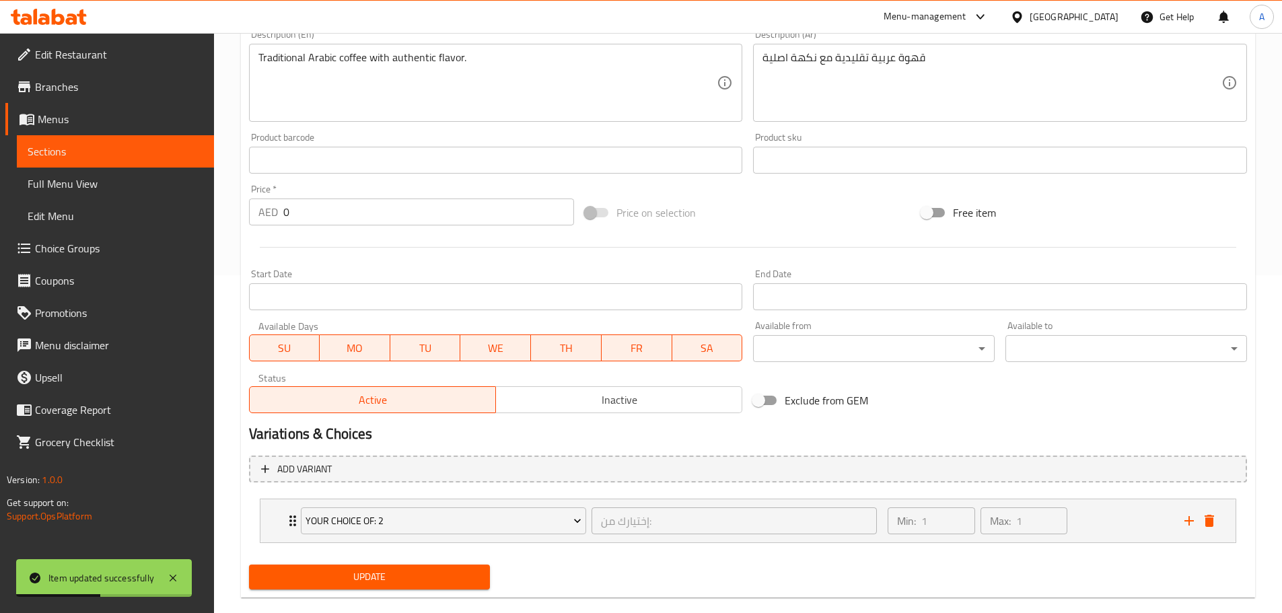
click at [446, 577] on span "Update" at bounding box center [370, 576] width 220 height 17
click at [93, 248] on span "Choice Groups" at bounding box center [119, 248] width 168 height 16
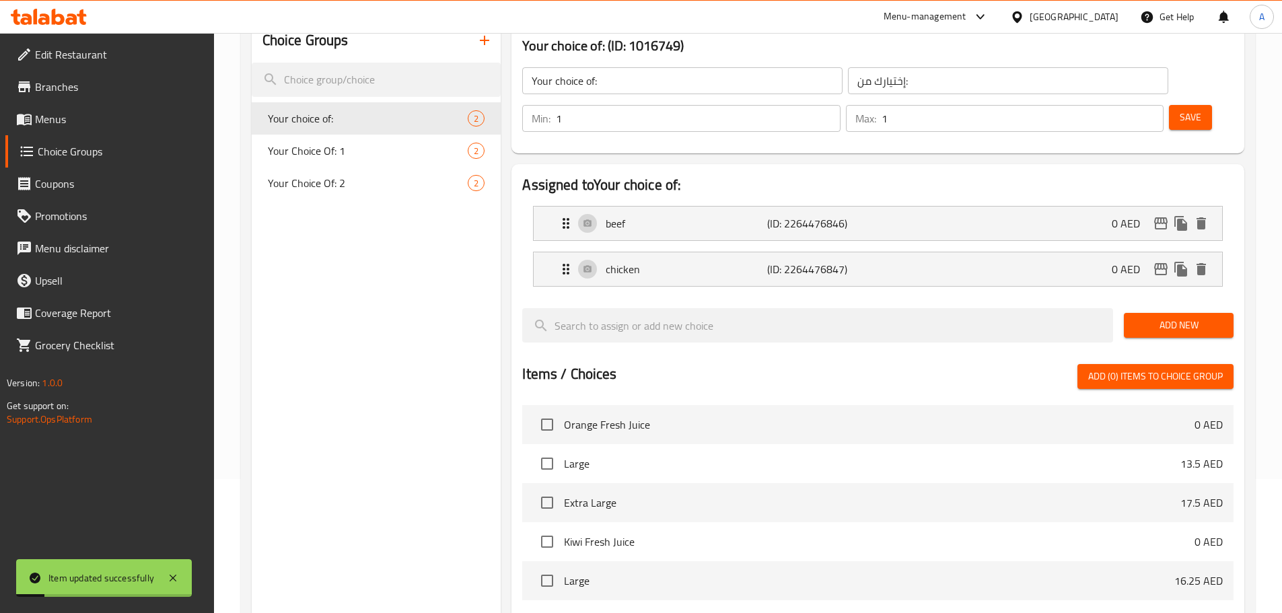
scroll to position [56, 0]
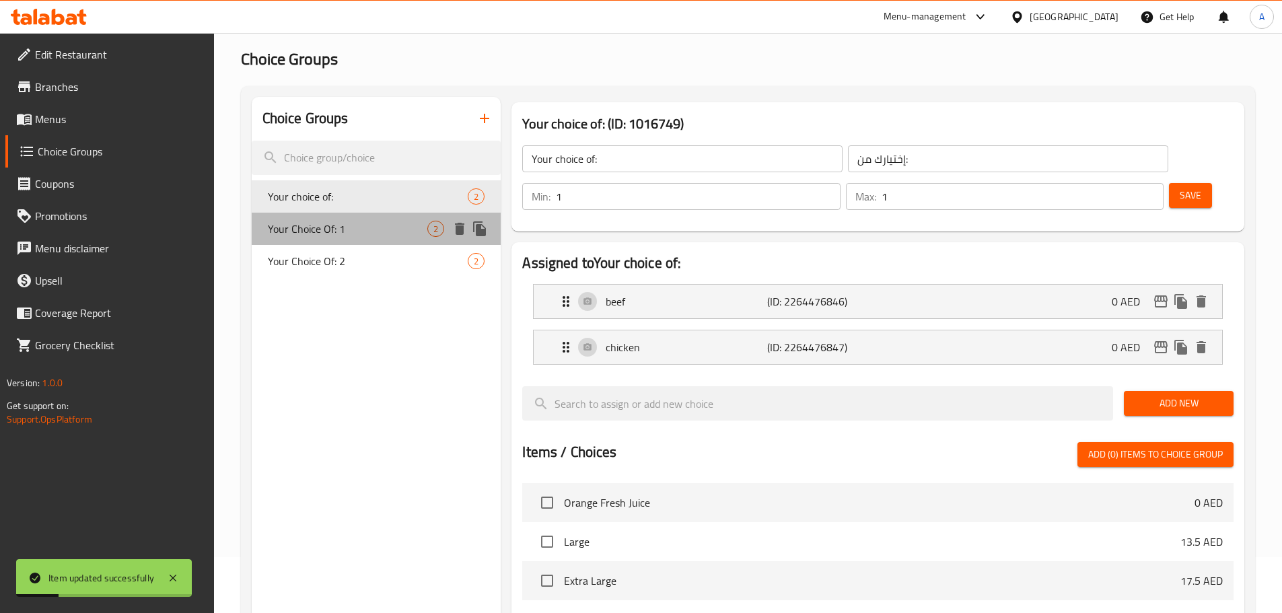
click at [395, 225] on span "Your Choice Of: 1" at bounding box center [348, 229] width 160 height 16
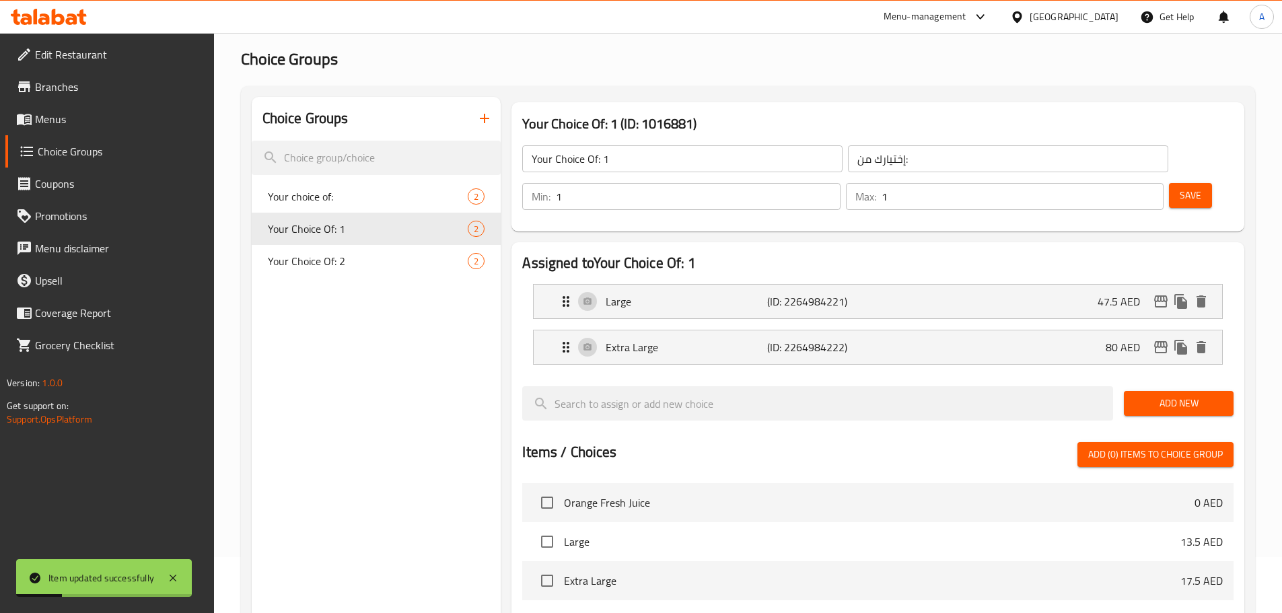
click at [659, 152] on input "Your Choice Of: 1" at bounding box center [682, 158] width 320 height 27
click at [1179, 187] on span "Save" at bounding box center [1190, 195] width 22 height 17
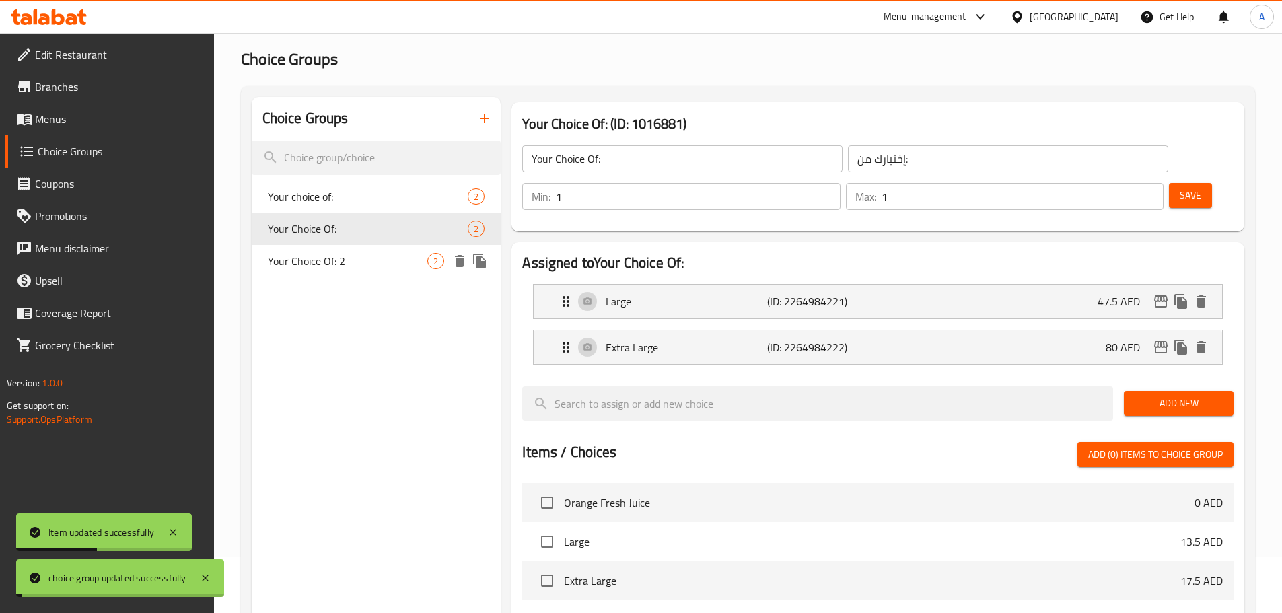
click at [328, 253] on span "Your Choice Of: 2" at bounding box center [348, 261] width 160 height 16
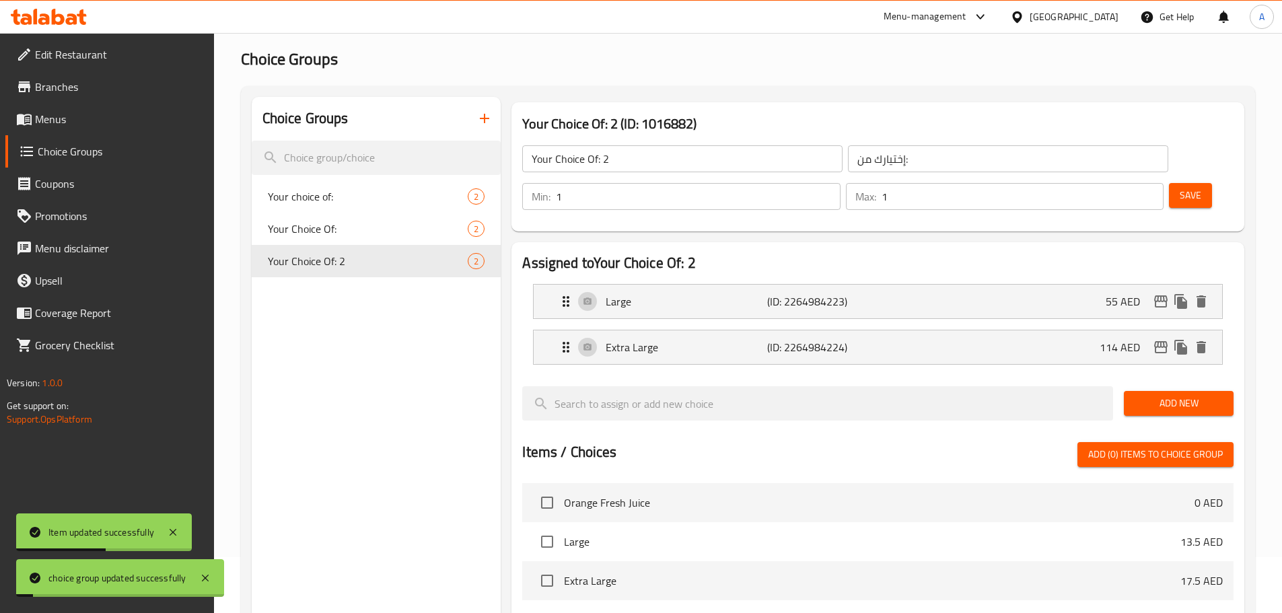
click at [674, 144] on div "Your Choice Of: 2 ​" at bounding box center [682, 159] width 326 height 32
click at [694, 158] on input "Your Choice Of: 2" at bounding box center [682, 158] width 320 height 27
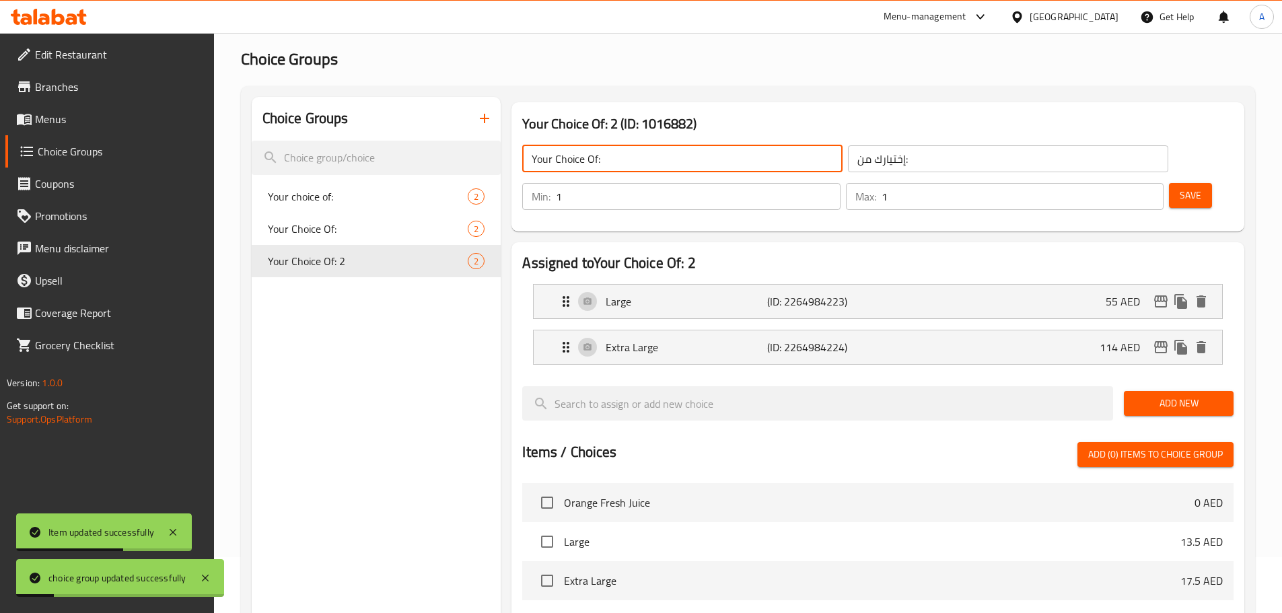
type input "Your Choice Of:"
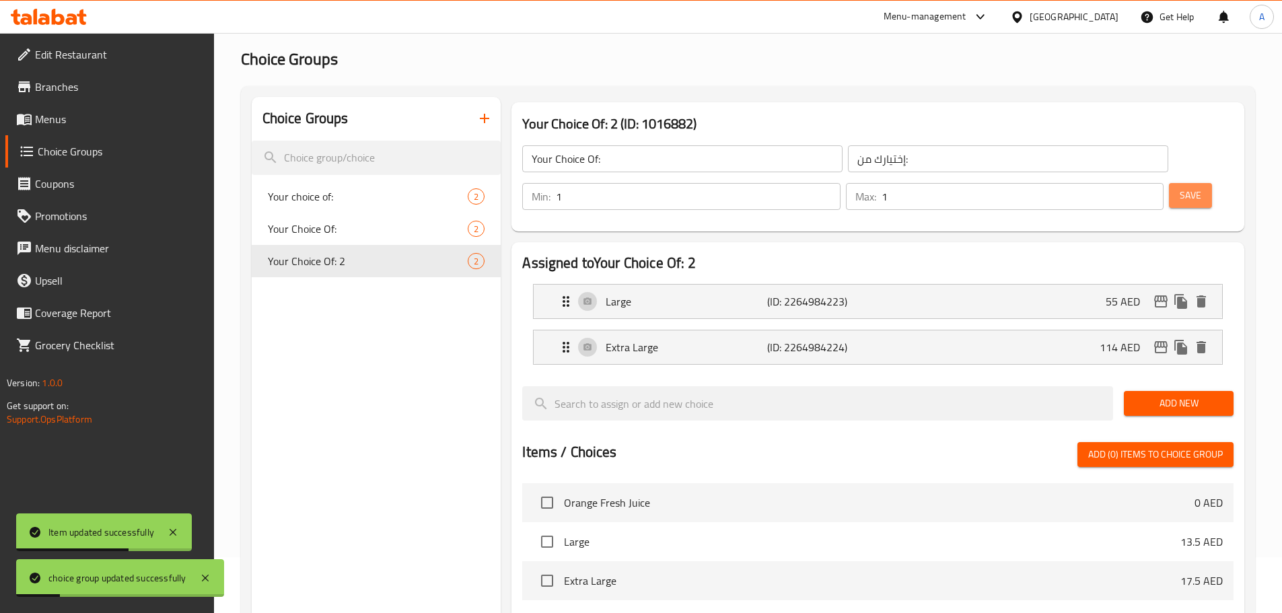
click at [1186, 183] on button "Save" at bounding box center [1190, 195] width 43 height 25
